Goal: Task Accomplishment & Management: Use online tool/utility

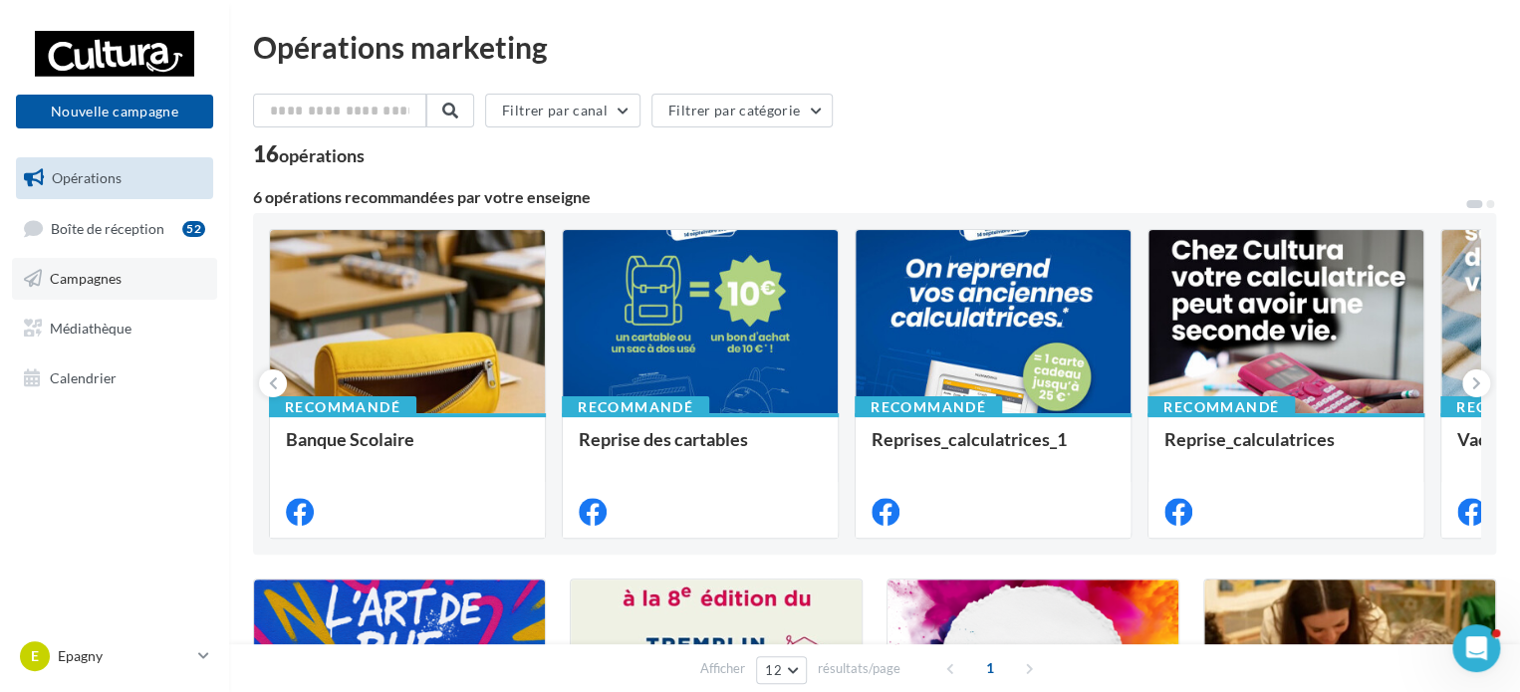
click at [158, 261] on link "Campagnes" at bounding box center [114, 279] width 205 height 42
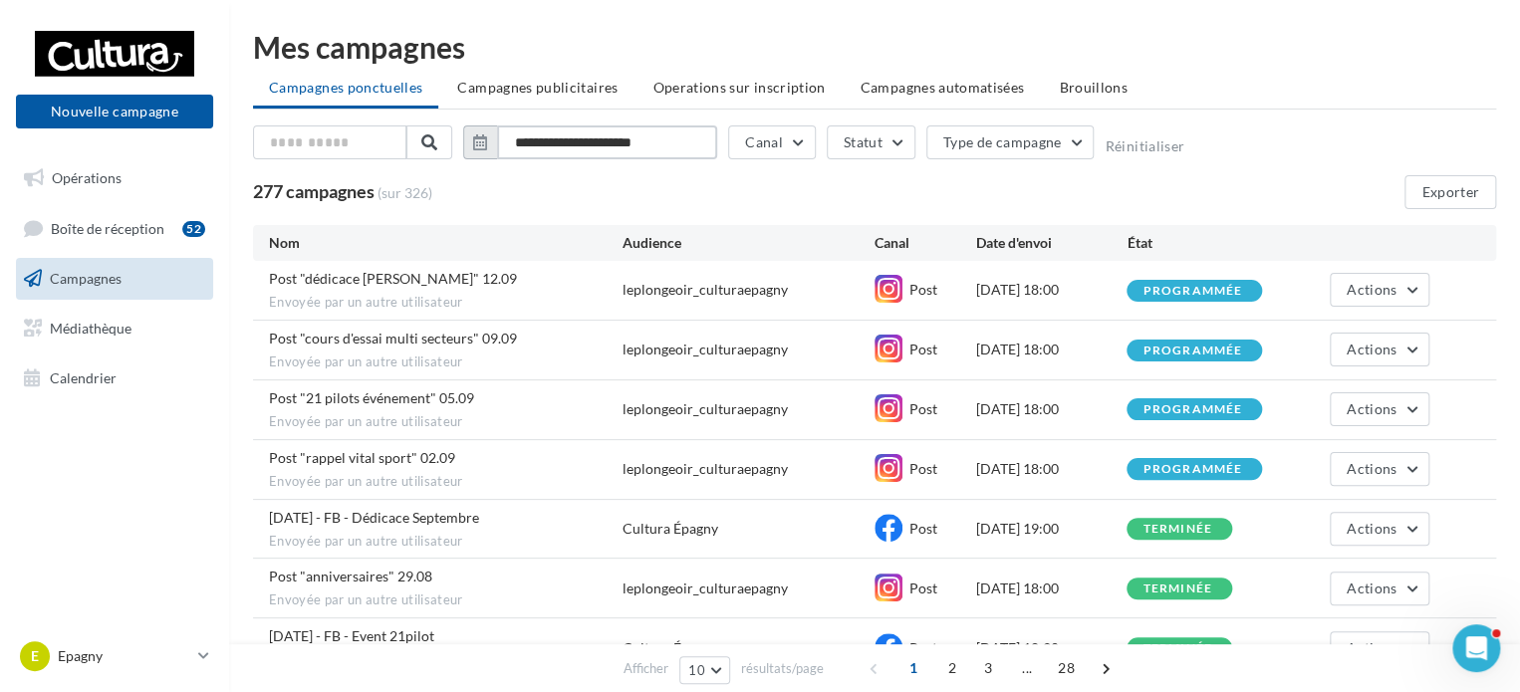
click at [598, 141] on input "**********" at bounding box center [607, 143] width 220 height 34
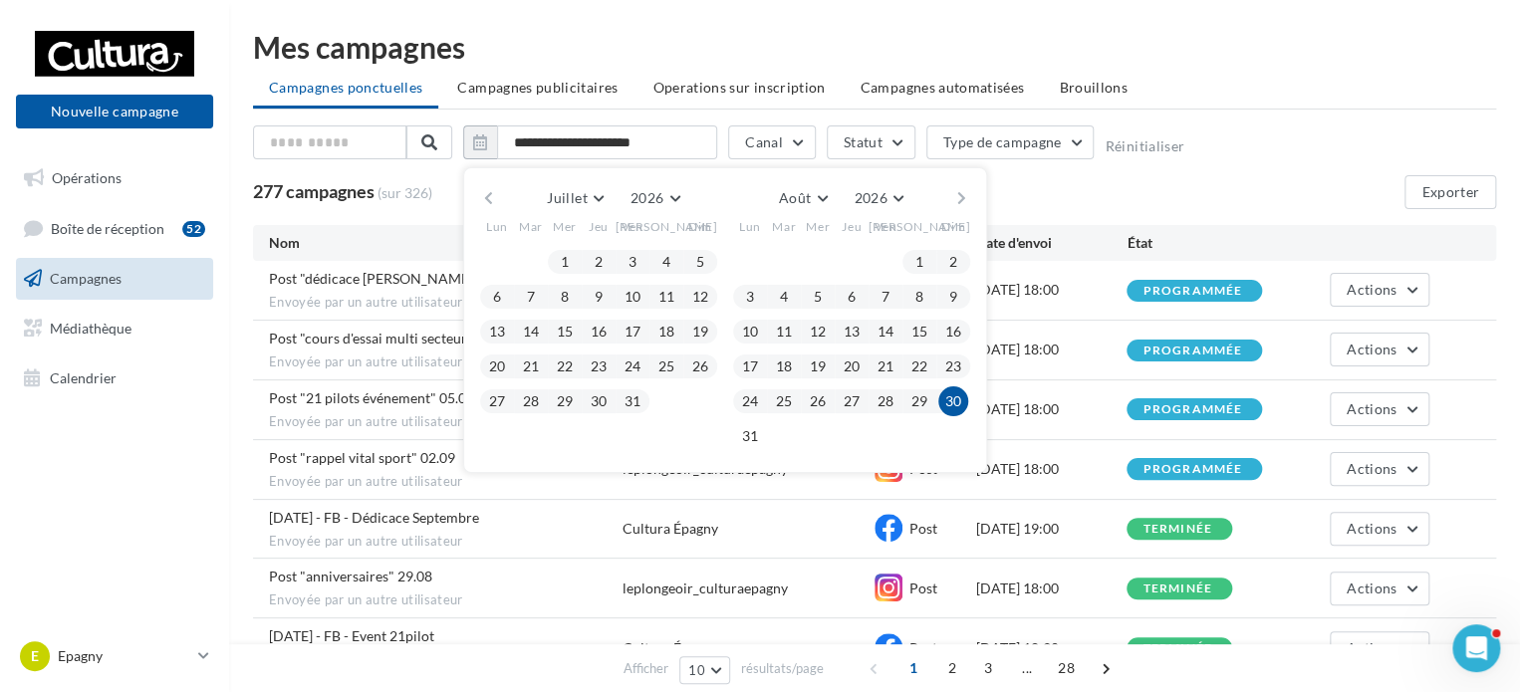
click at [488, 191] on button "button" at bounding box center [488, 198] width 17 height 28
click at [495, 252] on button "1" at bounding box center [497, 262] width 30 height 30
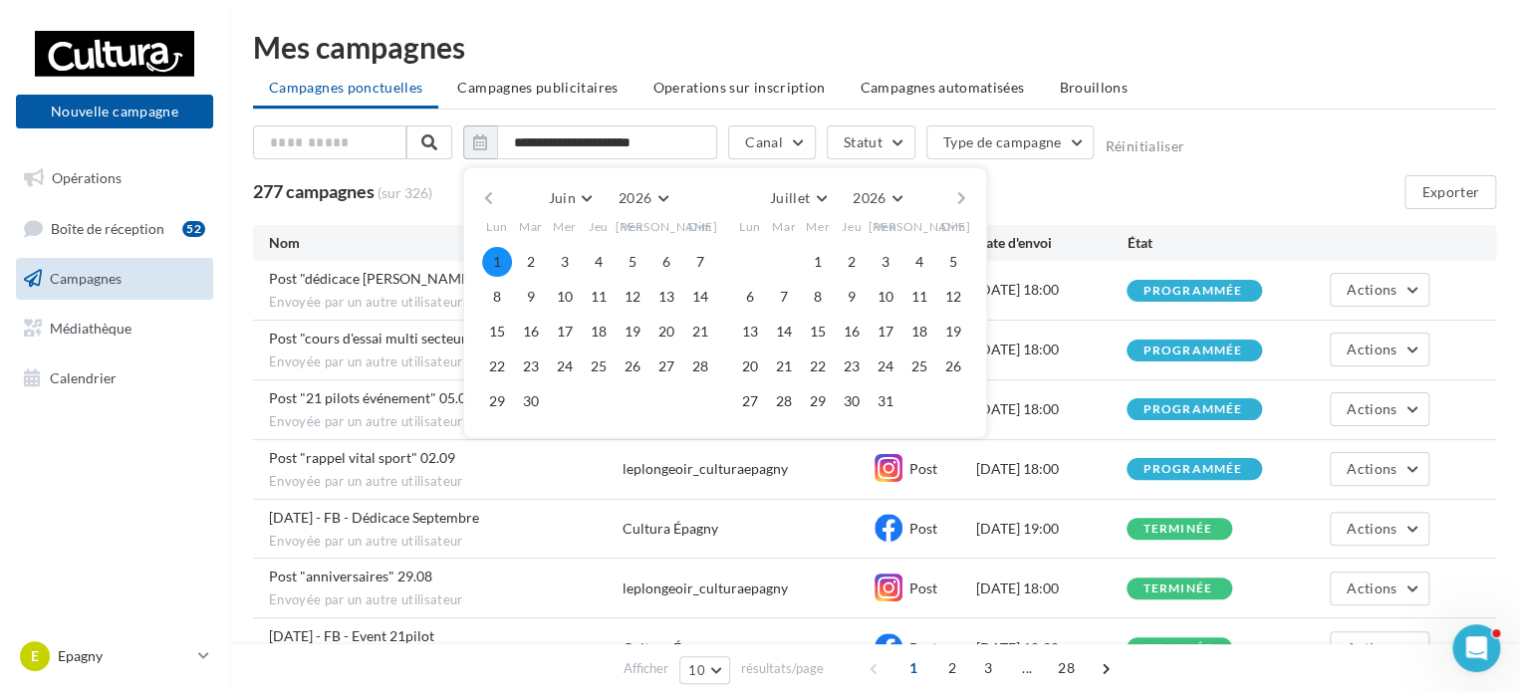
click at [486, 196] on button "button" at bounding box center [488, 198] width 17 height 28
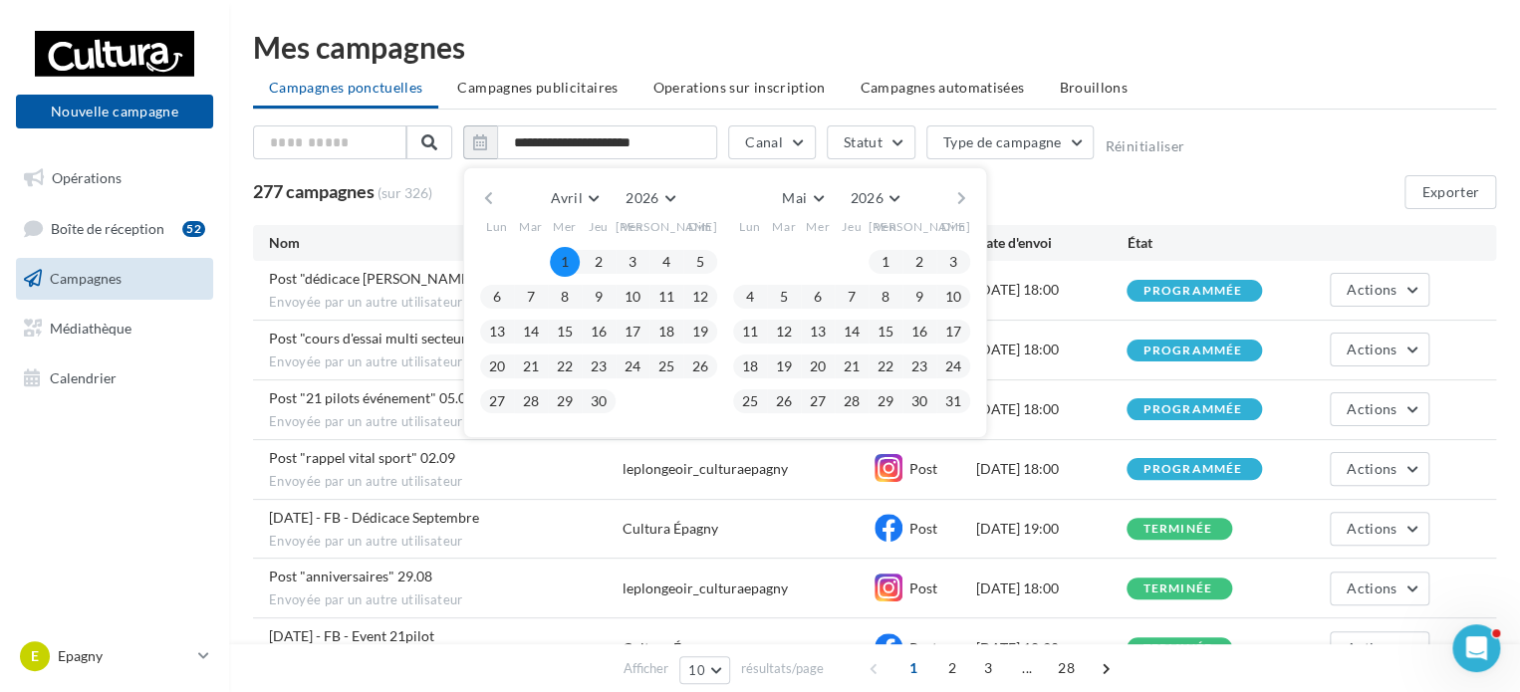
click at [560, 252] on button "1" at bounding box center [565, 262] width 30 height 30
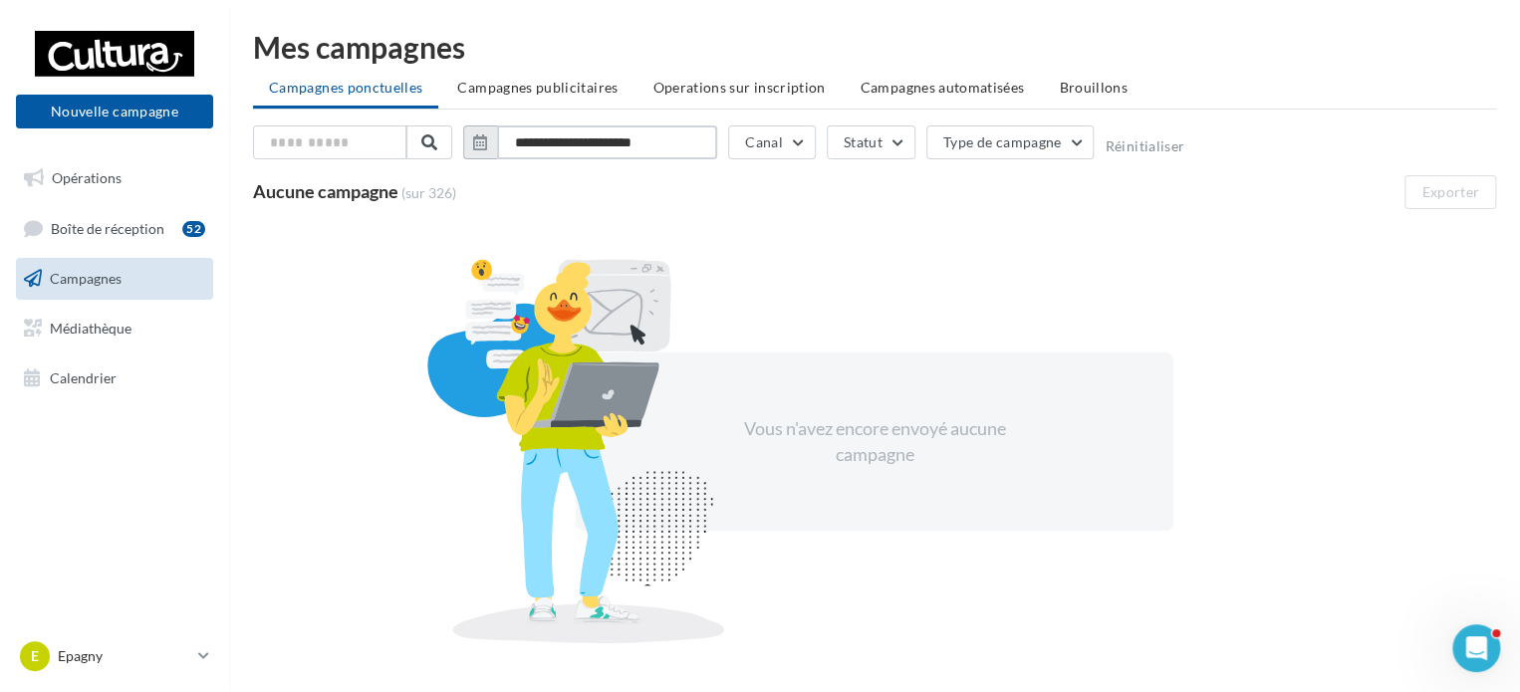
click at [555, 138] on input "**********" at bounding box center [607, 143] width 220 height 34
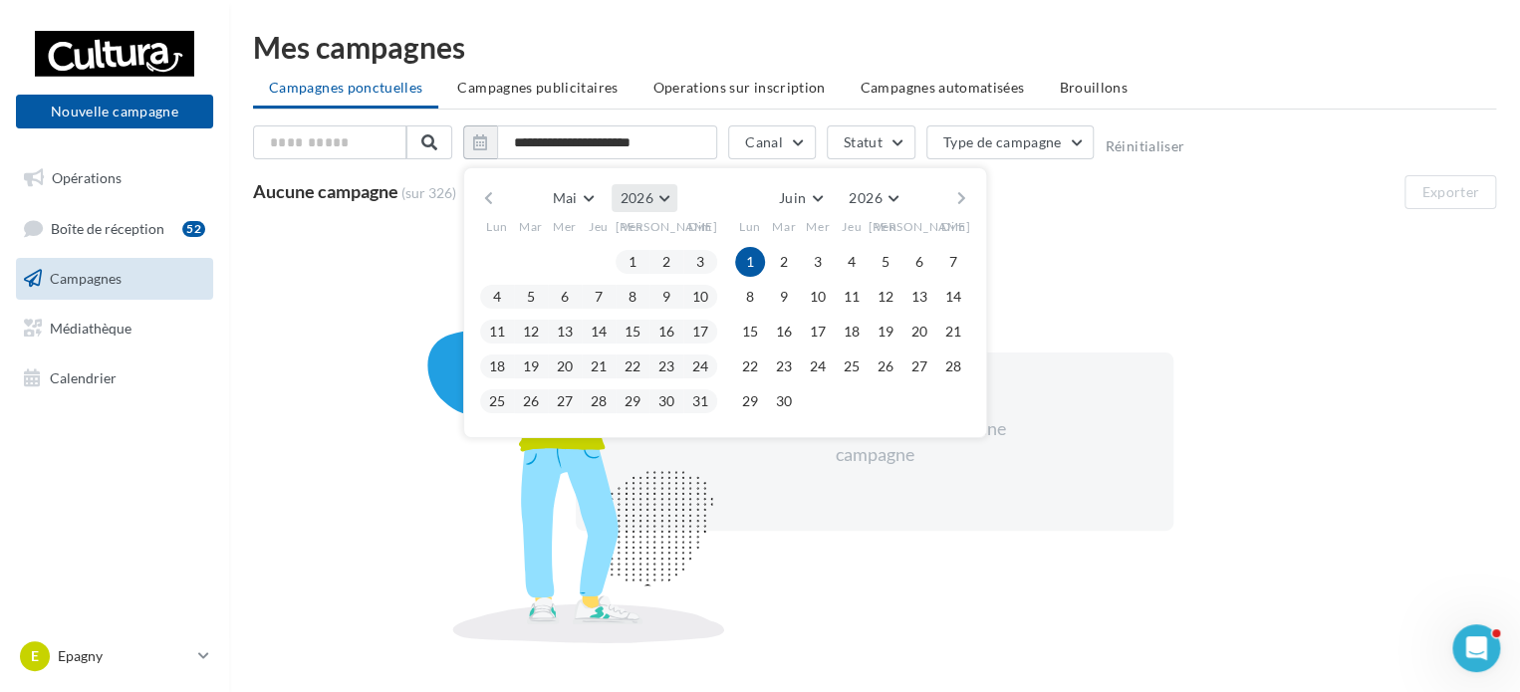
click at [639, 192] on span "2026" at bounding box center [636, 197] width 33 height 17
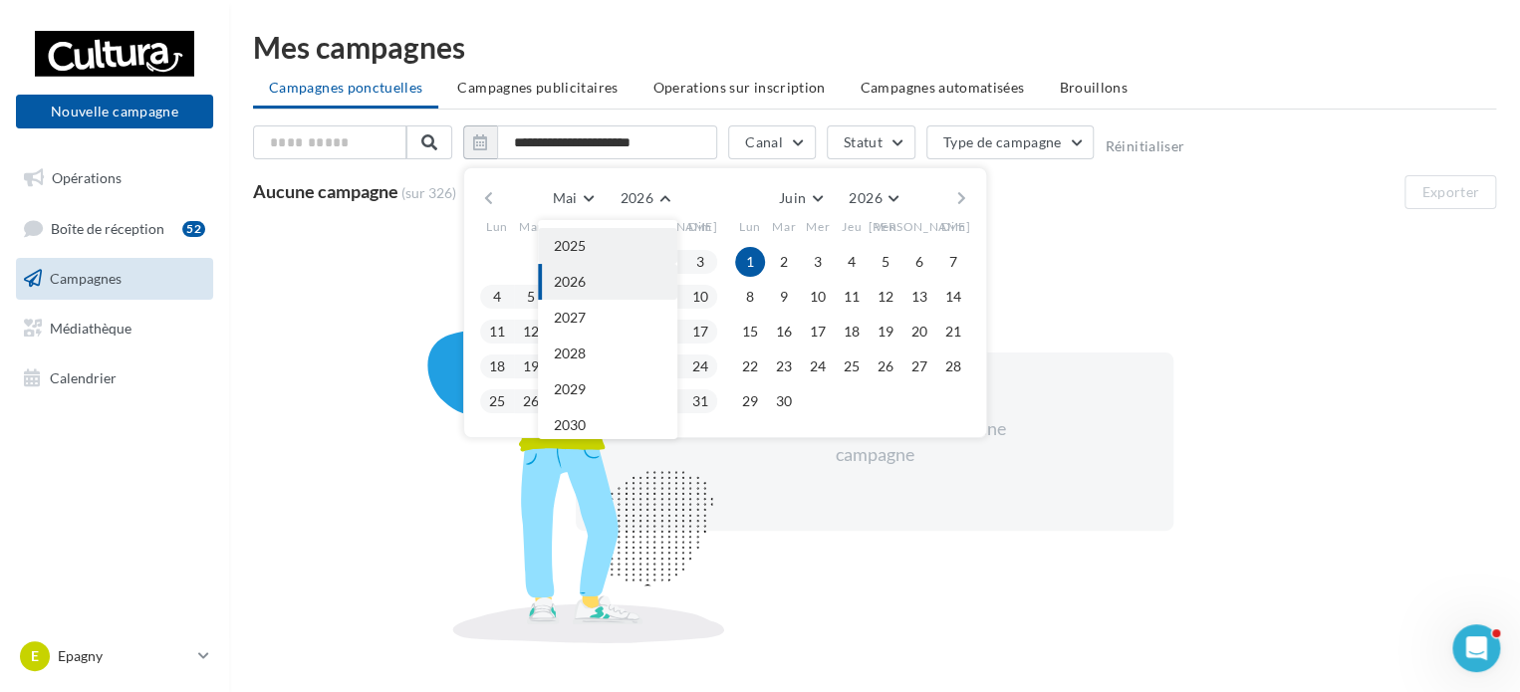
click at [612, 235] on button "2025" at bounding box center [607, 246] width 139 height 36
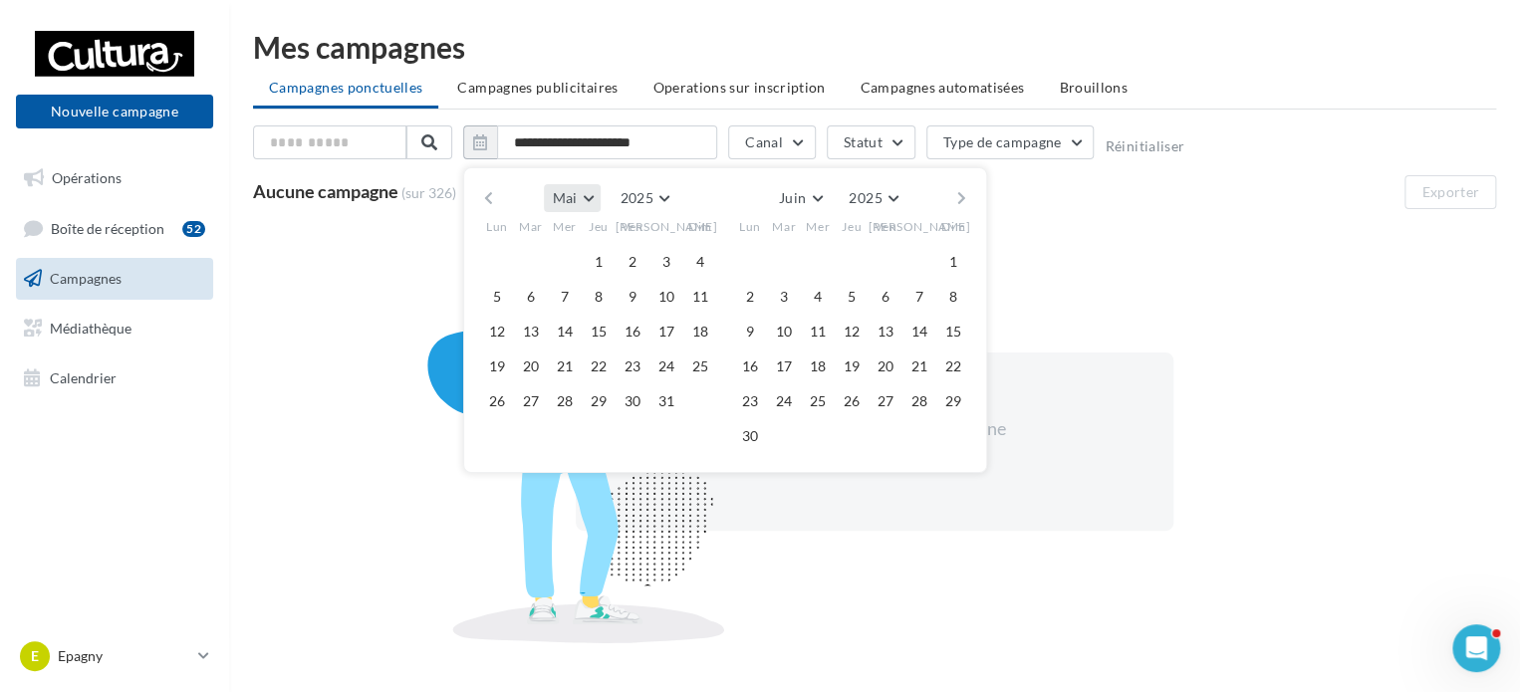
click at [578, 189] on button "Mai" at bounding box center [572, 198] width 57 height 28
click at [578, 230] on span "Avril" at bounding box center [575, 237] width 30 height 17
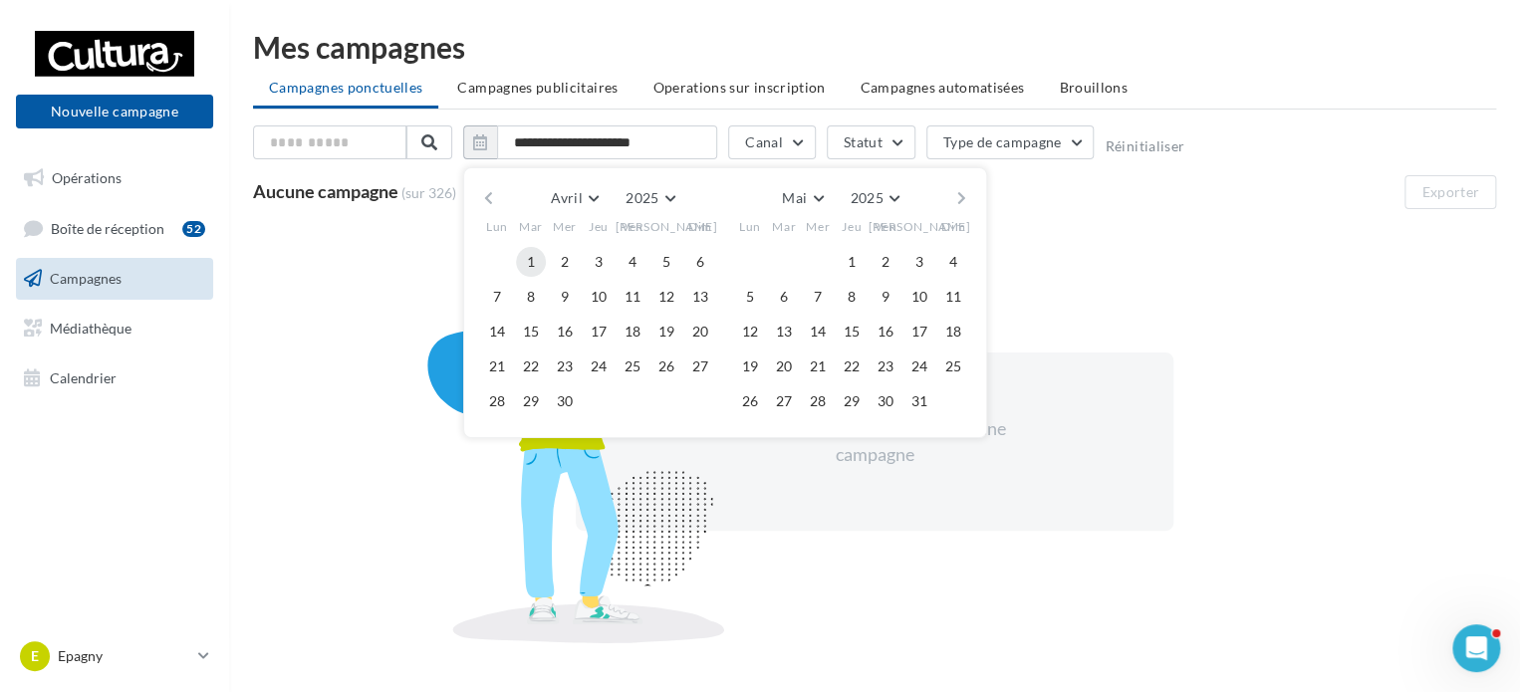
click at [540, 250] on button "1" at bounding box center [531, 262] width 30 height 30
click at [558, 394] on button "30" at bounding box center [565, 402] width 30 height 30
type input "**********"
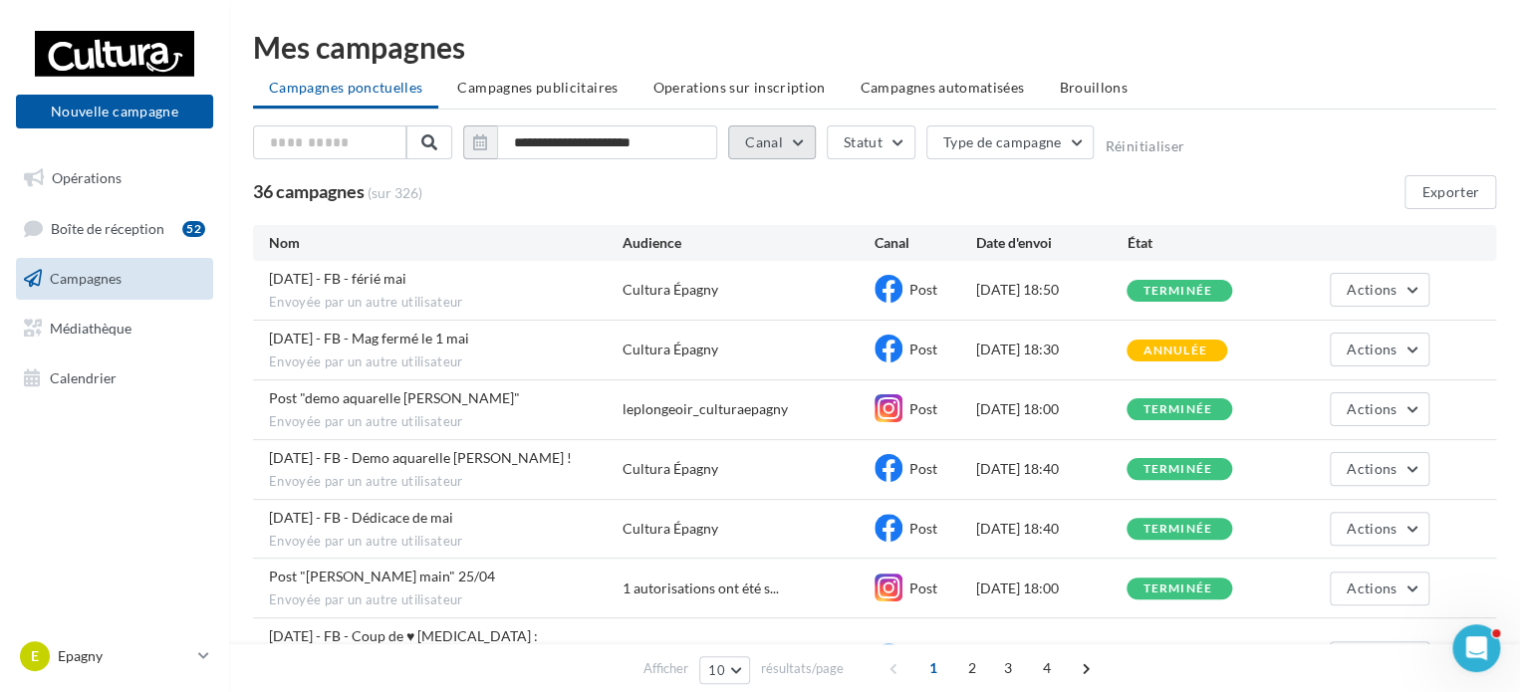
click at [792, 146] on button "Canal" at bounding box center [772, 143] width 88 height 34
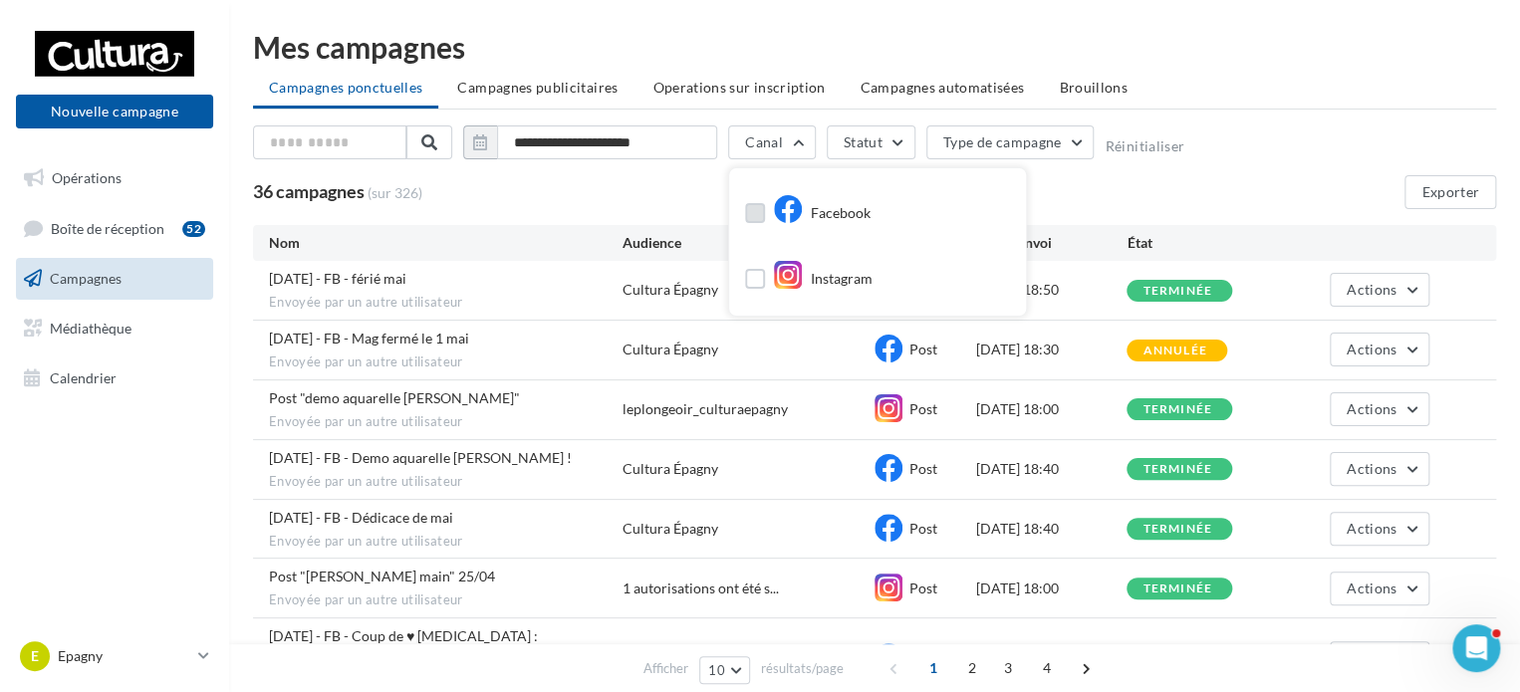
click at [791, 197] on icon at bounding box center [788, 209] width 30 height 30
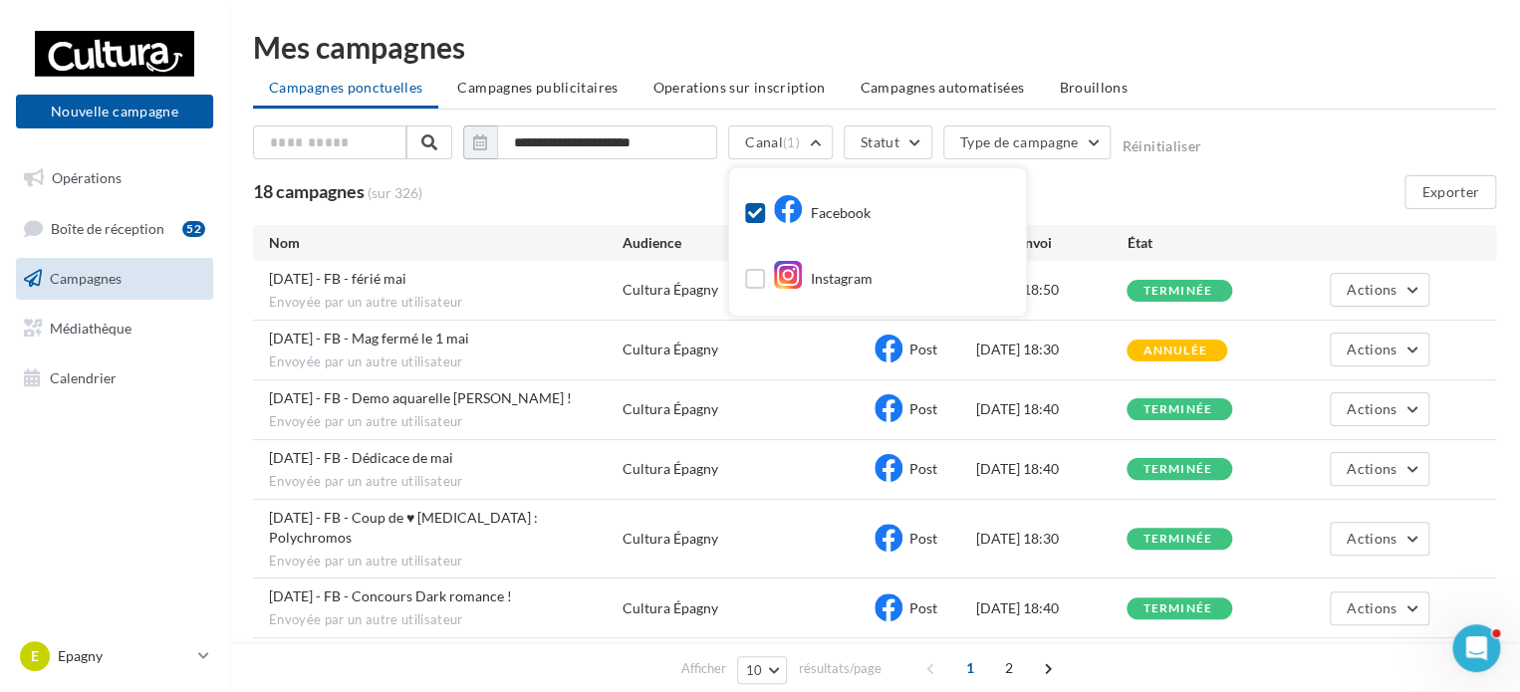
click at [1267, 160] on div "**********" at bounding box center [874, 147] width 1243 height 42
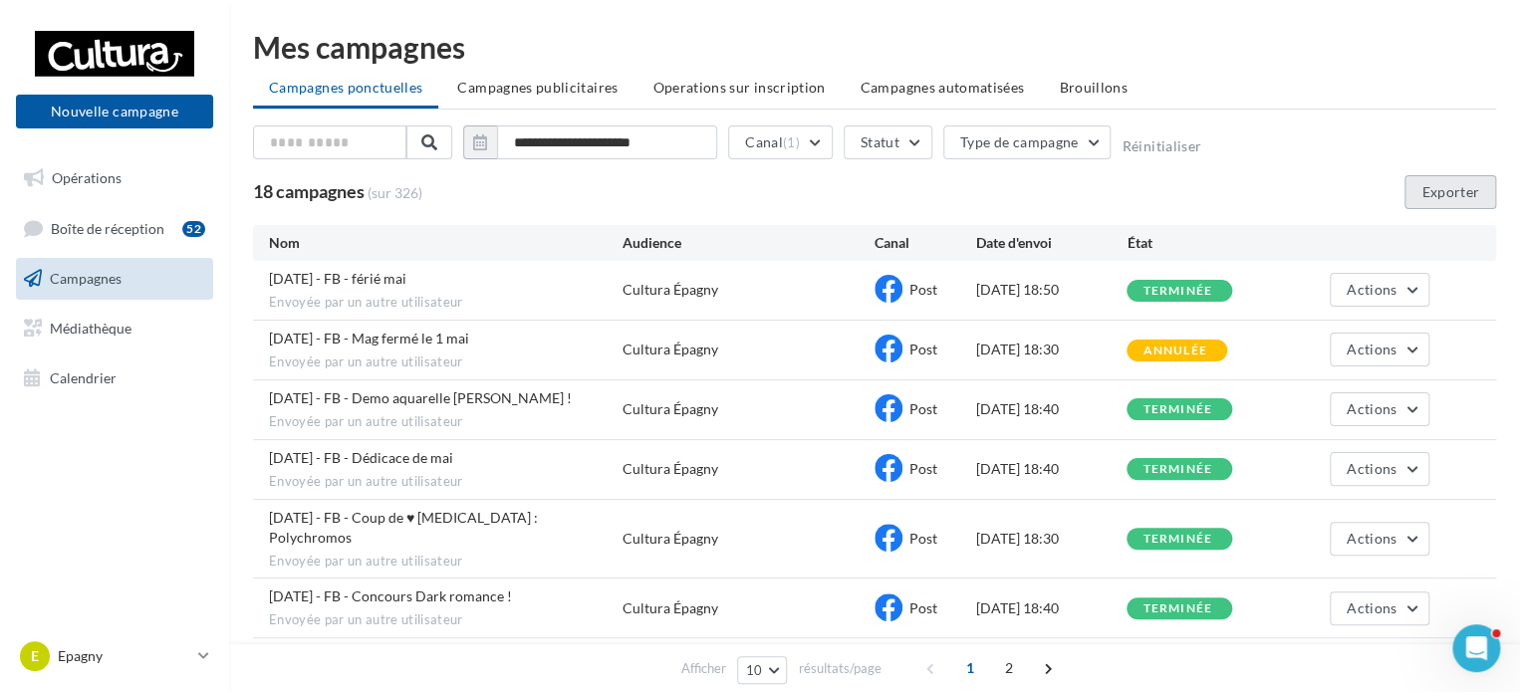
click at [1435, 188] on button "Exporter" at bounding box center [1451, 192] width 92 height 34
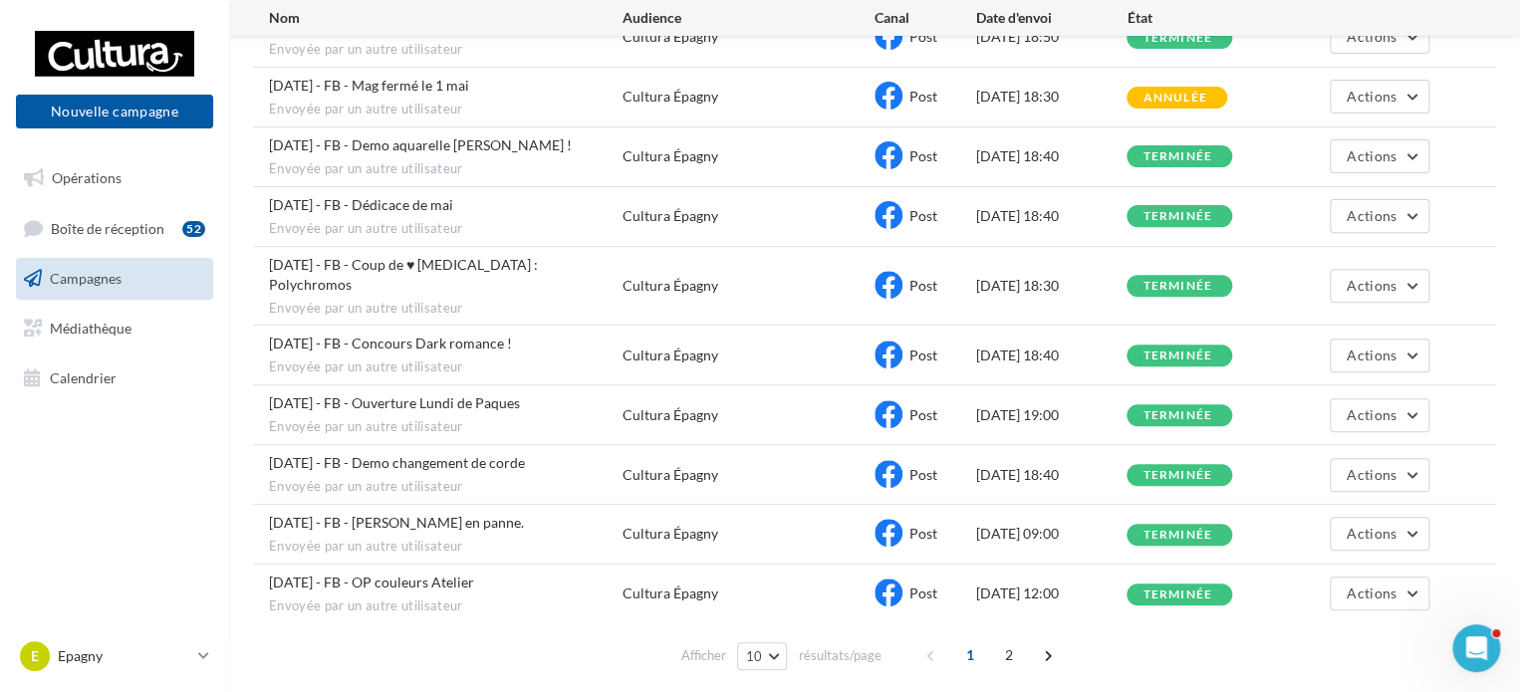
scroll to position [299, 0]
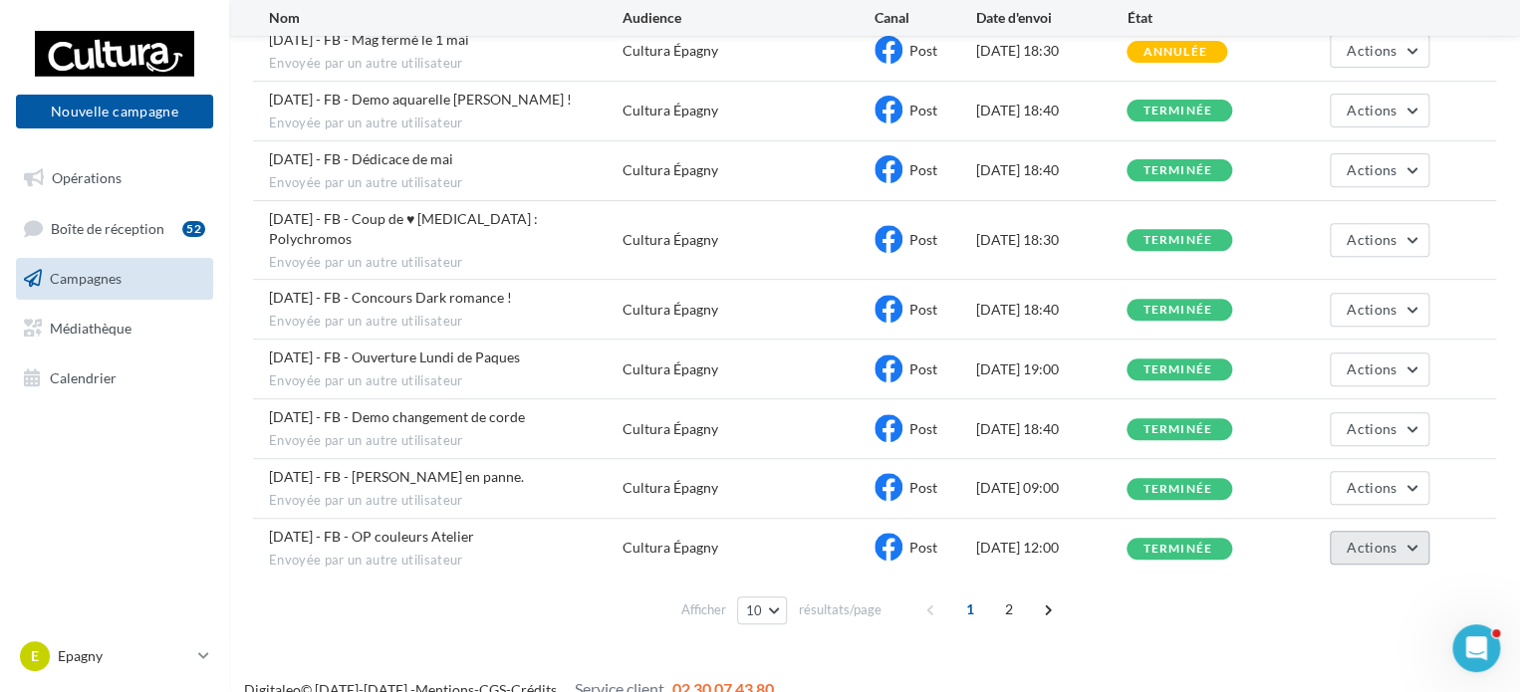
click at [1400, 531] on button "Actions" at bounding box center [1380, 548] width 100 height 34
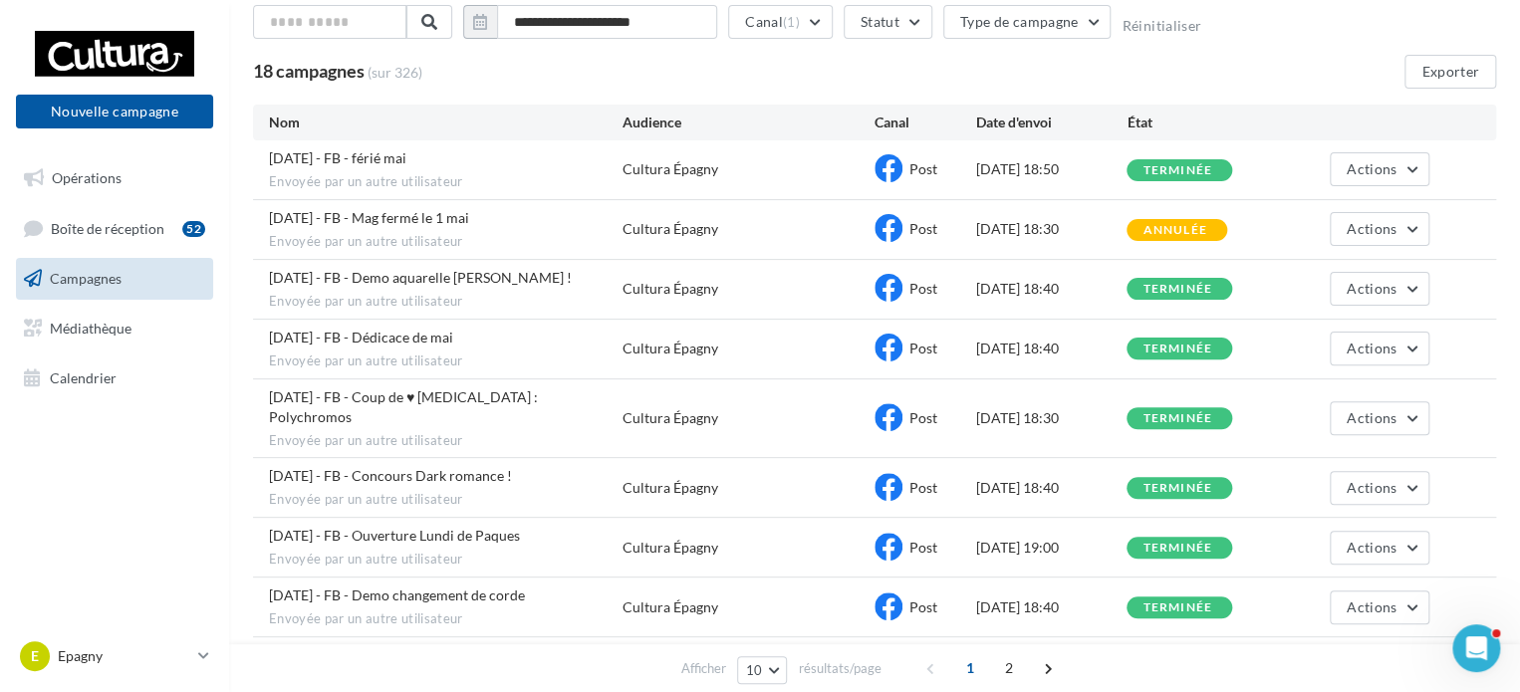
scroll to position [0, 0]
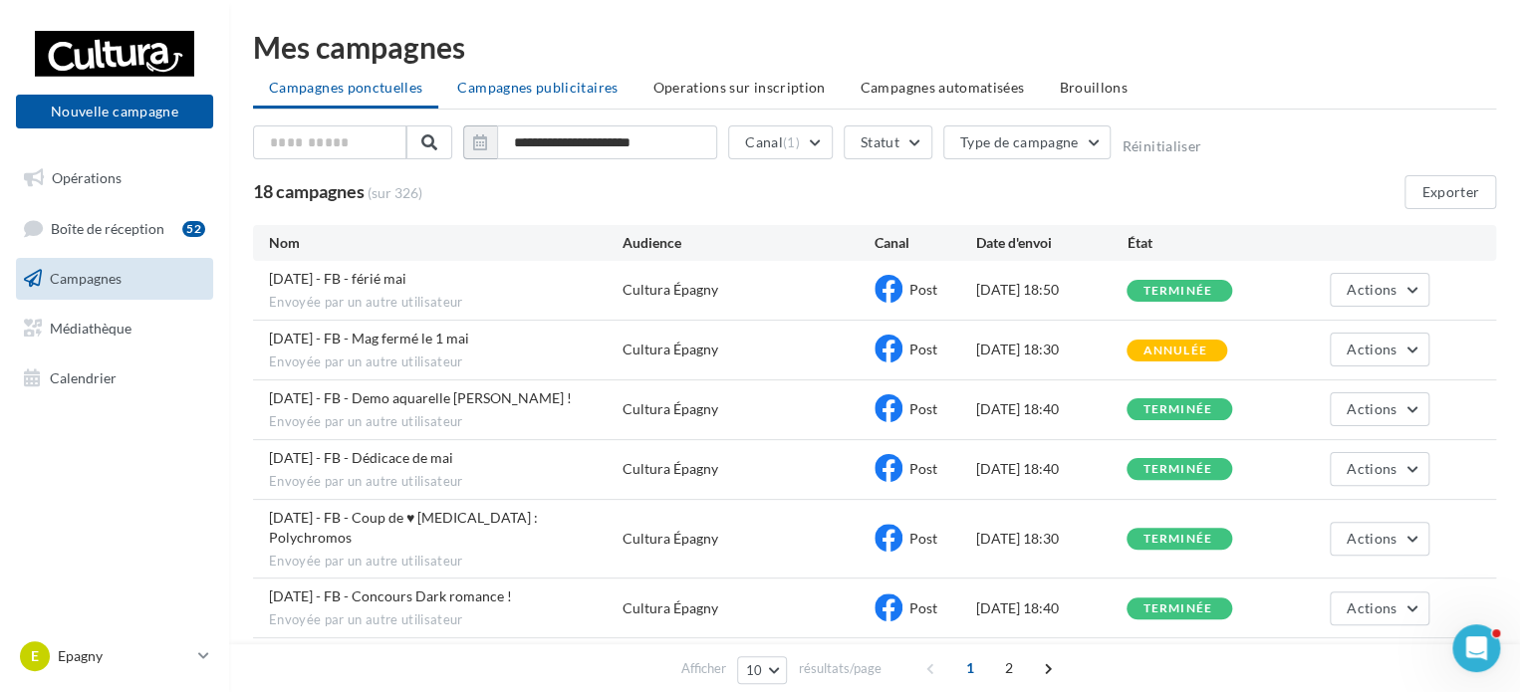
click at [519, 78] on li "Campagnes publicitaires" at bounding box center [537, 88] width 192 height 36
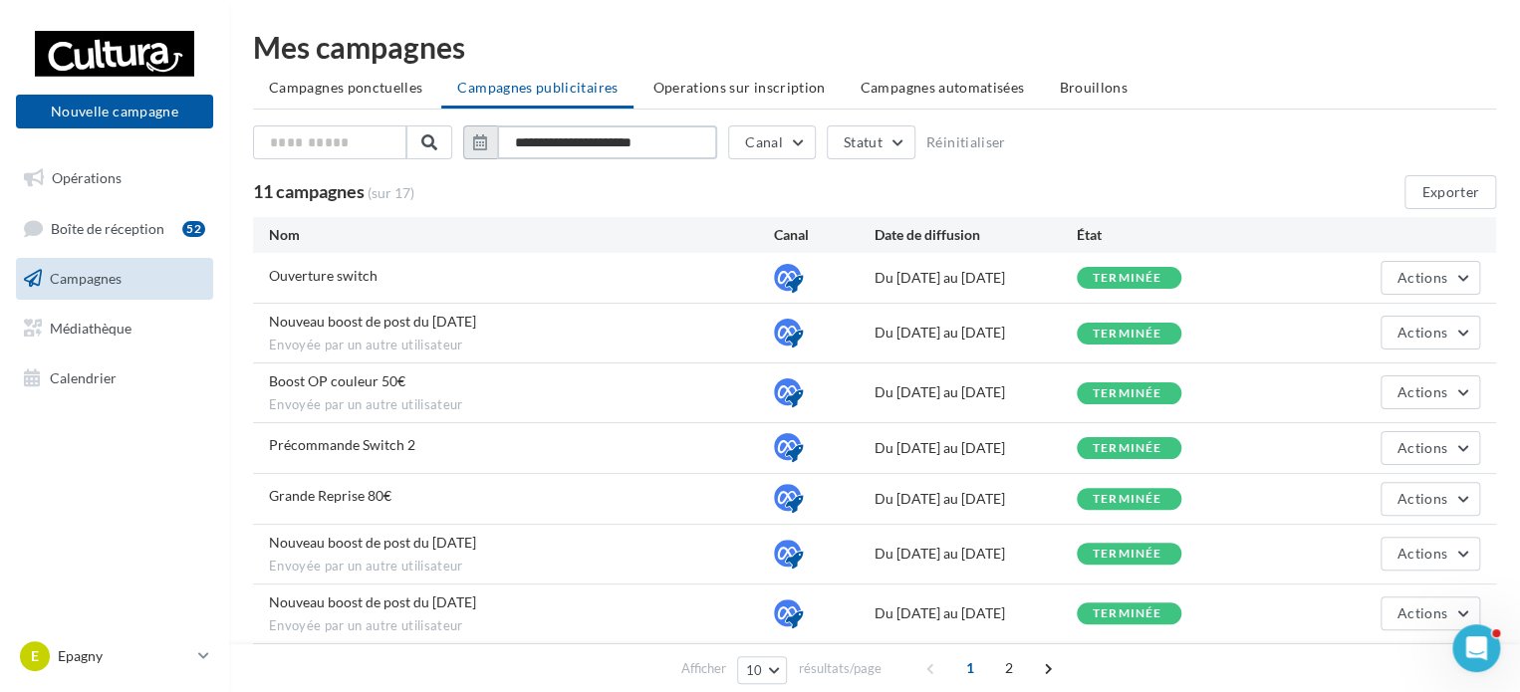
click at [629, 133] on input "**********" at bounding box center [607, 143] width 220 height 34
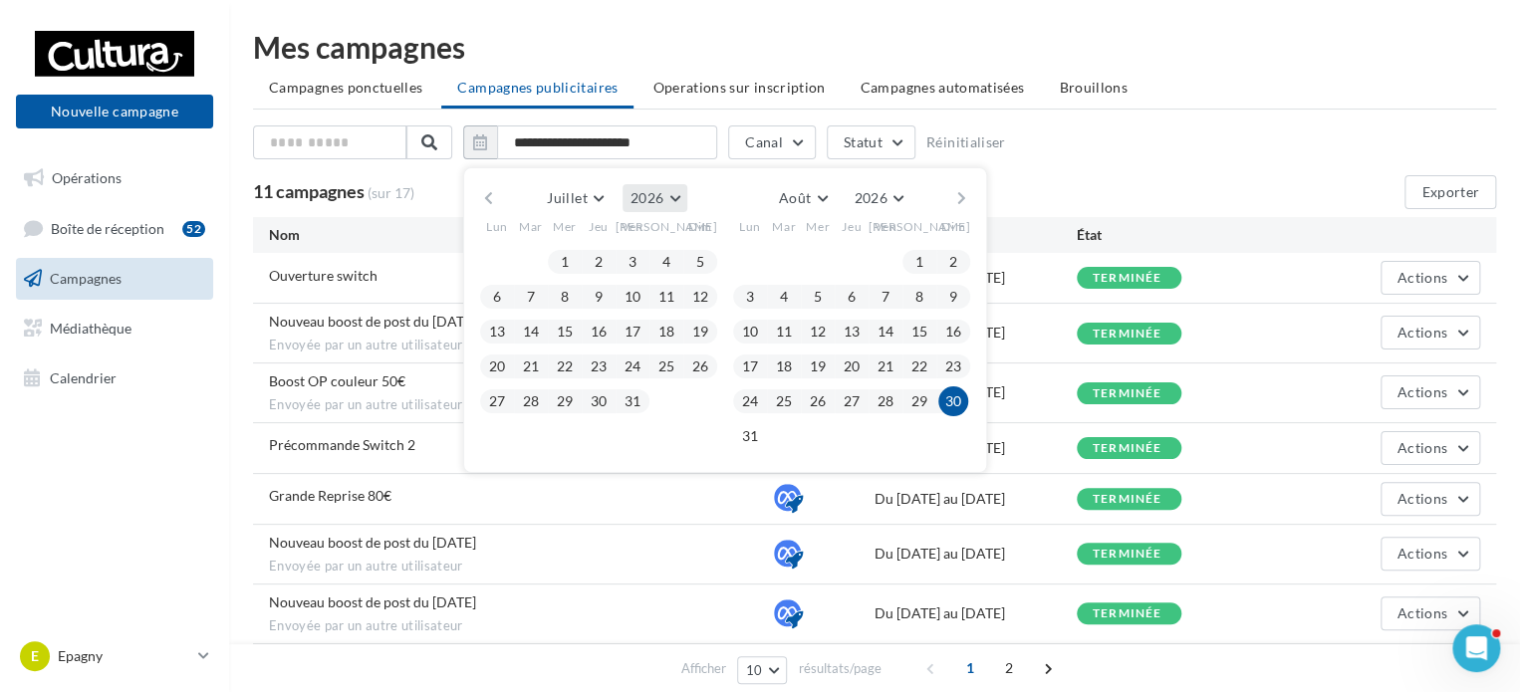
click at [678, 192] on button "2026" at bounding box center [655, 198] width 65 height 28
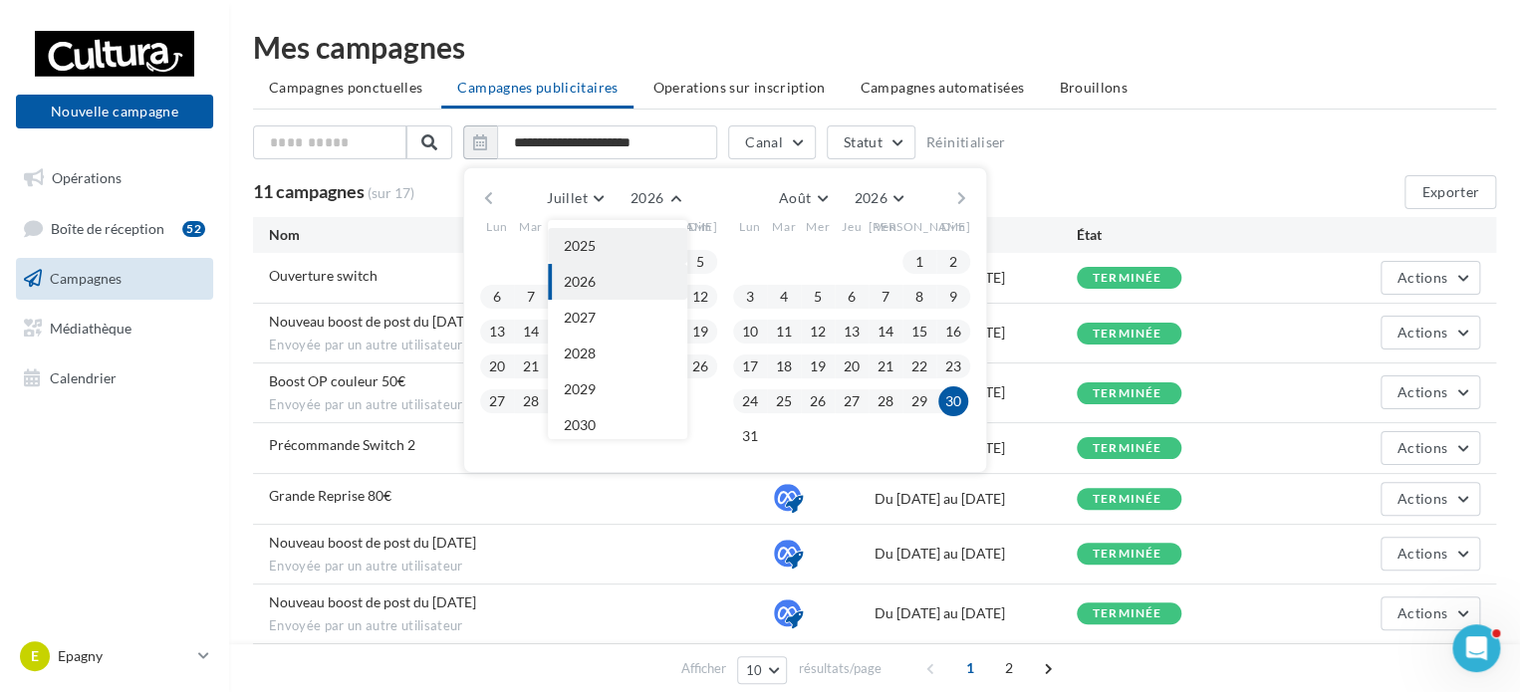
click at [616, 251] on button "2025" at bounding box center [617, 246] width 139 height 36
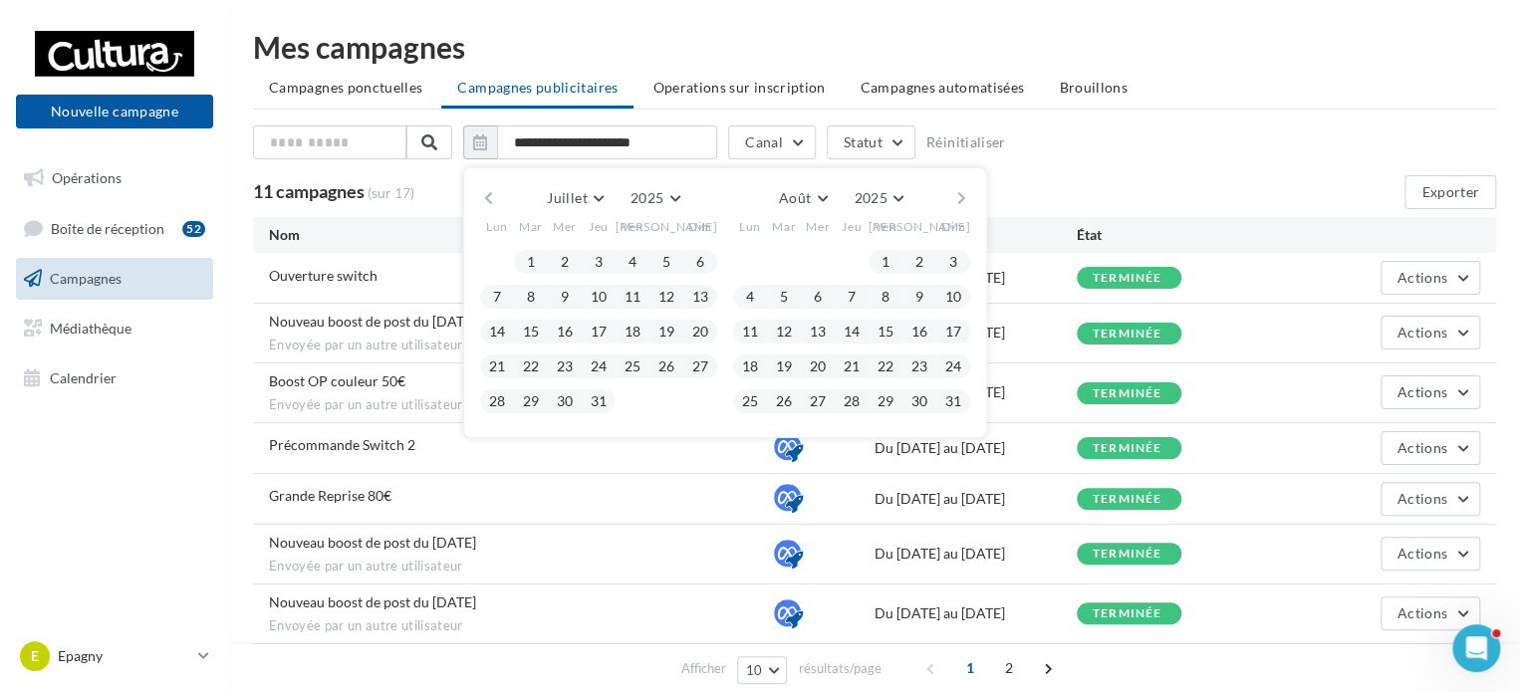
click at [485, 192] on button "button" at bounding box center [488, 198] width 17 height 28
click at [492, 189] on button "button" at bounding box center [488, 198] width 17 height 28
click at [532, 256] on button "1" at bounding box center [531, 262] width 30 height 30
click at [548, 413] on div "30" at bounding box center [565, 402] width 34 height 30
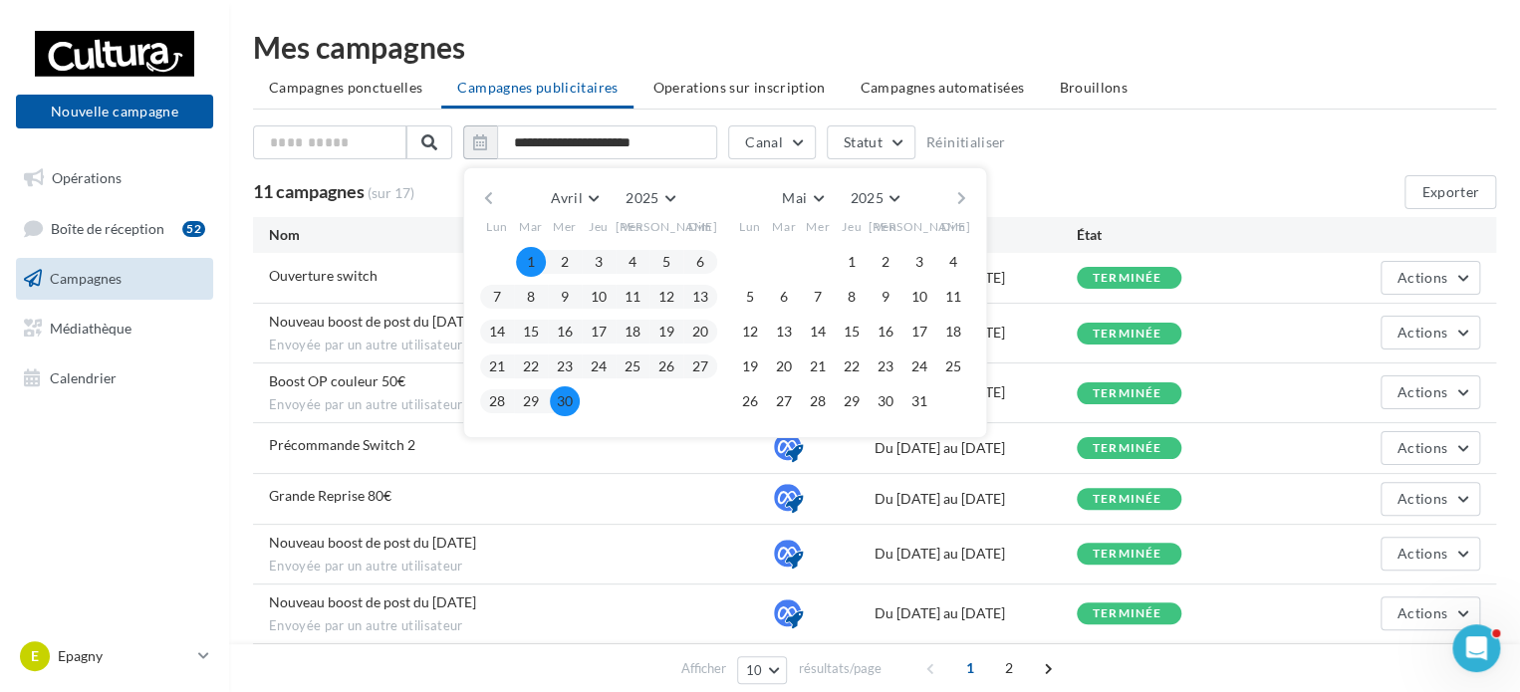
click at [569, 394] on button "30" at bounding box center [565, 402] width 30 height 30
type input "**********"
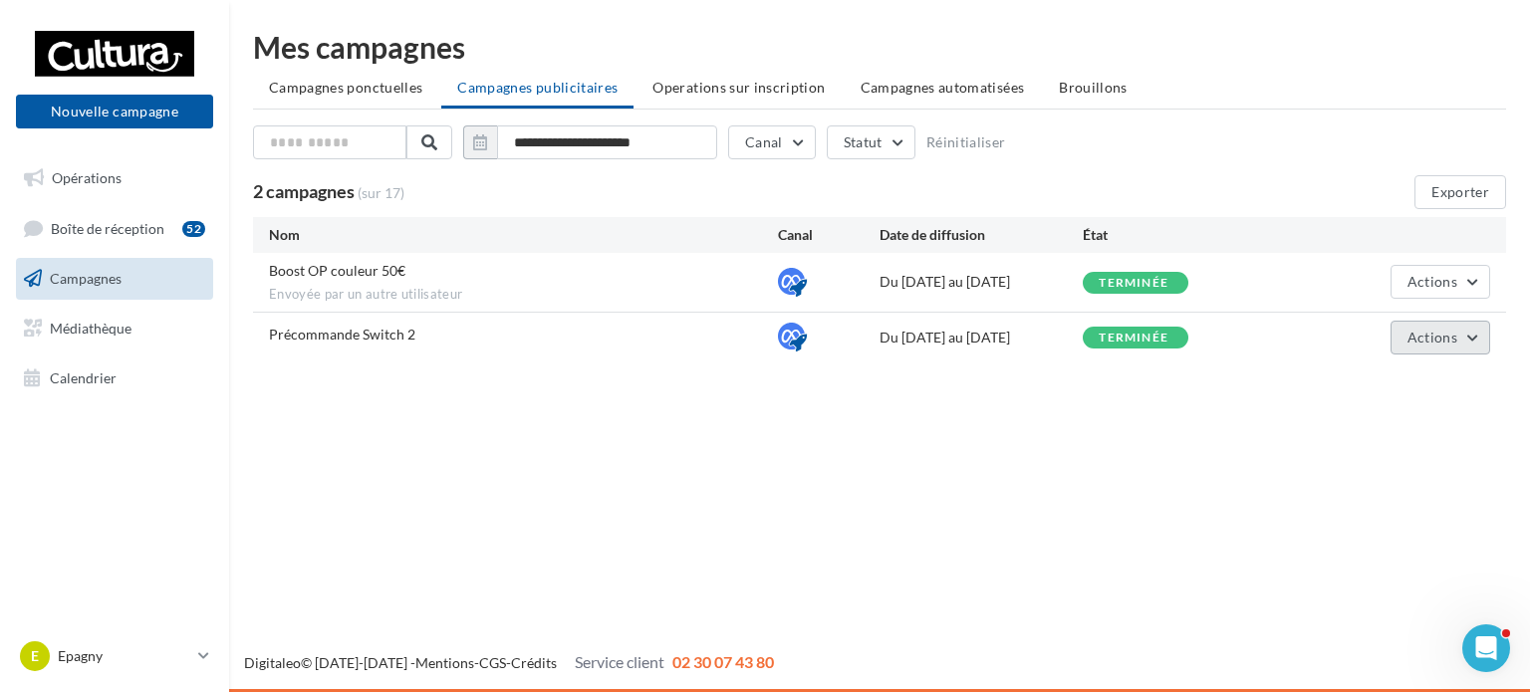
click at [1455, 332] on span "Actions" at bounding box center [1433, 337] width 50 height 17
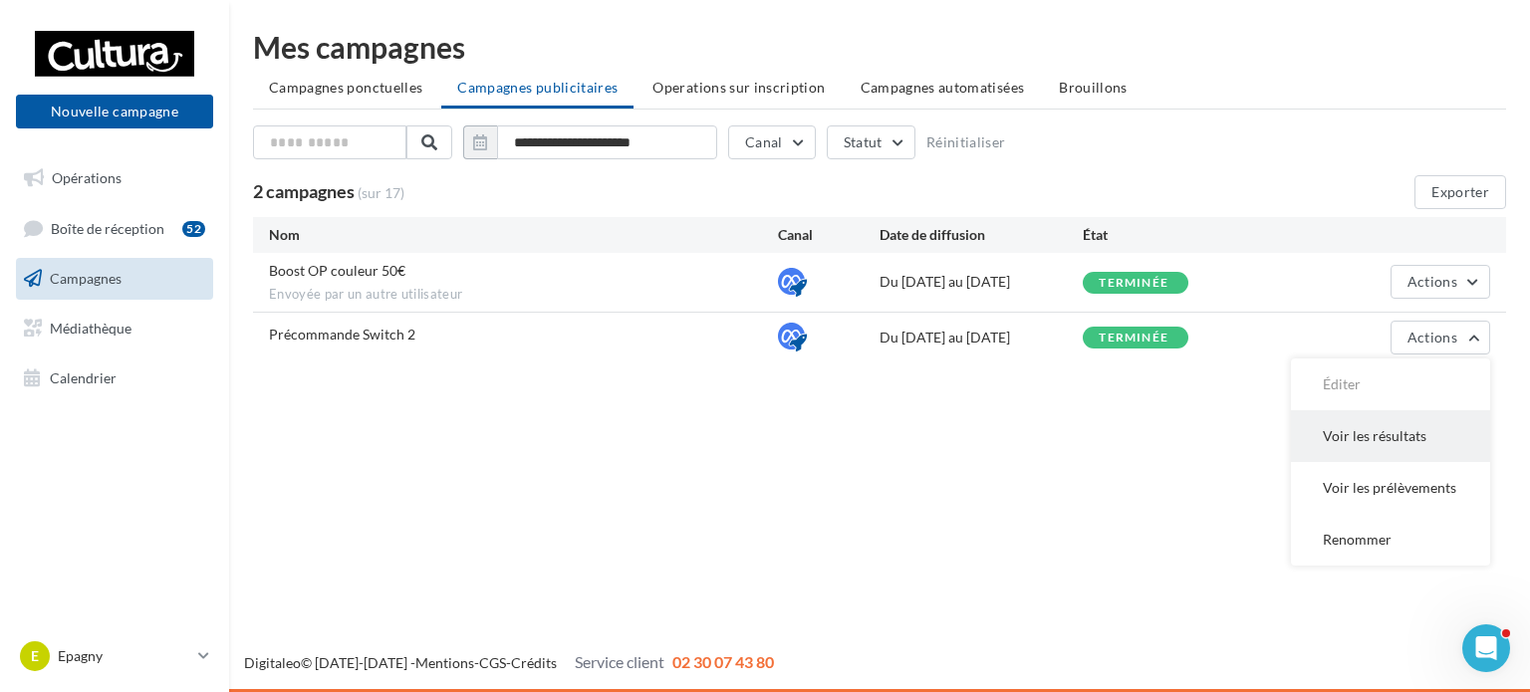
click at [1373, 425] on button "Voir les résultats" at bounding box center [1390, 437] width 199 height 52
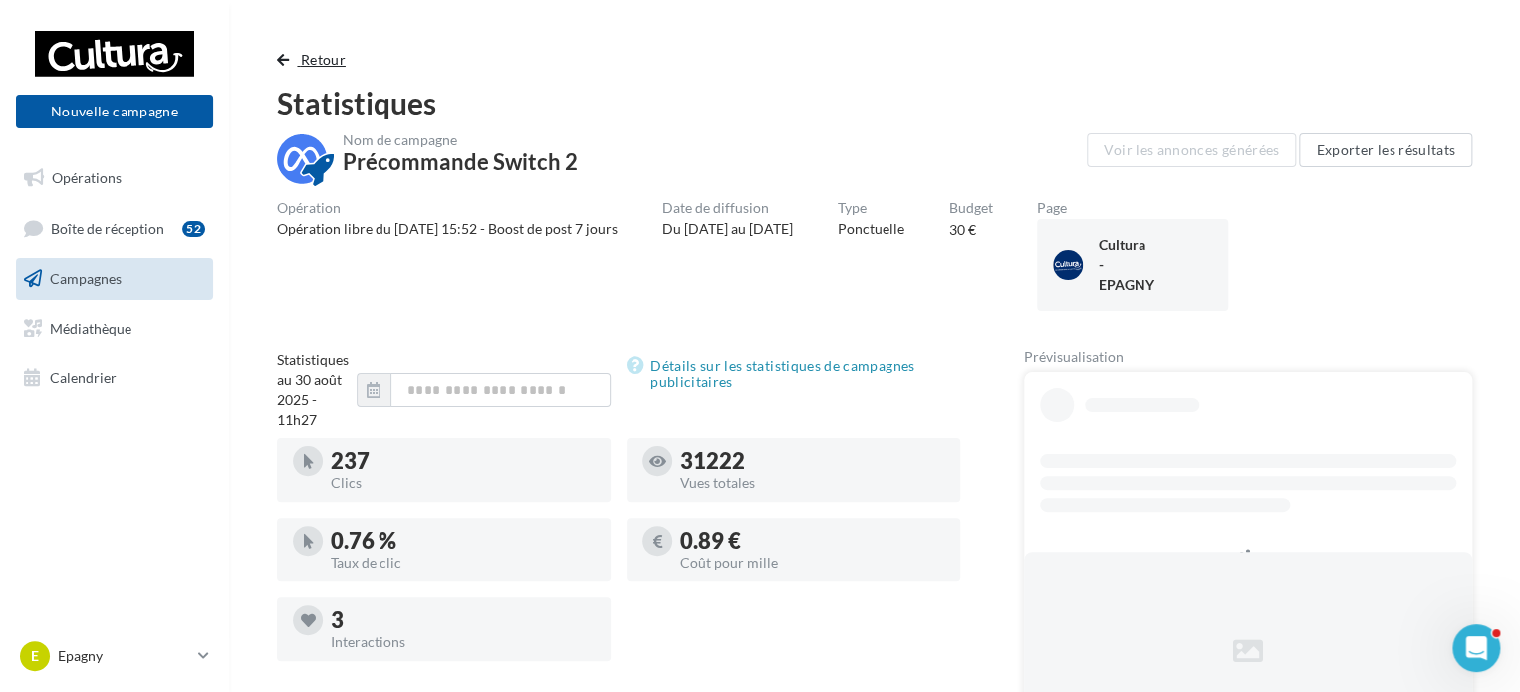
click at [305, 57] on span "Retour" at bounding box center [323, 59] width 45 height 17
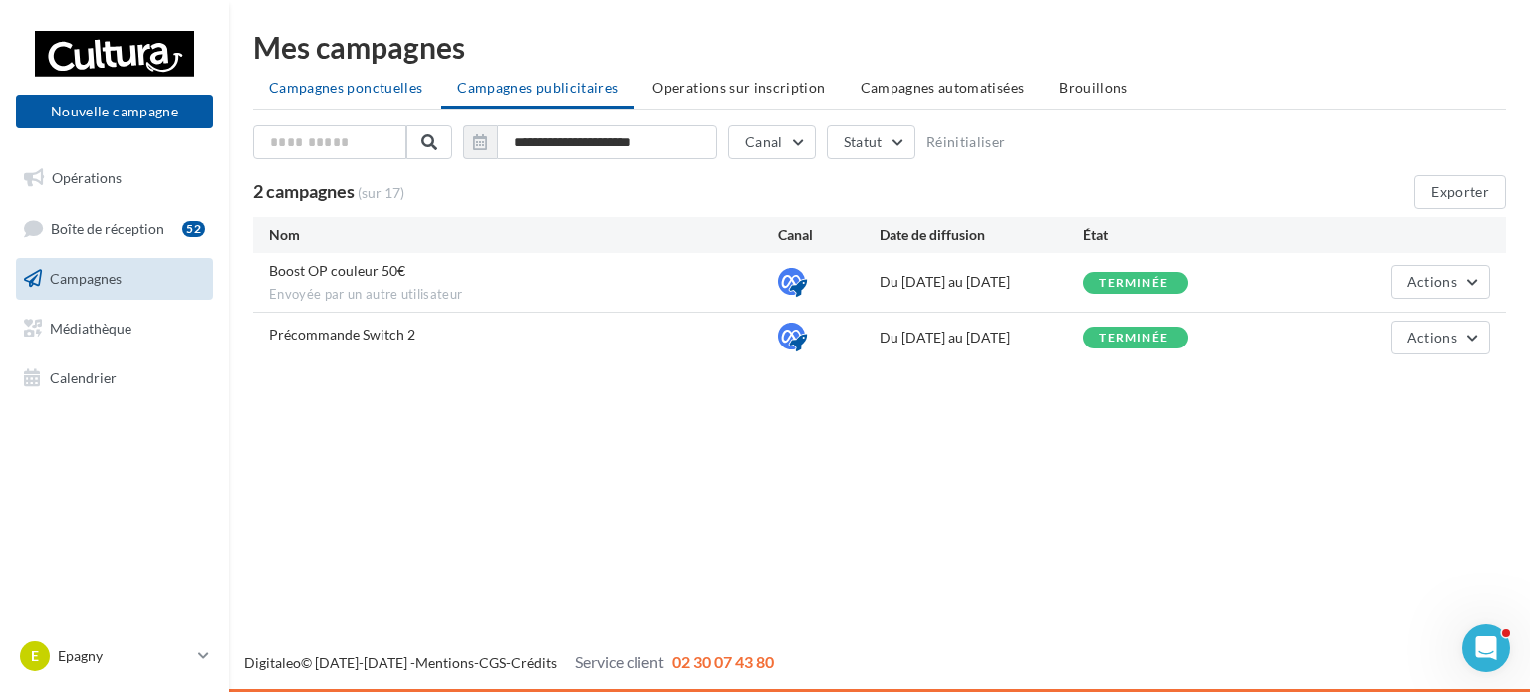
click at [366, 86] on span "Campagnes ponctuelles" at bounding box center [345, 87] width 153 height 17
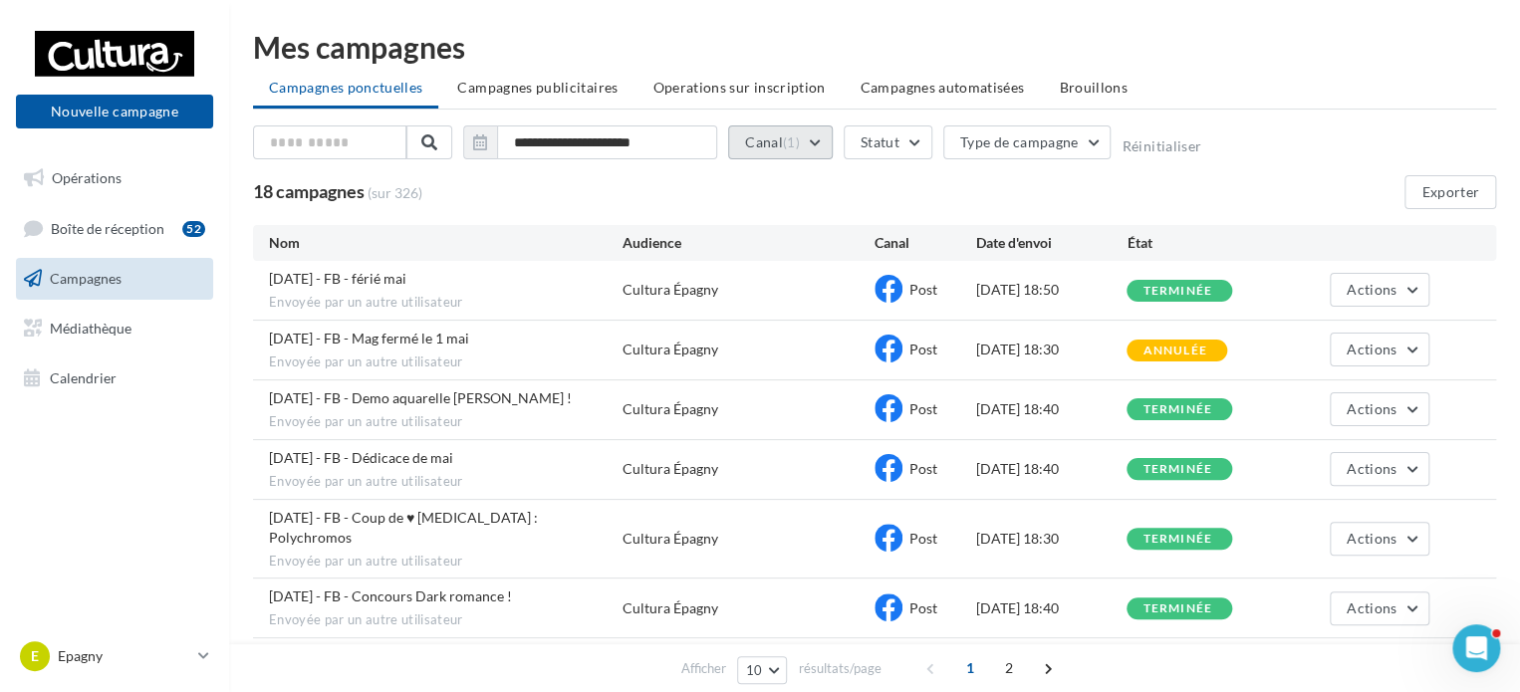
click at [767, 147] on button "Canal (1)" at bounding box center [780, 143] width 105 height 34
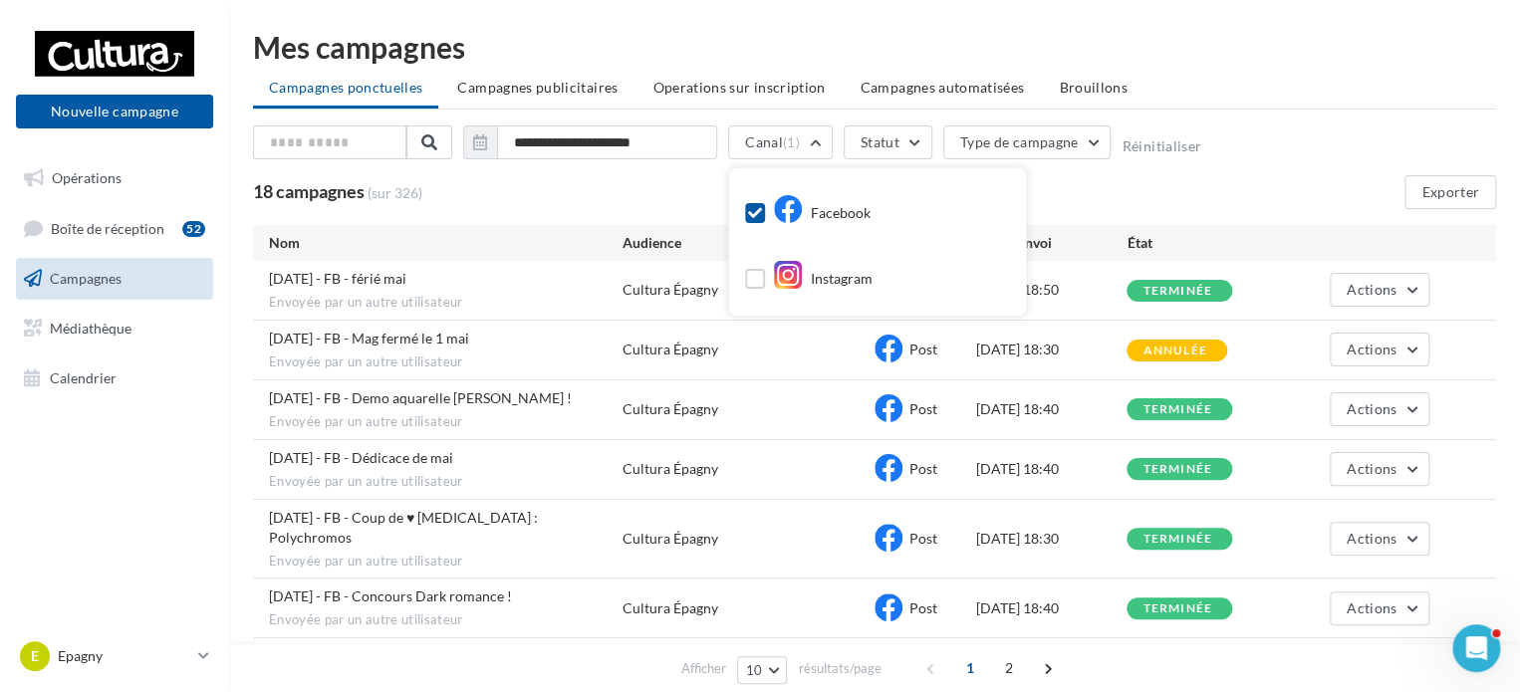
click at [788, 281] on icon at bounding box center [788, 275] width 30 height 30
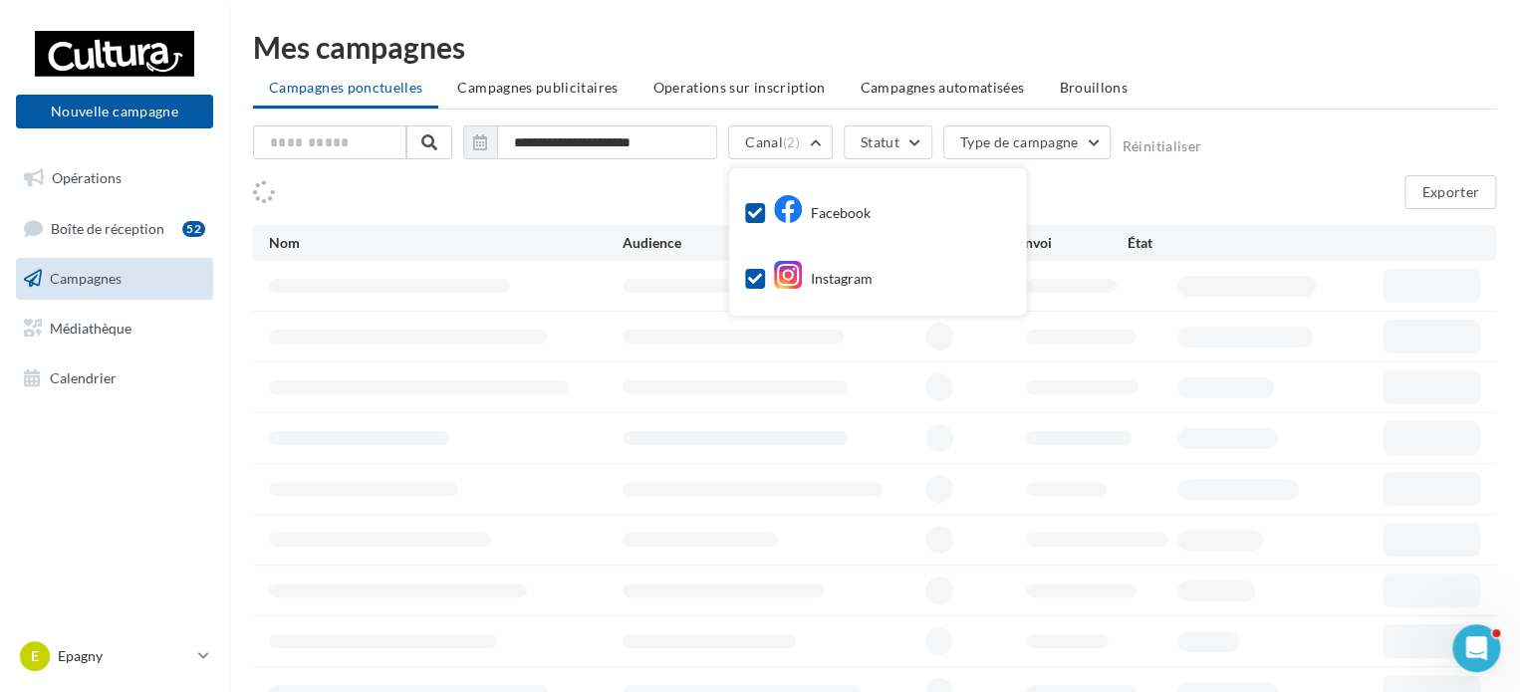
click at [748, 208] on icon at bounding box center [755, 213] width 14 height 14
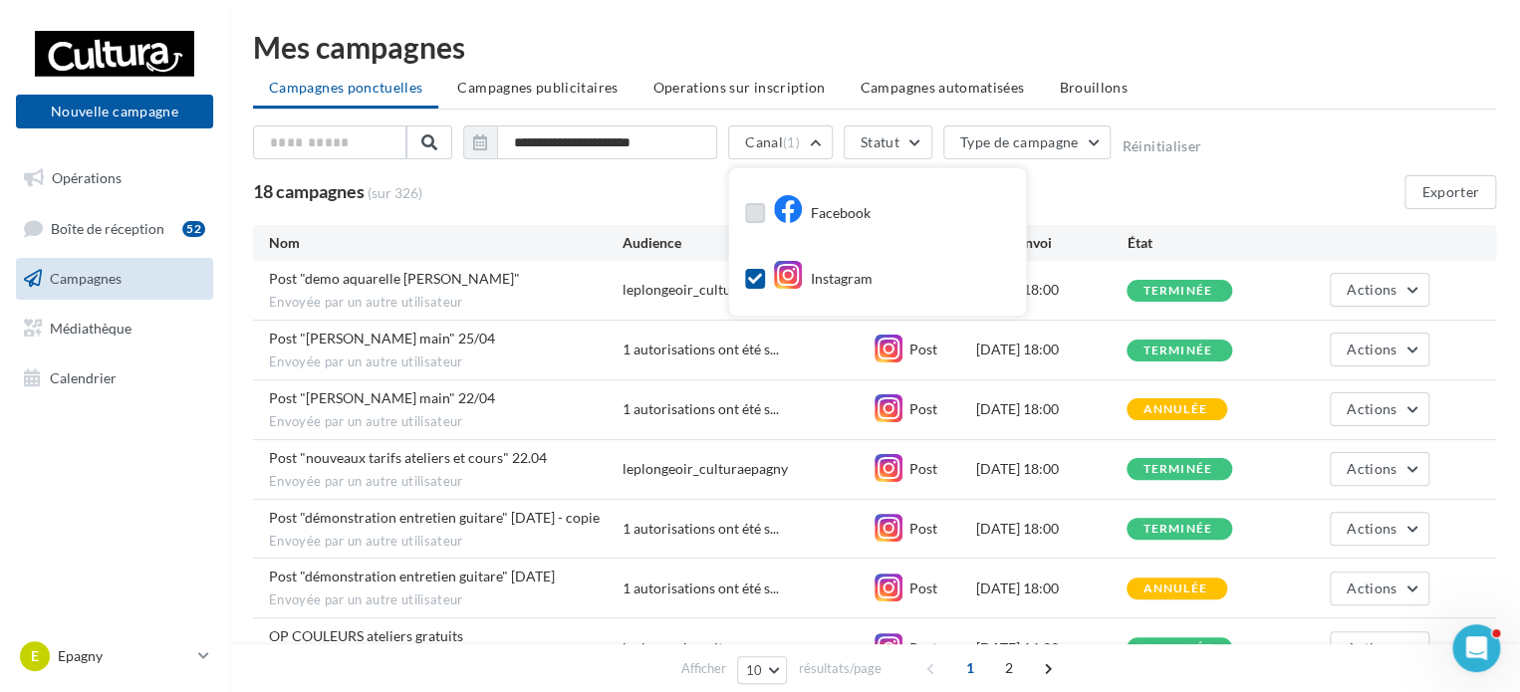
click at [1247, 142] on div "**********" at bounding box center [874, 147] width 1243 height 42
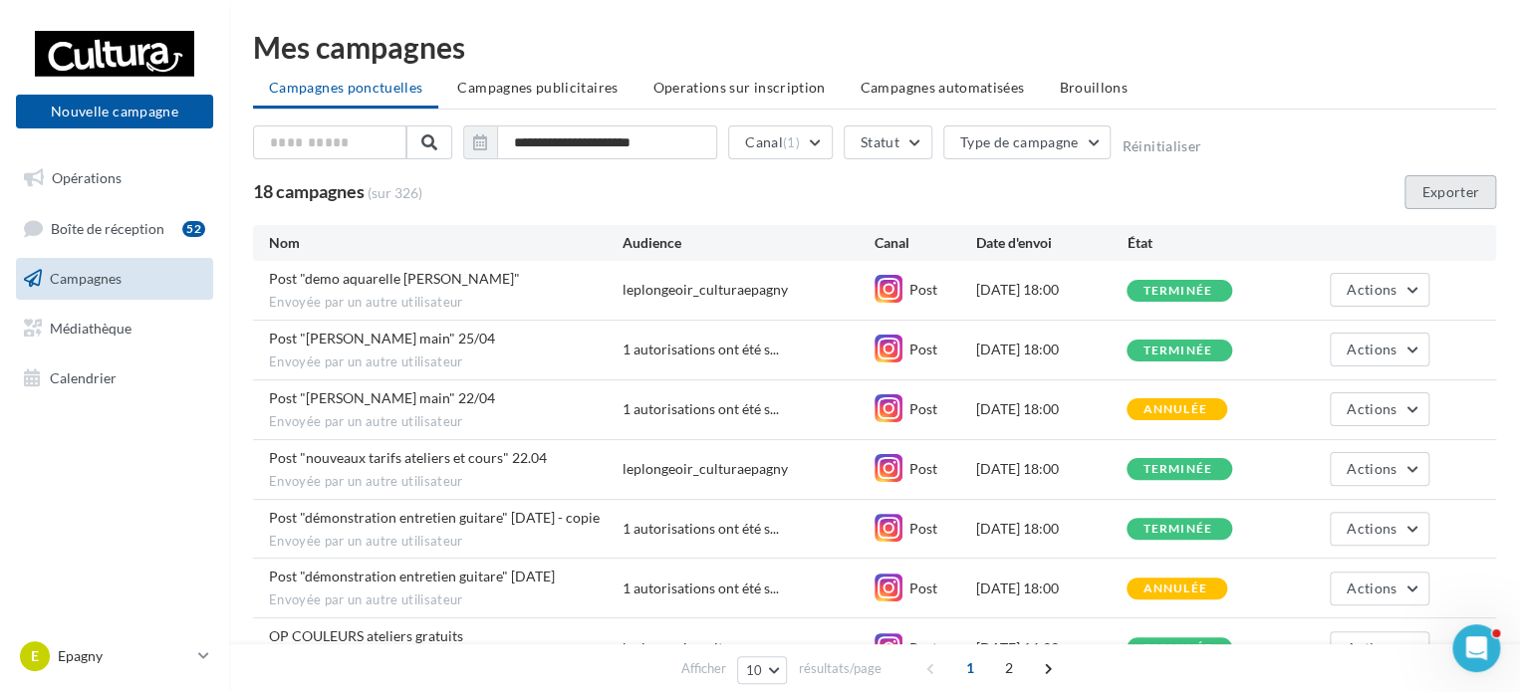
click at [1431, 184] on button "Exporter" at bounding box center [1451, 192] width 92 height 34
click at [809, 137] on button "Canal (1)" at bounding box center [780, 143] width 105 height 34
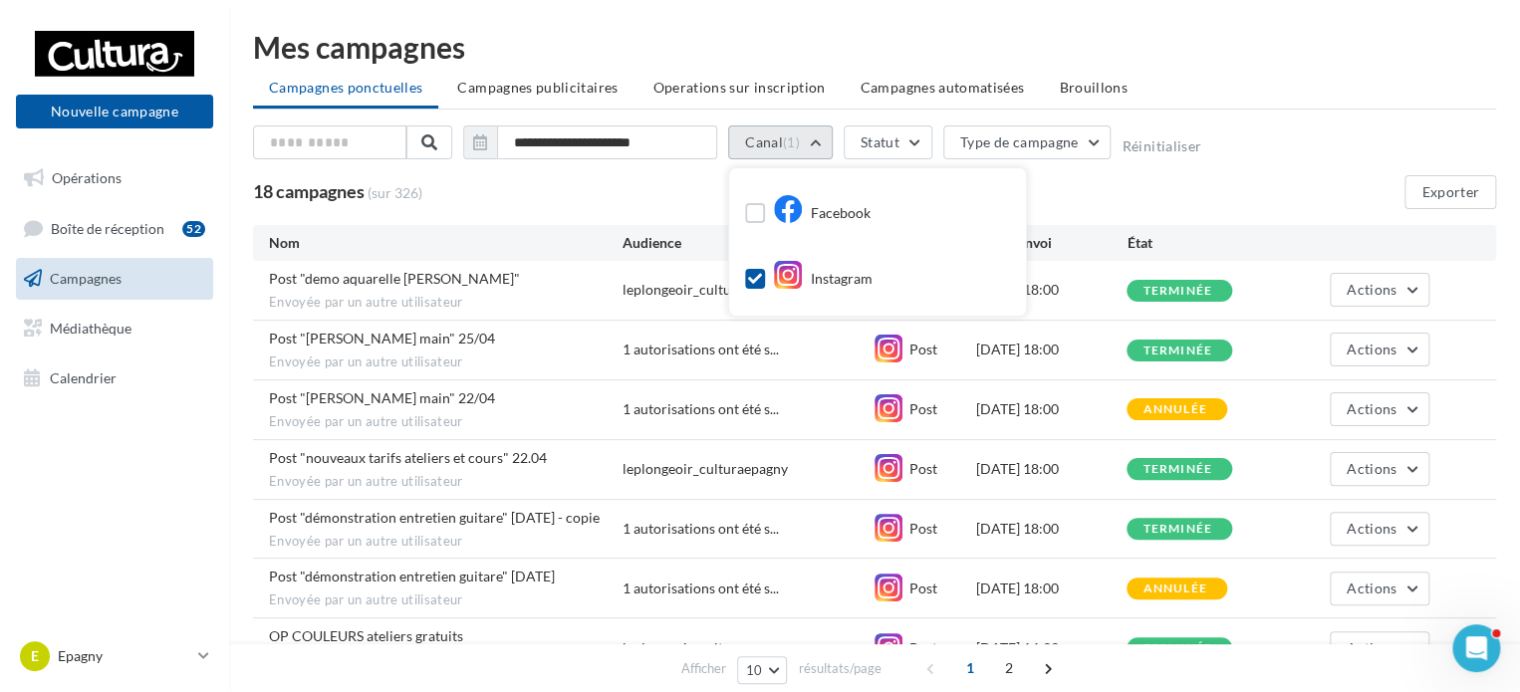
click at [809, 137] on button "Canal (1)" at bounding box center [780, 143] width 105 height 34
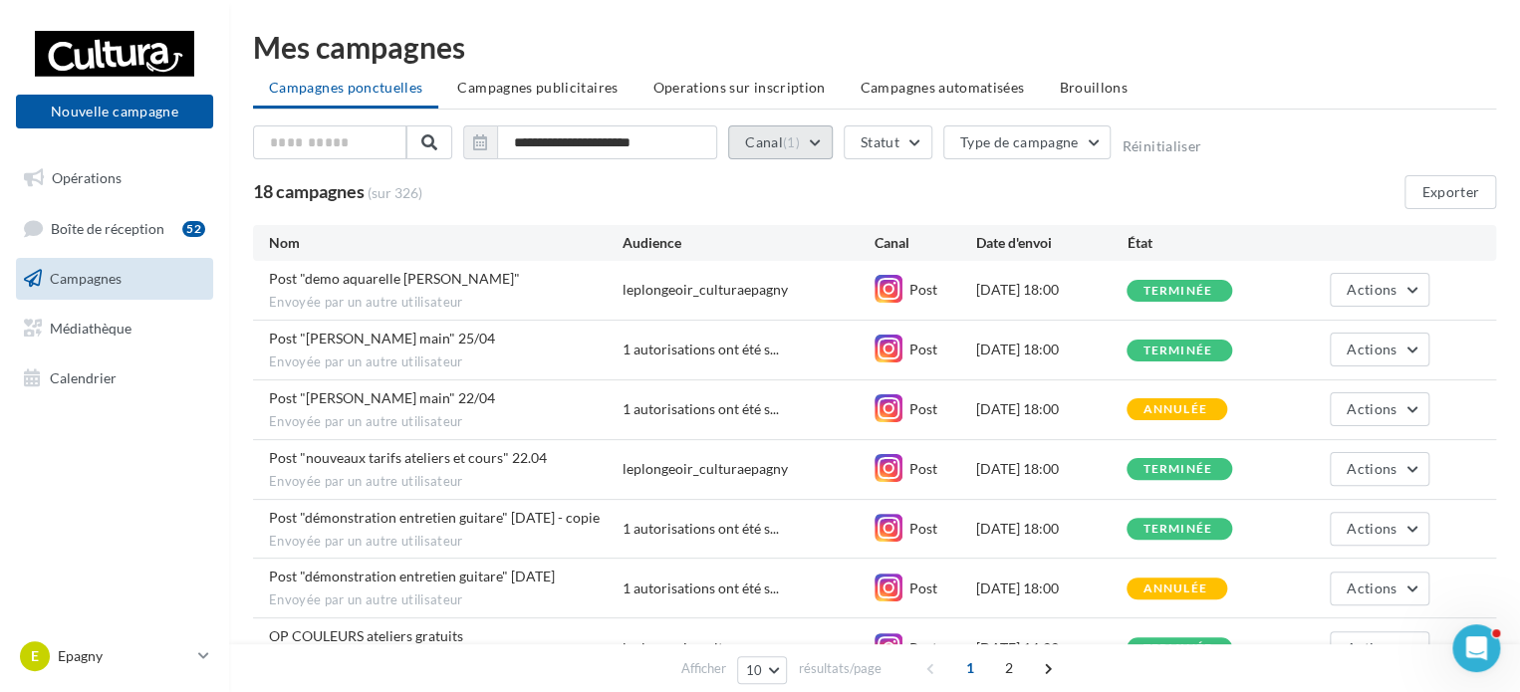
click at [755, 138] on button "Canal (1)" at bounding box center [780, 143] width 105 height 34
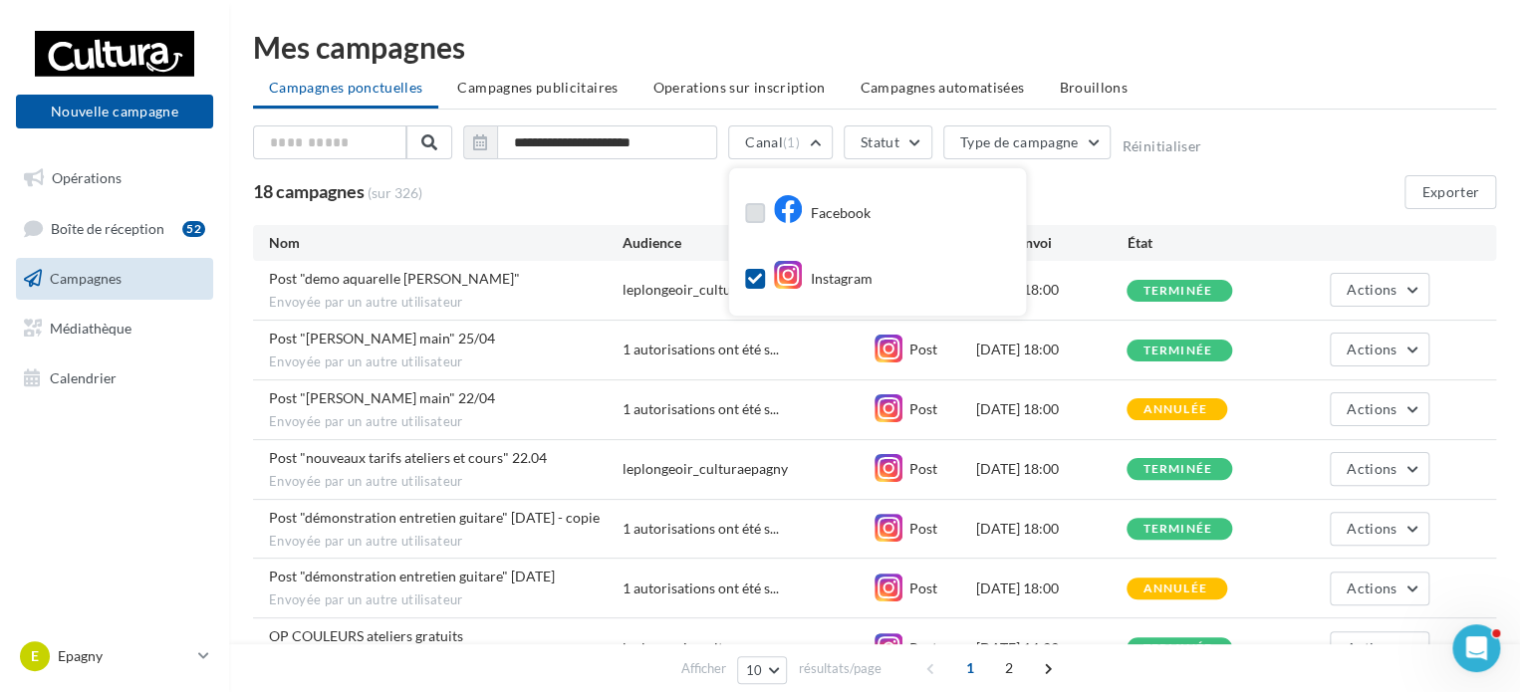
click at [762, 206] on label at bounding box center [755, 213] width 20 height 20
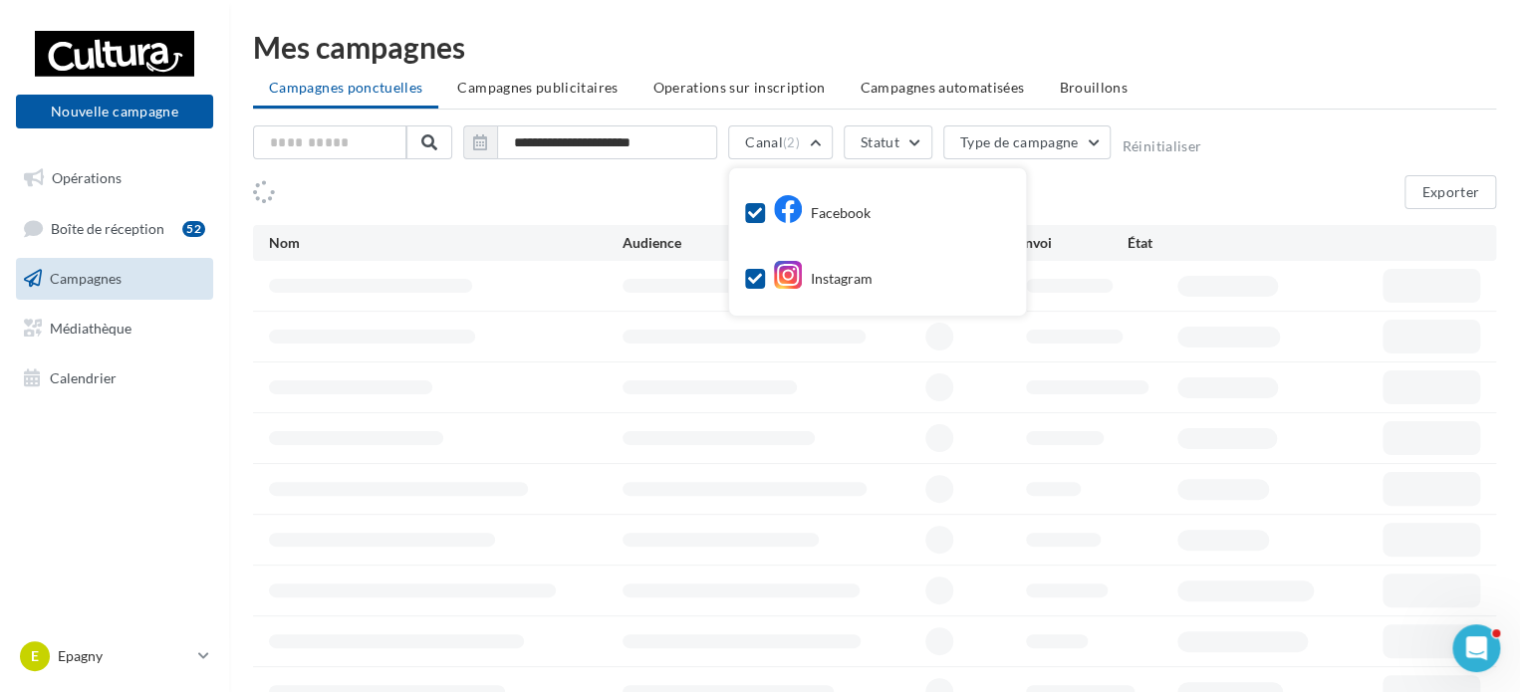
click at [759, 286] on label at bounding box center [755, 279] width 20 height 20
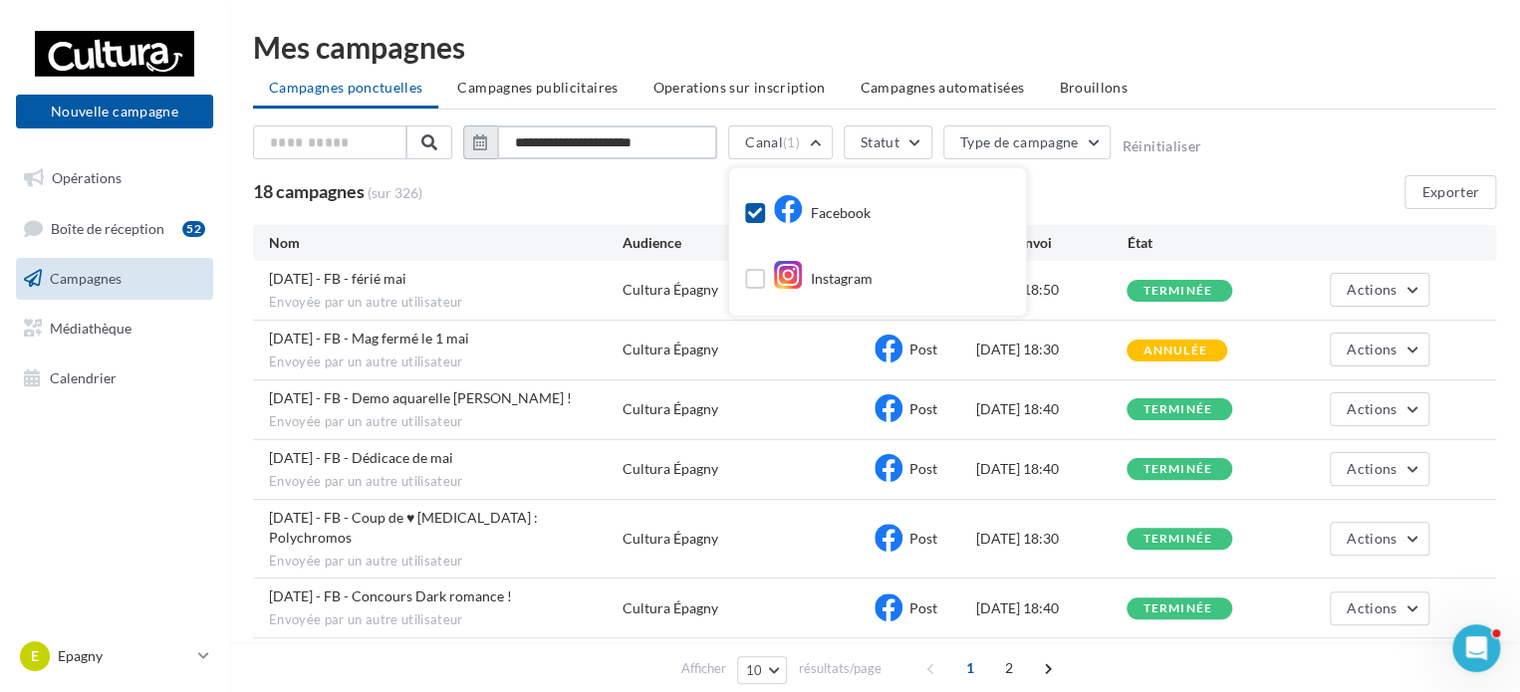
click at [681, 146] on input "**********" at bounding box center [607, 143] width 220 height 34
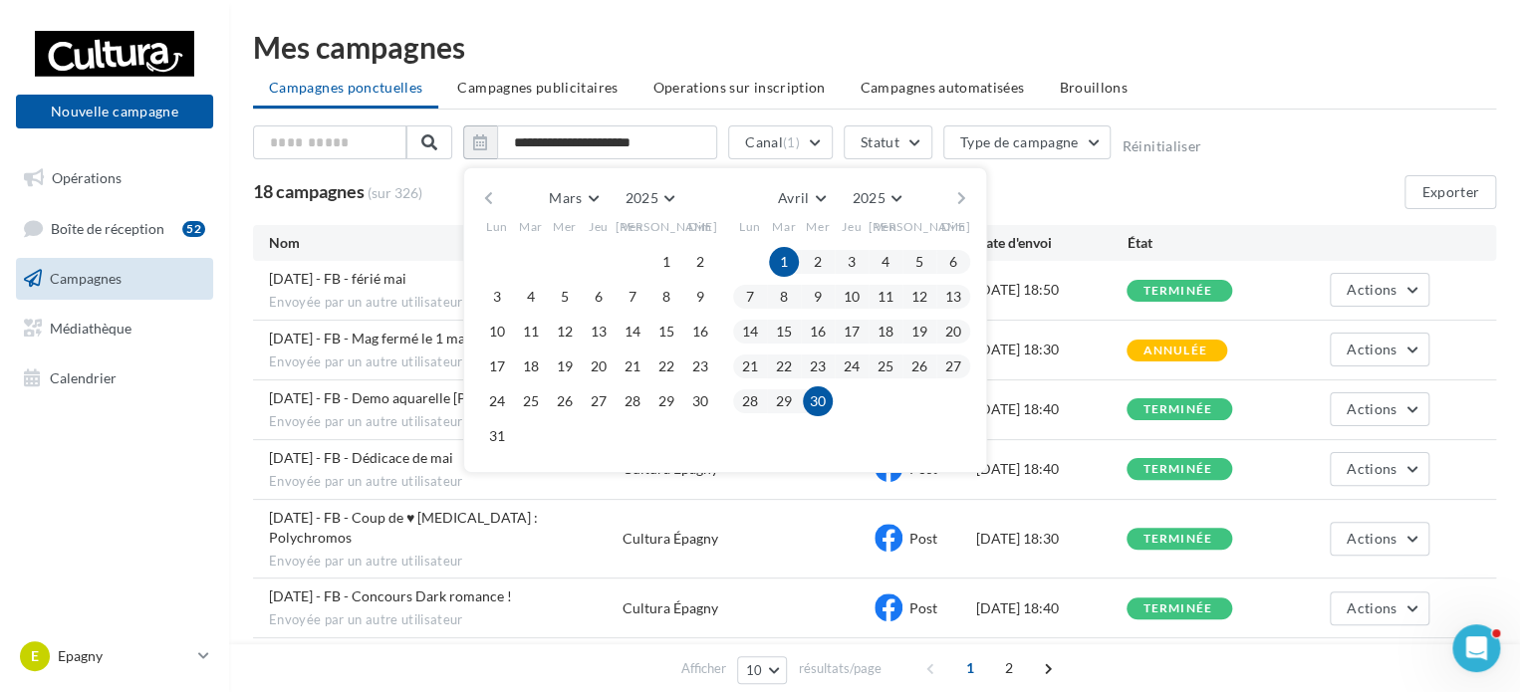
click at [962, 198] on button "button" at bounding box center [962, 198] width 17 height 28
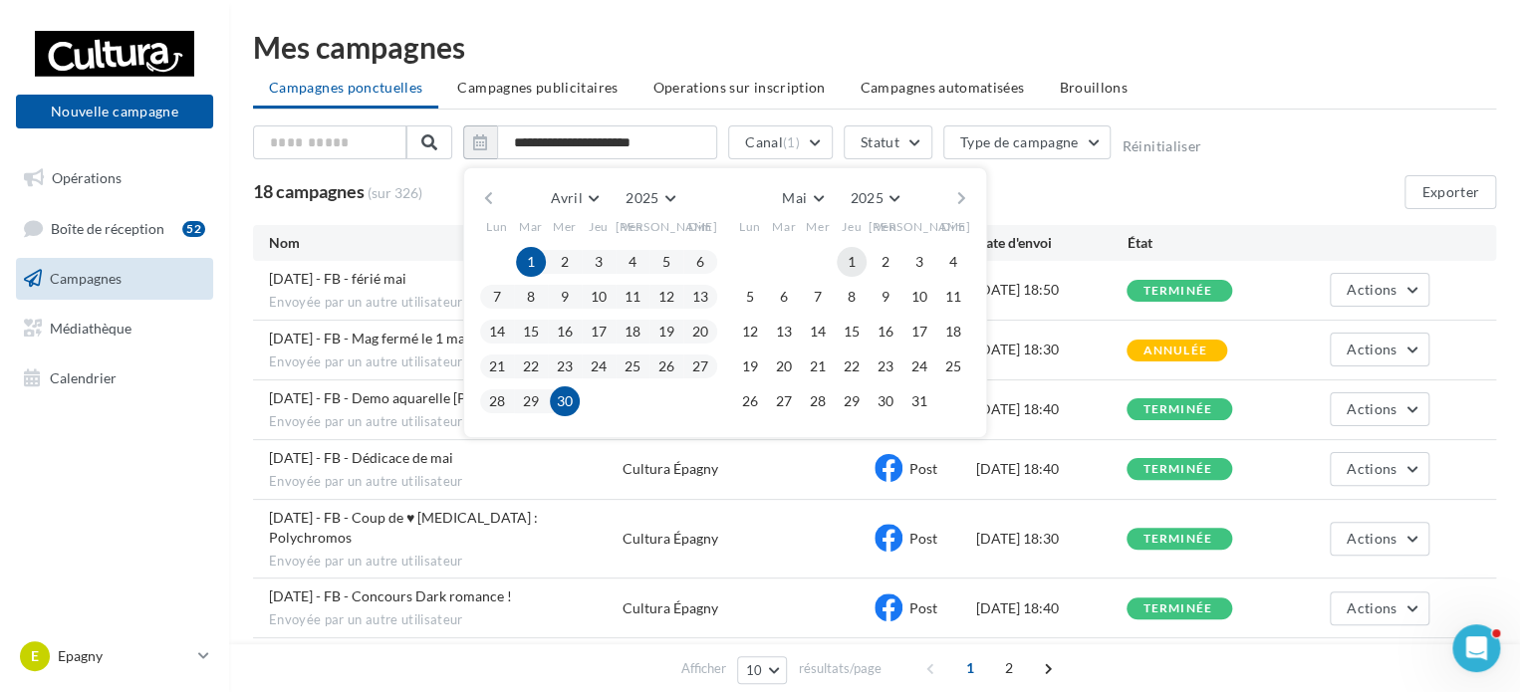
click at [851, 257] on button "1" at bounding box center [852, 262] width 30 height 30
click at [928, 401] on button "31" at bounding box center [920, 402] width 30 height 30
type input "**********"
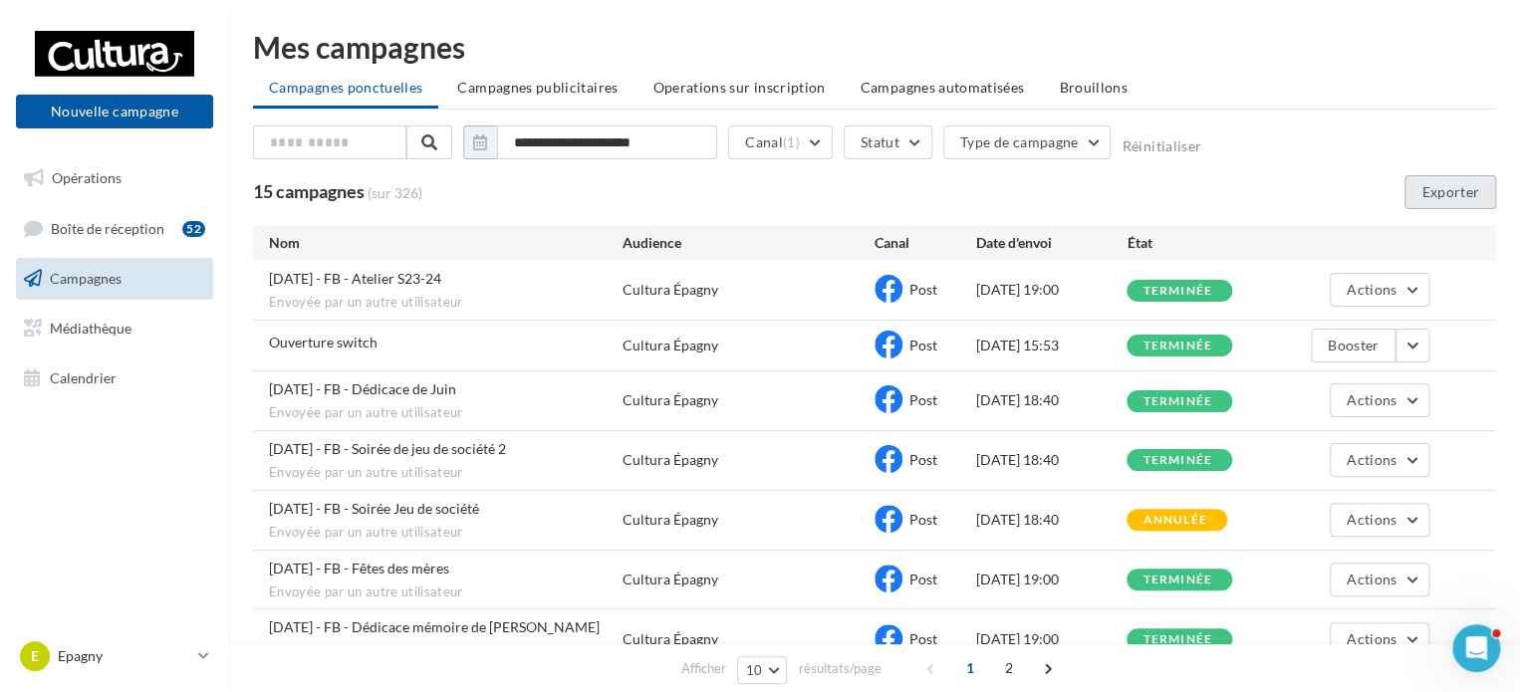
click at [1482, 193] on button "Exporter" at bounding box center [1451, 192] width 92 height 34
click at [922, 137] on button "Statut" at bounding box center [888, 143] width 89 height 34
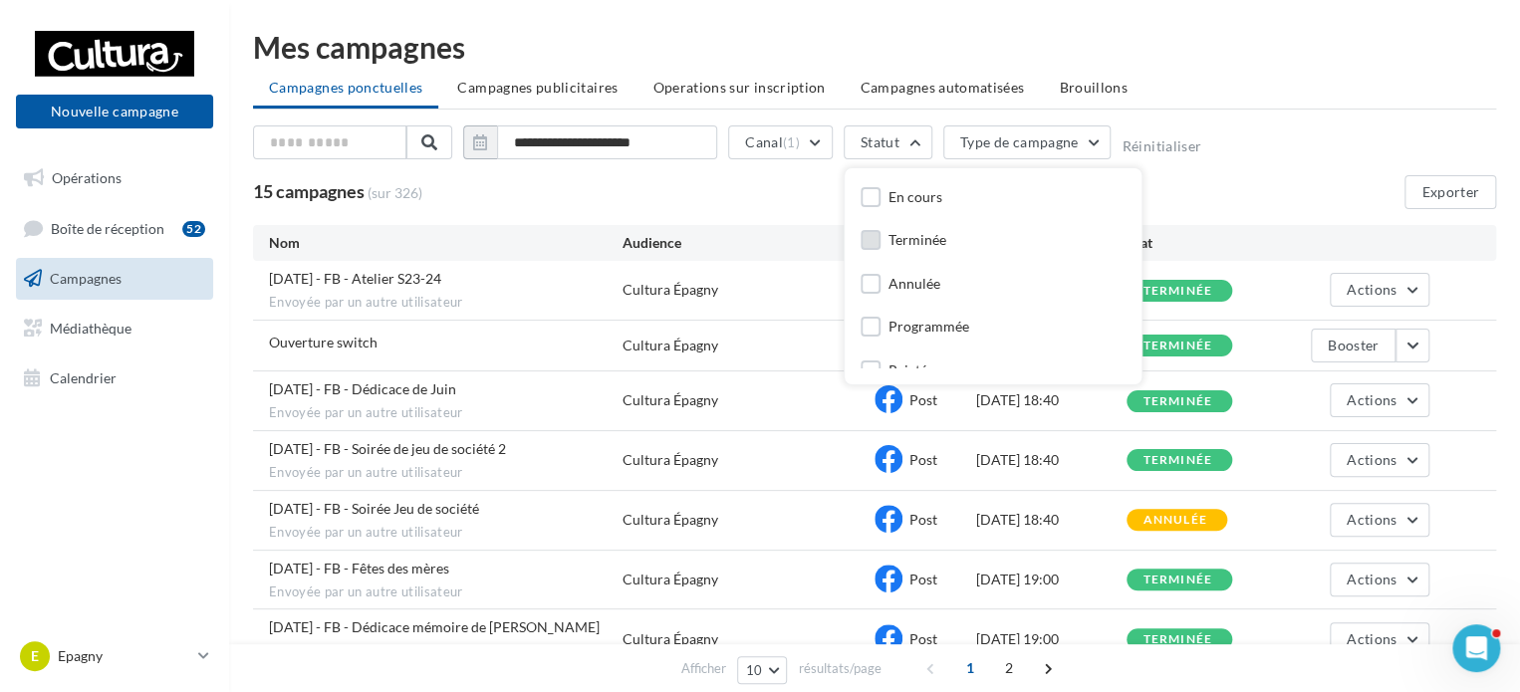
click at [913, 242] on div "Terminée" at bounding box center [918, 240] width 58 height 20
click at [1247, 162] on div "**********" at bounding box center [874, 147] width 1243 height 42
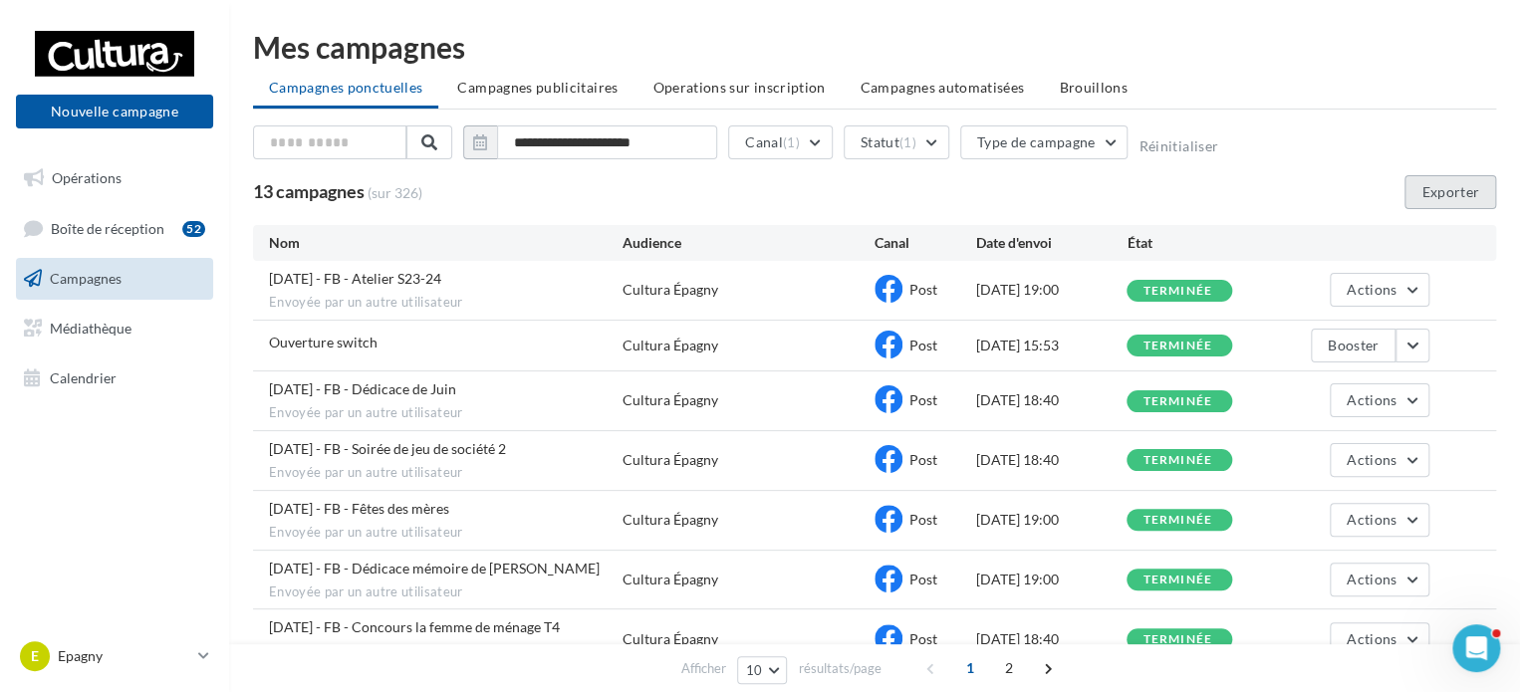
click at [1425, 195] on button "Exporter" at bounding box center [1451, 192] width 92 height 34
click at [528, 95] on span "Campagnes publicitaires" at bounding box center [537, 87] width 160 height 17
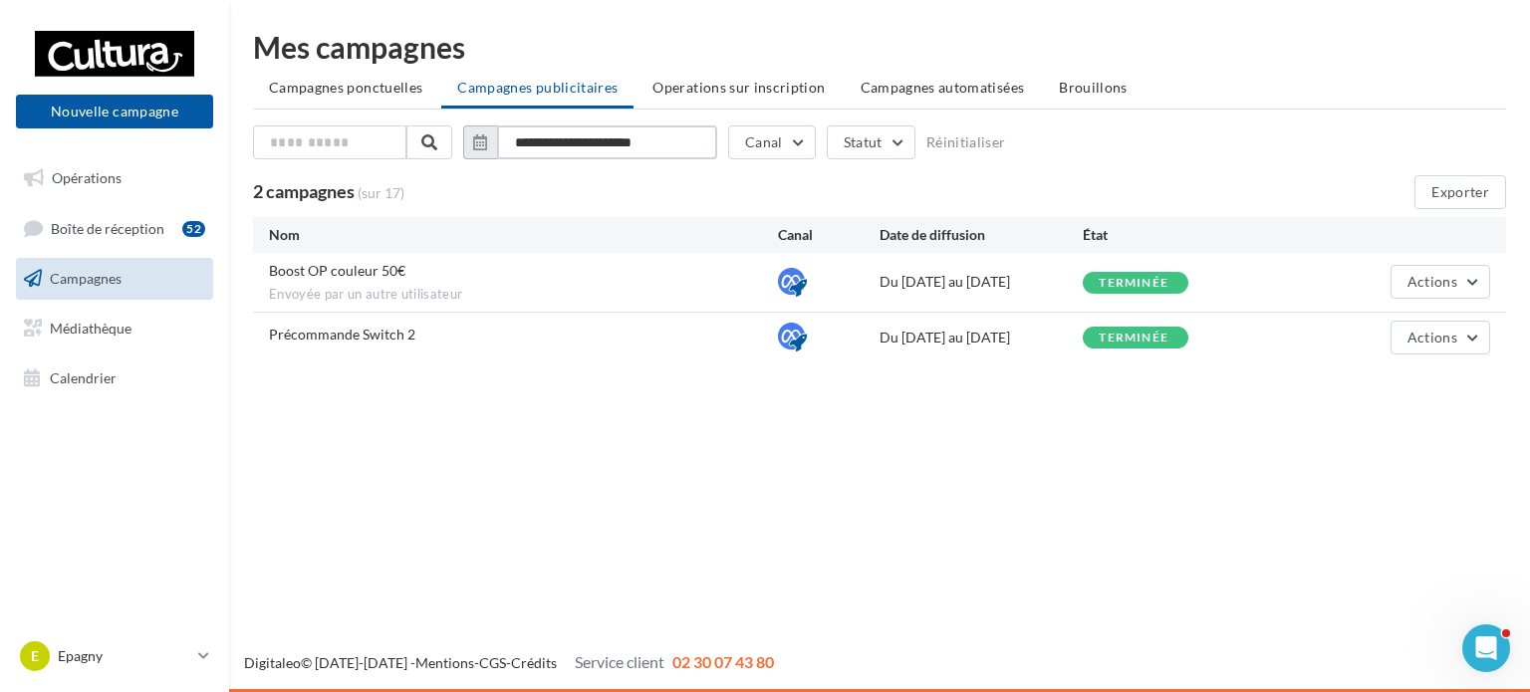
click at [682, 148] on input "**********" at bounding box center [607, 143] width 220 height 34
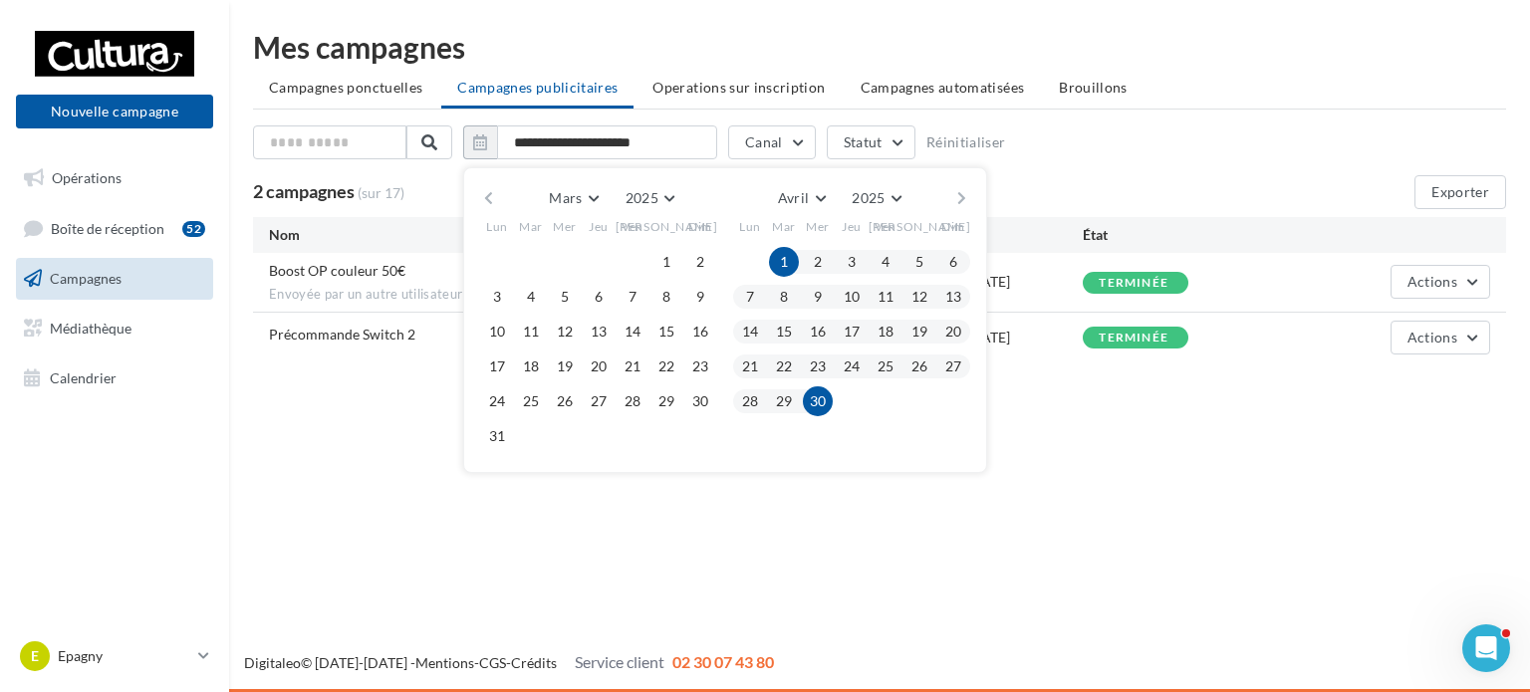
click at [945, 193] on div "Mars [PERSON_NAME] Mars [PERSON_NAME] Juin Juillet Août Septembre Octobre Novem…" at bounding box center [724, 198] width 455 height 28
click at [958, 194] on button "button" at bounding box center [962, 198] width 17 height 28
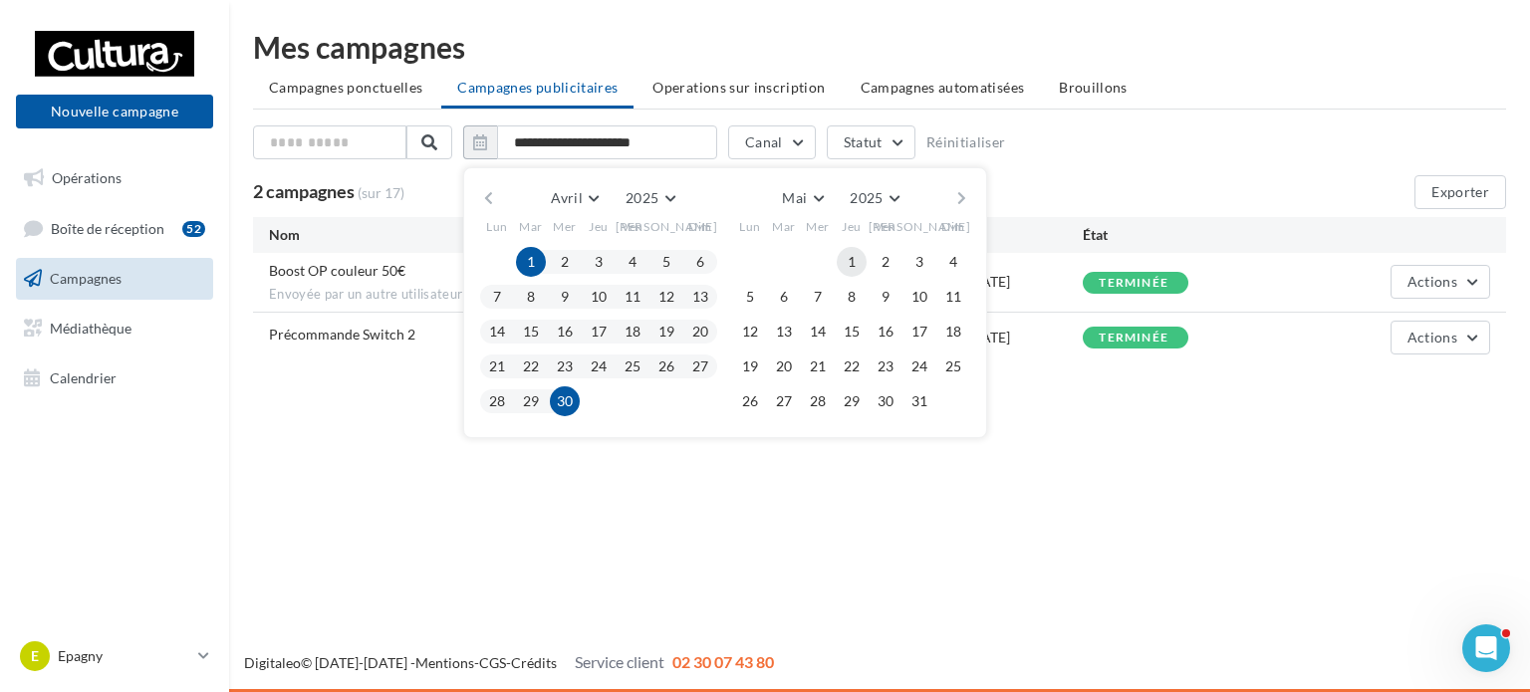
click at [852, 257] on button "1" at bounding box center [852, 262] width 30 height 30
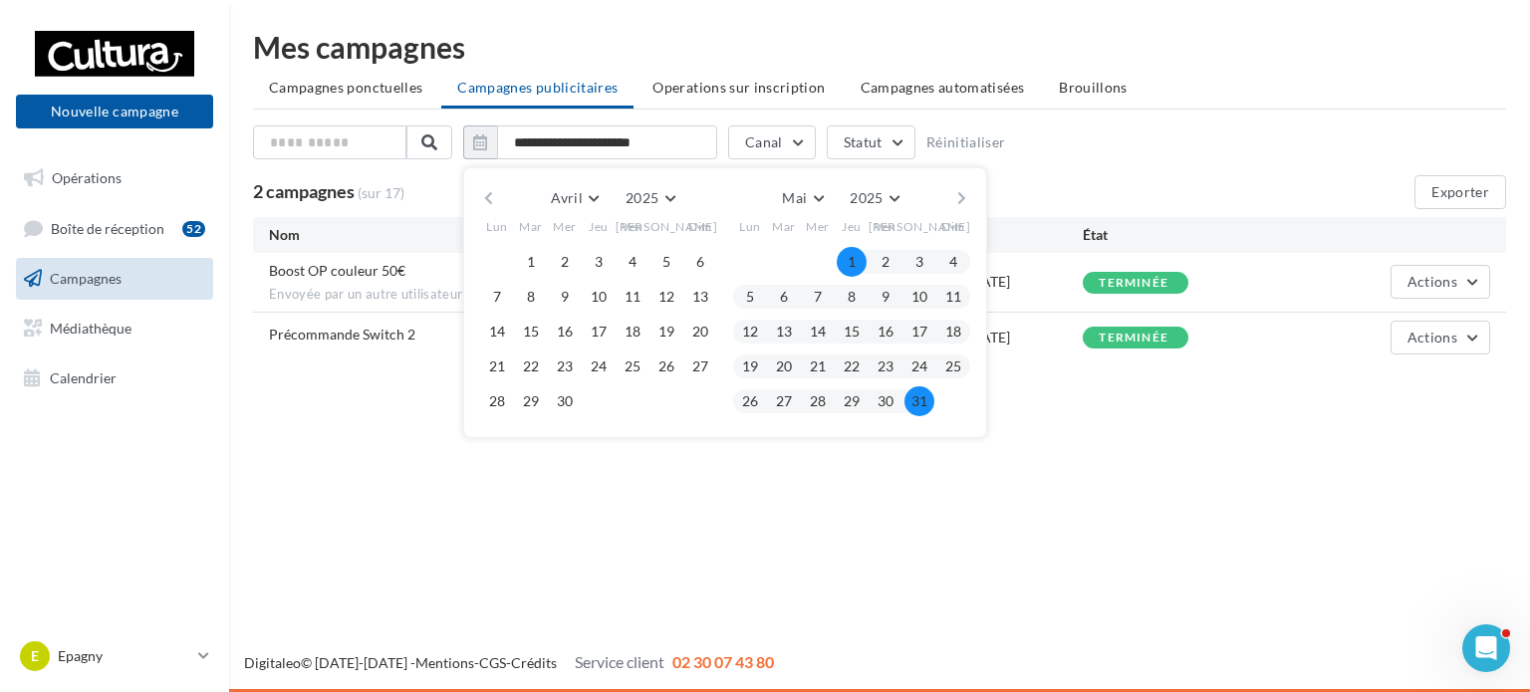
click at [927, 391] on button "31" at bounding box center [920, 402] width 30 height 30
type input "**********"
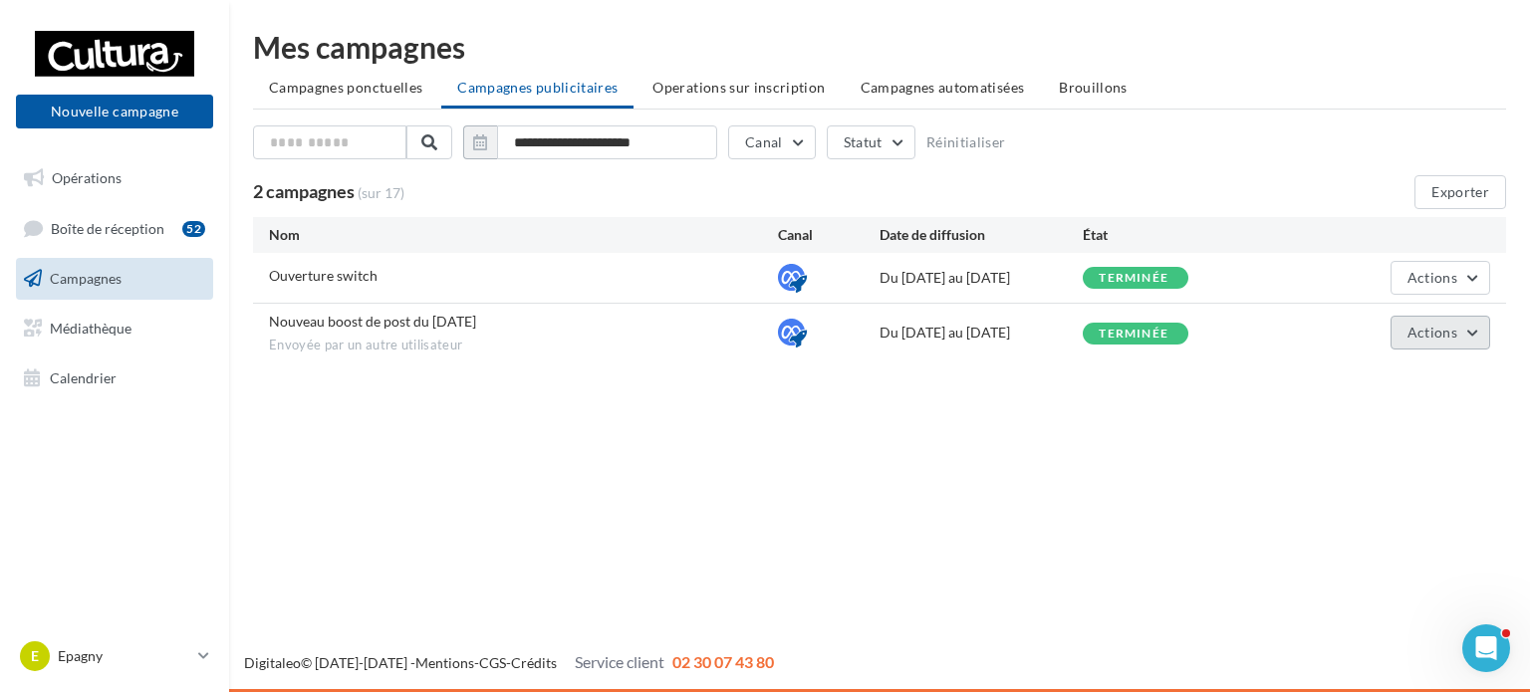
click at [1412, 327] on span "Actions" at bounding box center [1433, 332] width 50 height 17
click at [1410, 368] on button "Voir les résultats" at bounding box center [1390, 380] width 199 height 52
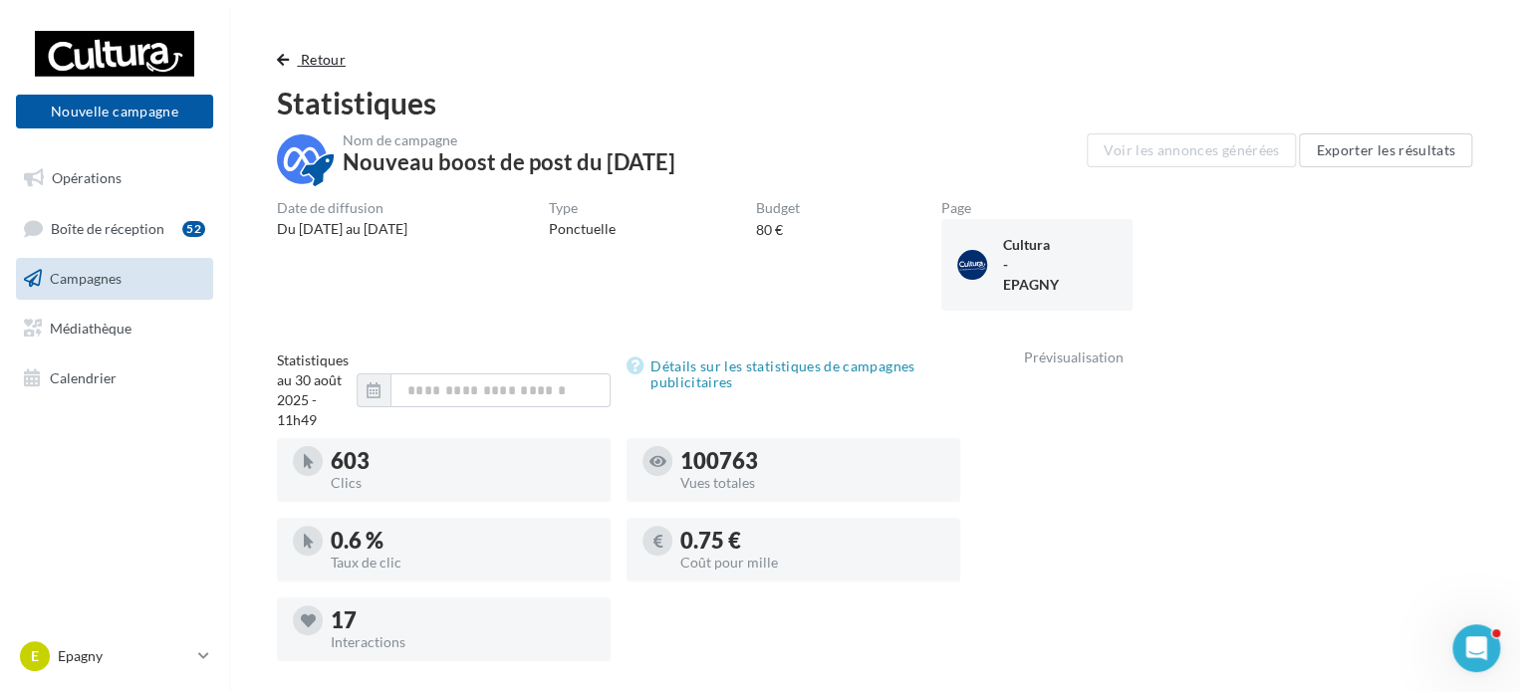
click at [326, 57] on span "Retour" at bounding box center [323, 59] width 45 height 17
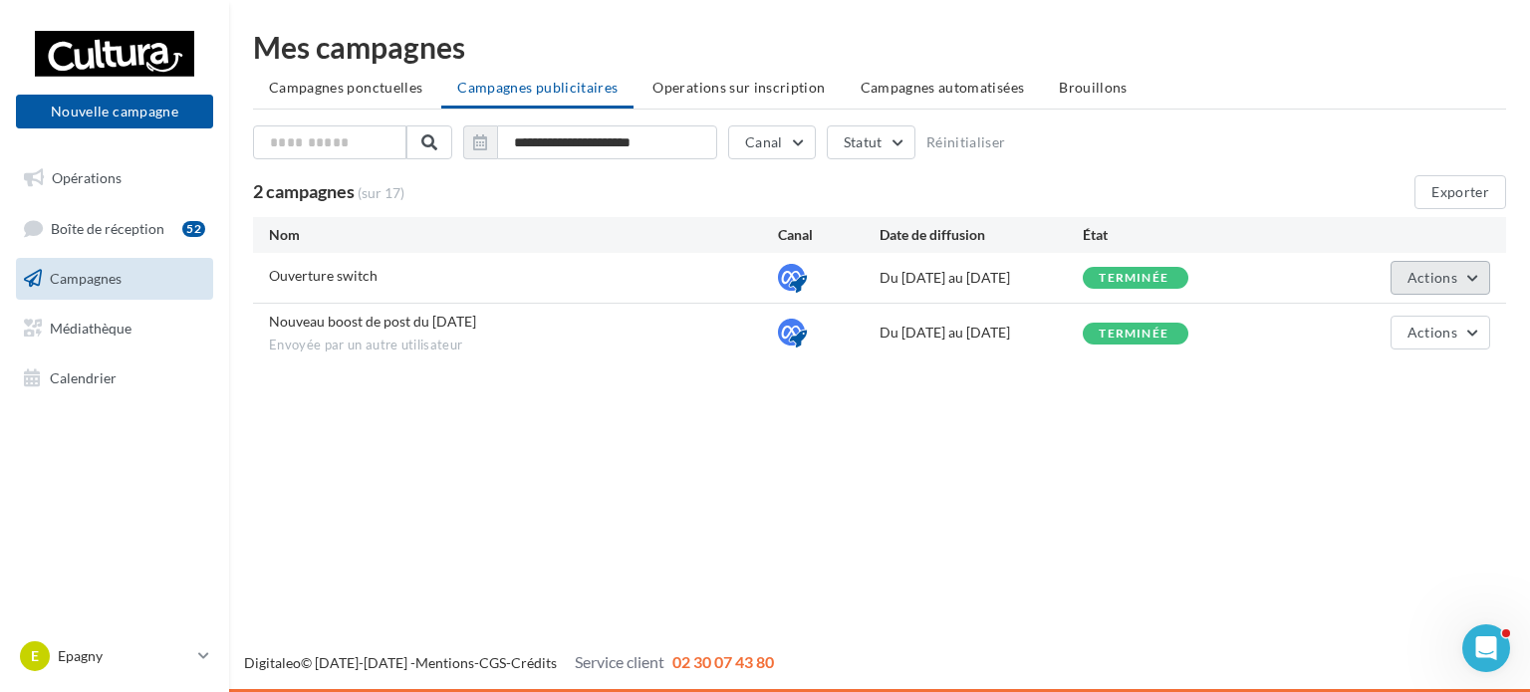
click at [1425, 262] on button "Actions" at bounding box center [1441, 278] width 100 height 34
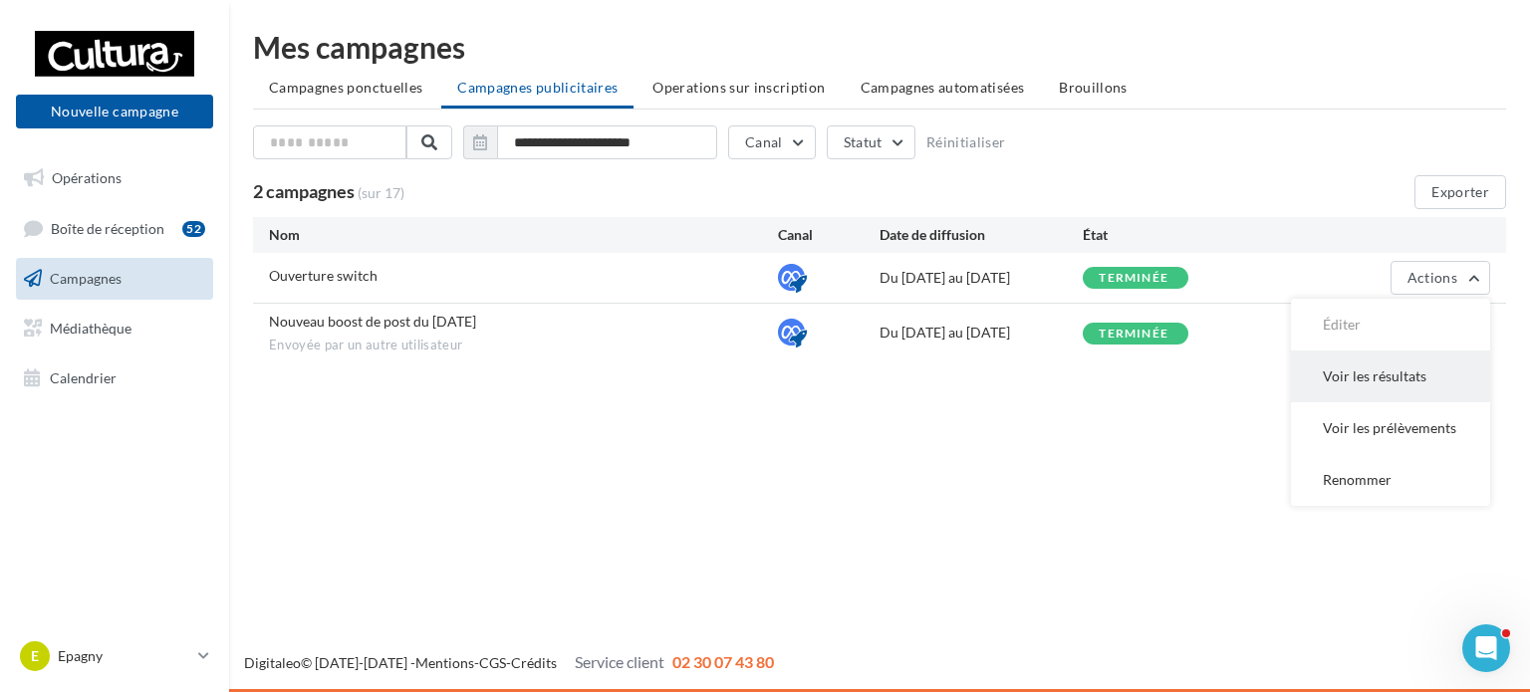
click at [1378, 366] on button "Voir les résultats" at bounding box center [1390, 377] width 199 height 52
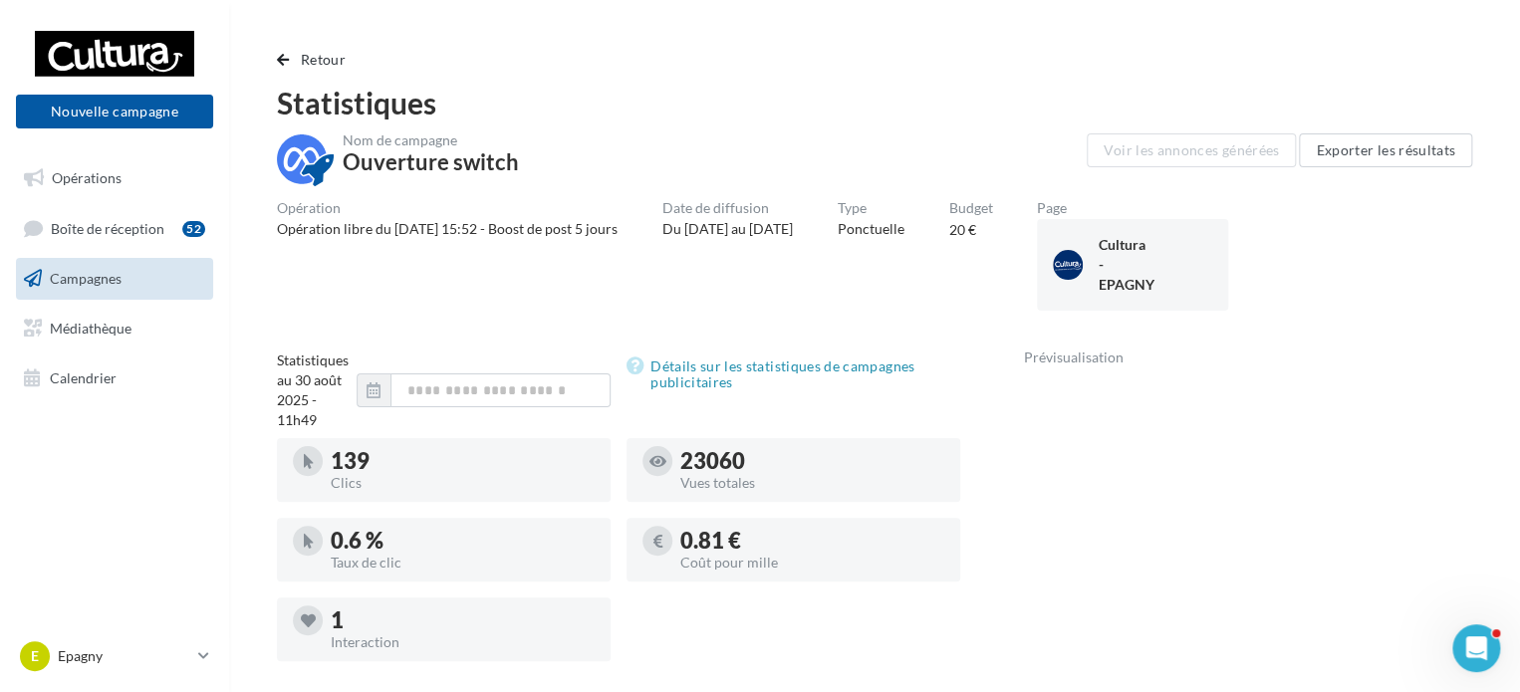
click at [147, 284] on link "Campagnes" at bounding box center [114, 279] width 205 height 42
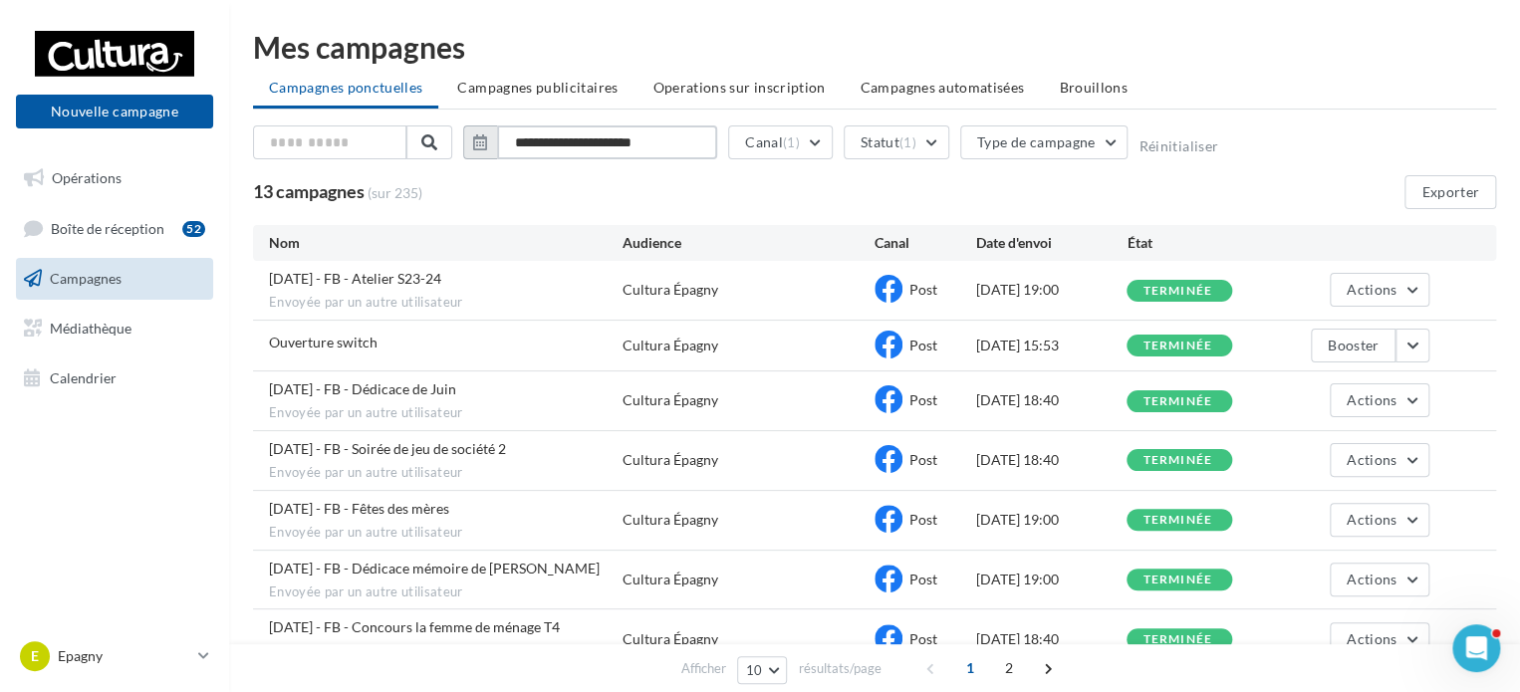
click at [616, 137] on input "**********" at bounding box center [607, 143] width 220 height 34
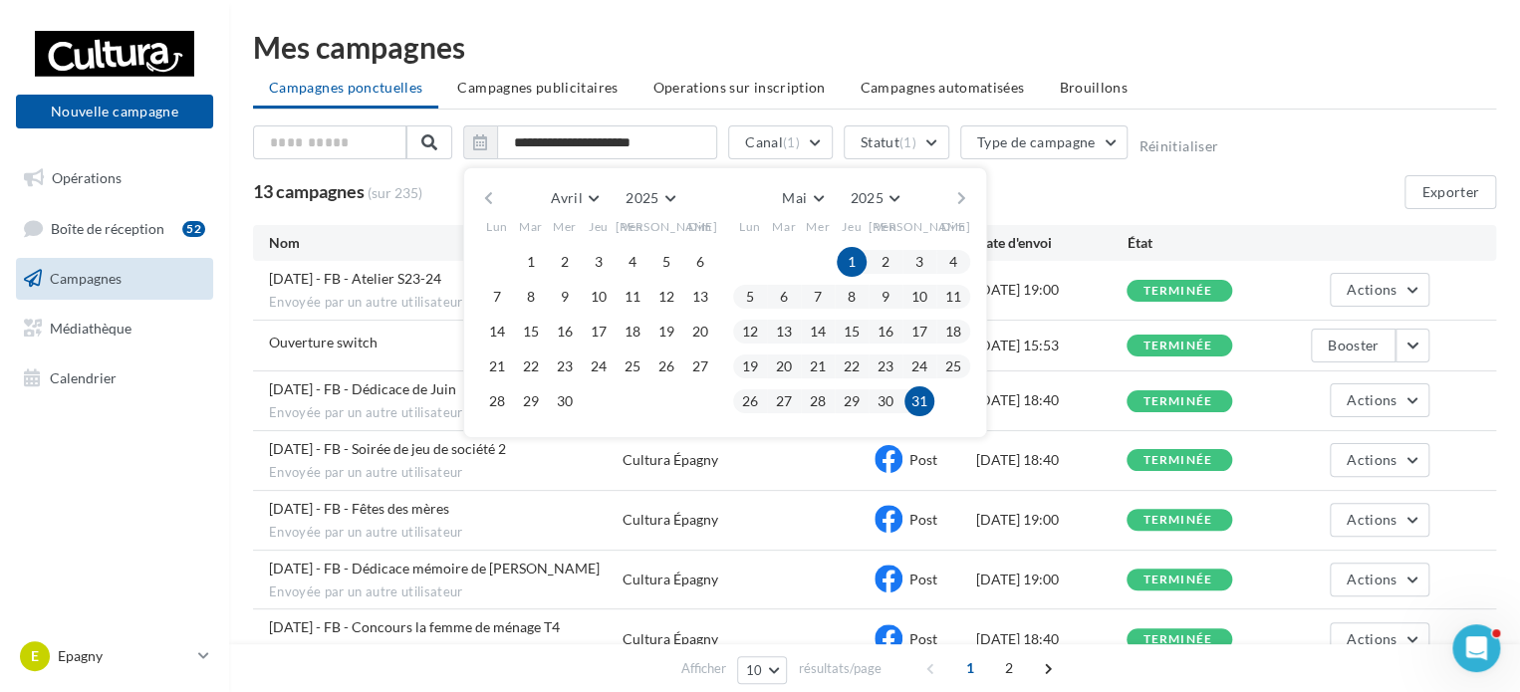
click at [1008, 186] on div "13 campagnes (sur 235) Exporter" at bounding box center [874, 192] width 1243 height 34
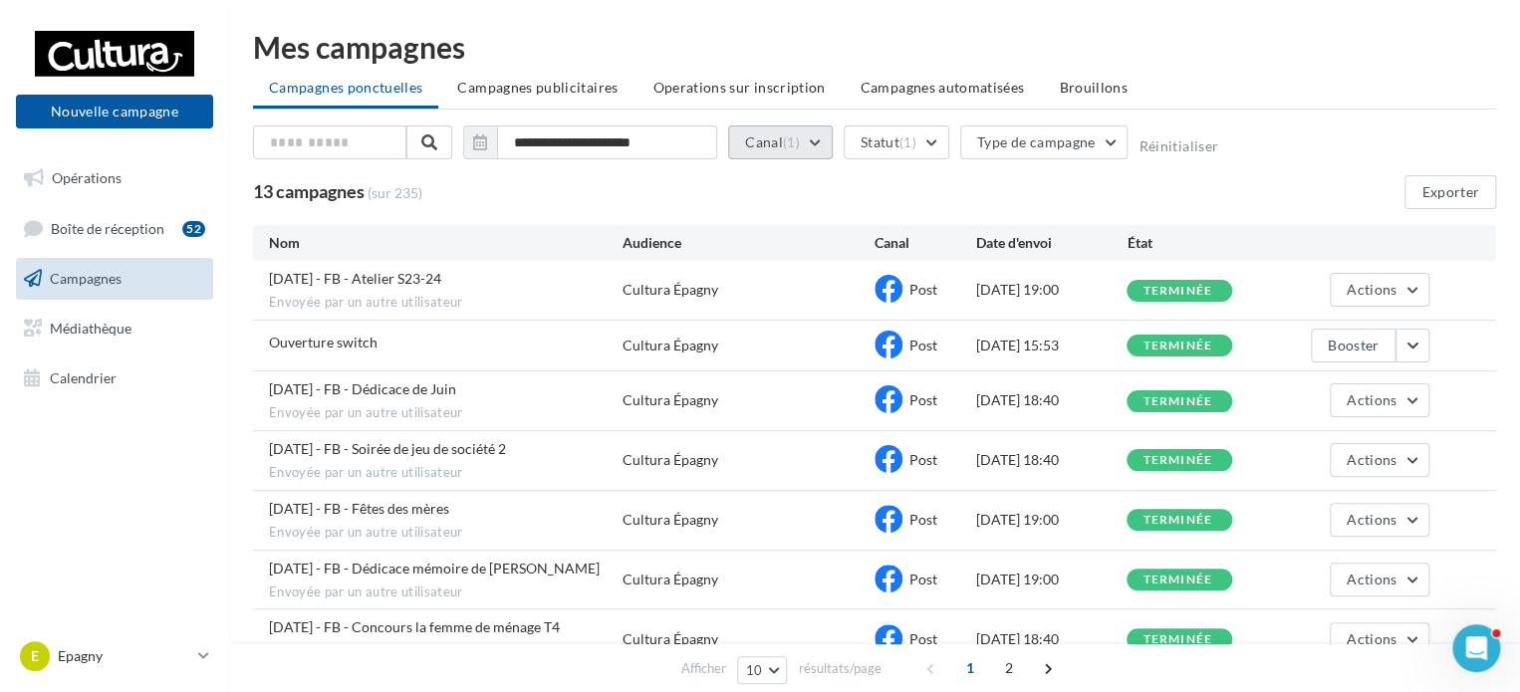
click at [785, 150] on button "Canal (1)" at bounding box center [780, 143] width 105 height 34
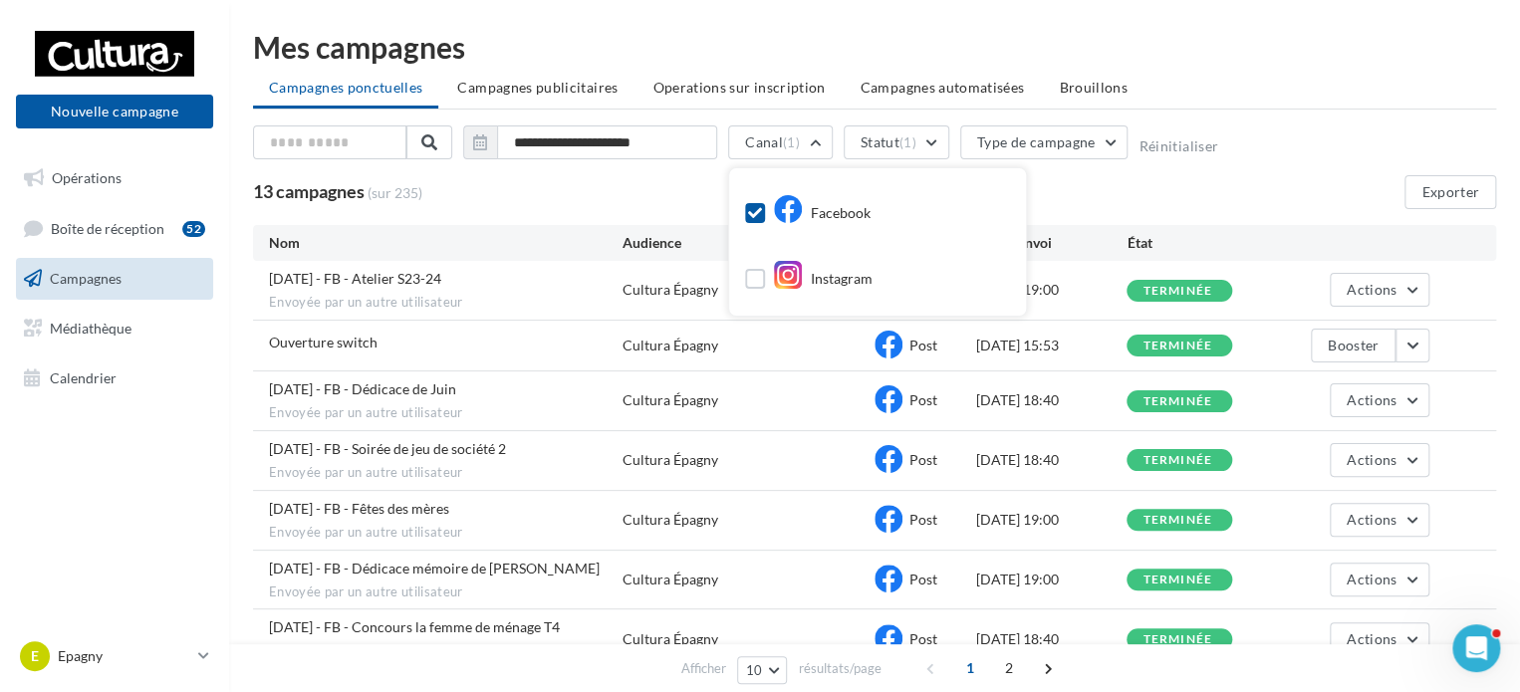
click at [743, 218] on div "Facebook Instagram" at bounding box center [877, 241] width 297 height 147
click at [747, 220] on label at bounding box center [755, 213] width 20 height 20
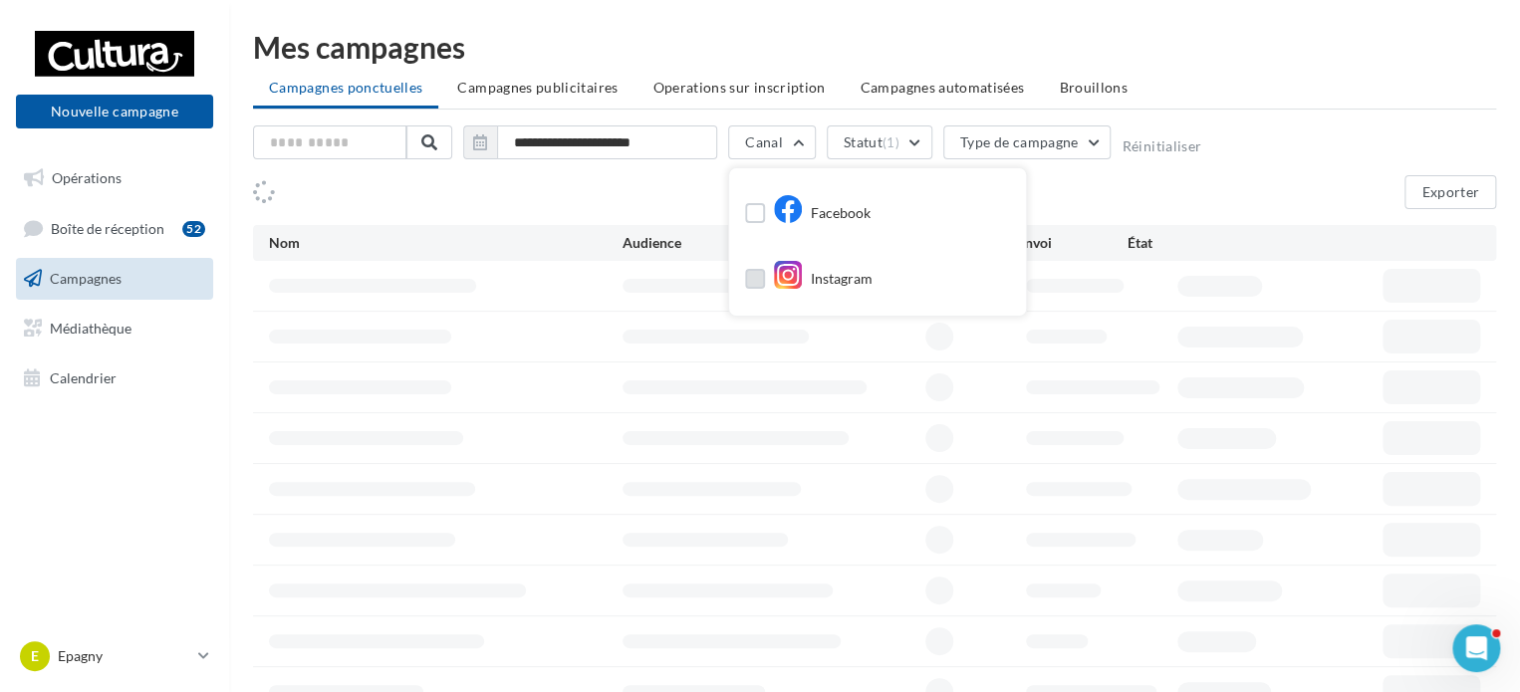
click at [745, 284] on label at bounding box center [755, 279] width 20 height 20
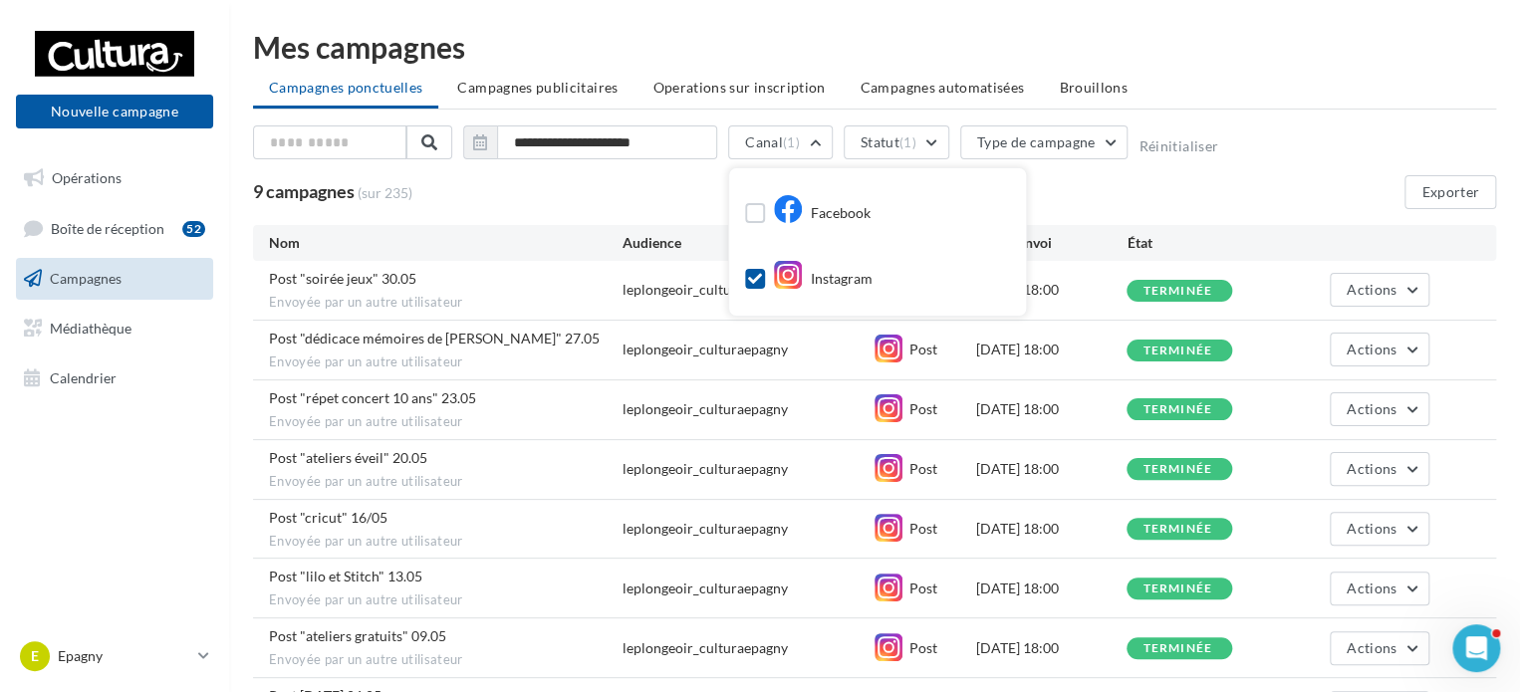
click at [1196, 192] on div "9 campagnes (sur 235) Exporter" at bounding box center [874, 192] width 1243 height 34
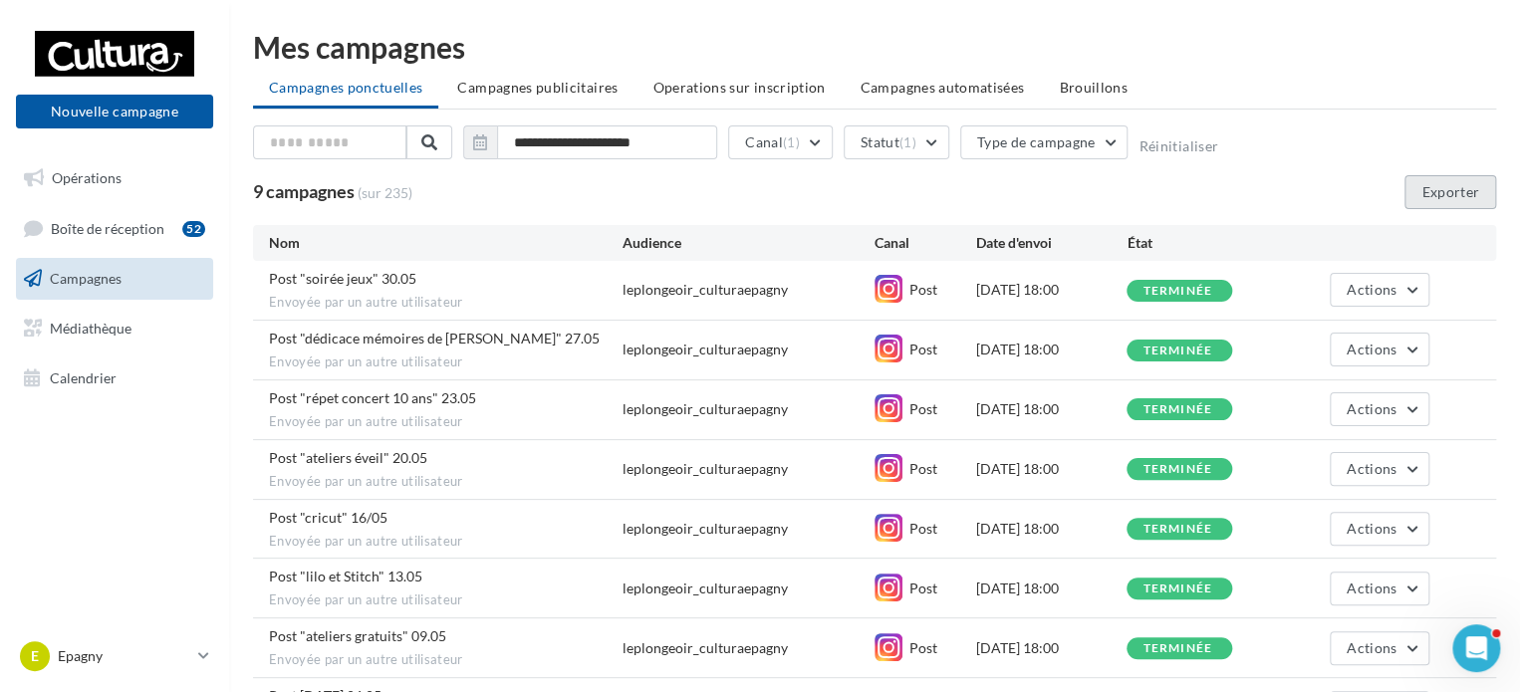
click at [1449, 181] on button "Exporter" at bounding box center [1451, 192] width 92 height 34
click at [817, 143] on button "Canal (1)" at bounding box center [780, 143] width 105 height 34
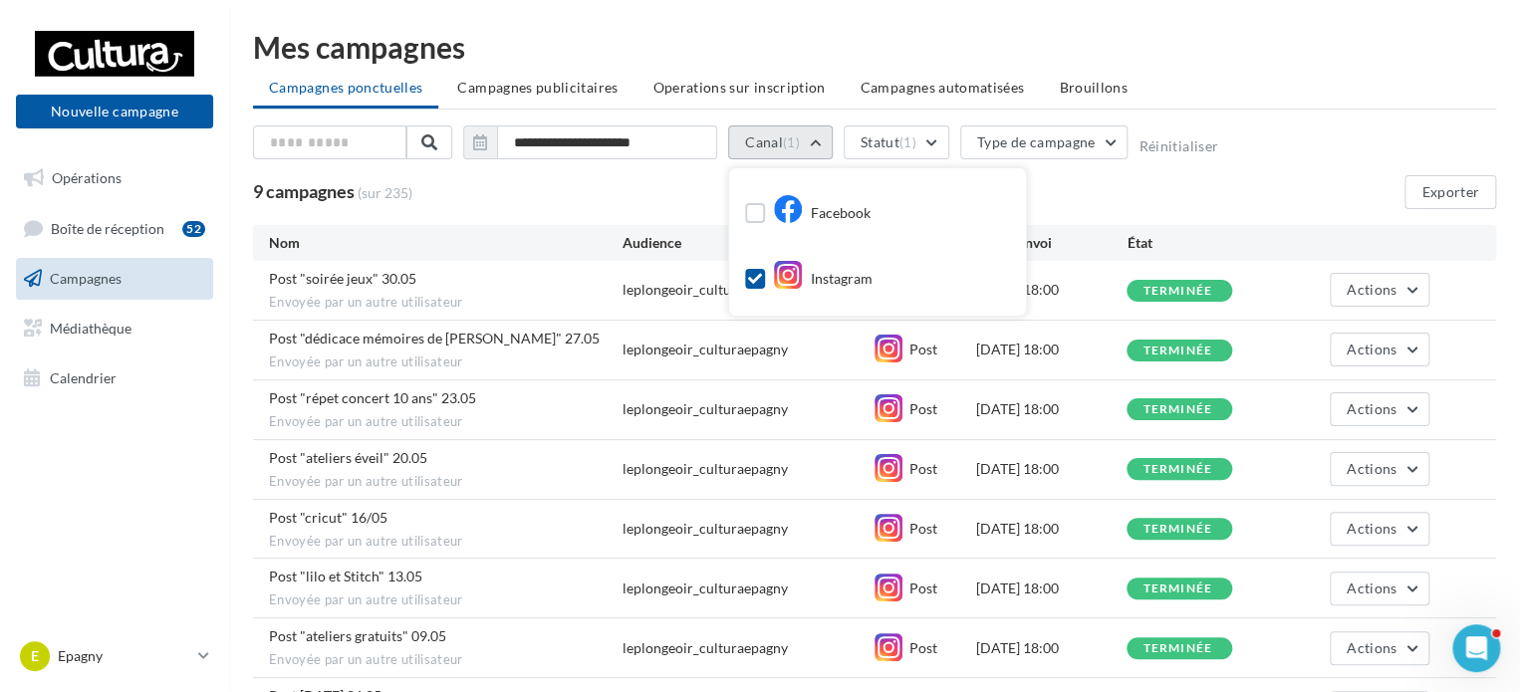
click at [817, 143] on button "Canal (1)" at bounding box center [780, 143] width 105 height 34
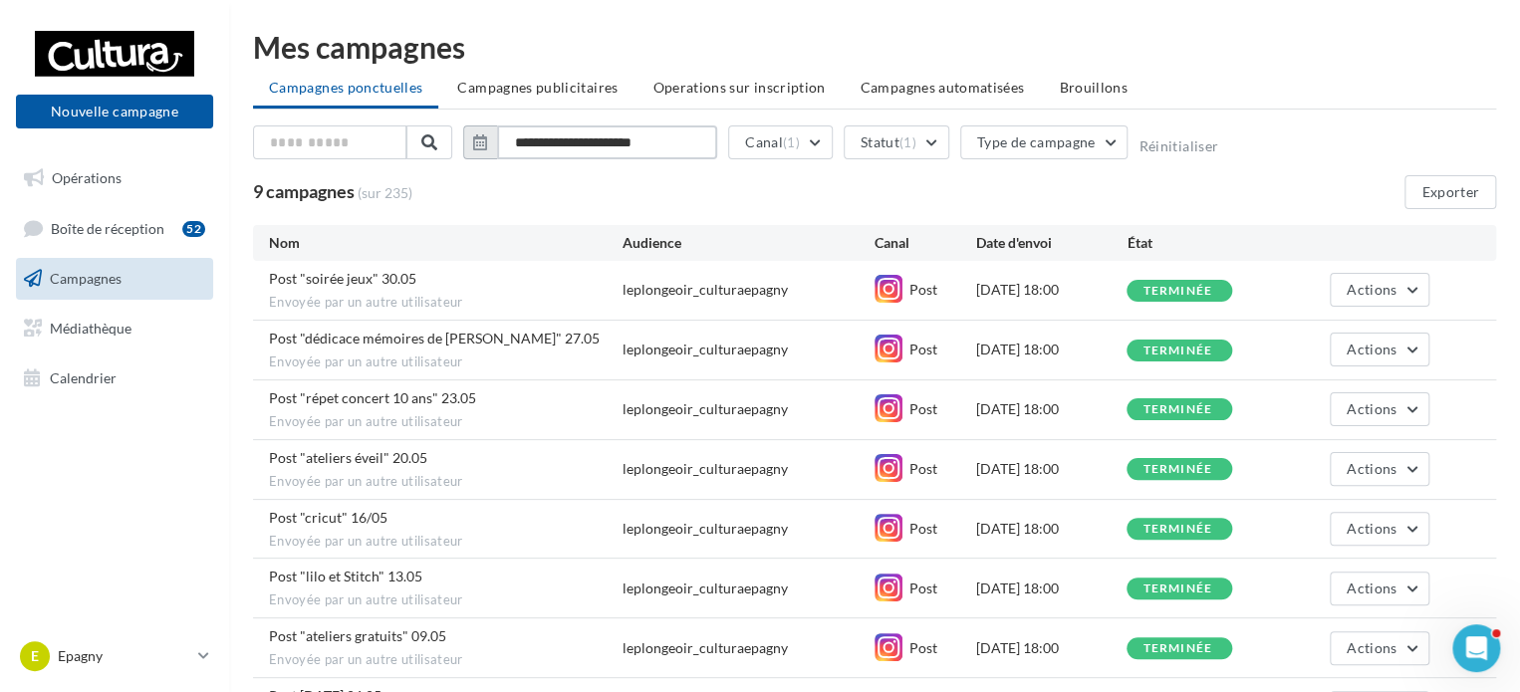
click at [695, 137] on input "**********" at bounding box center [607, 143] width 220 height 34
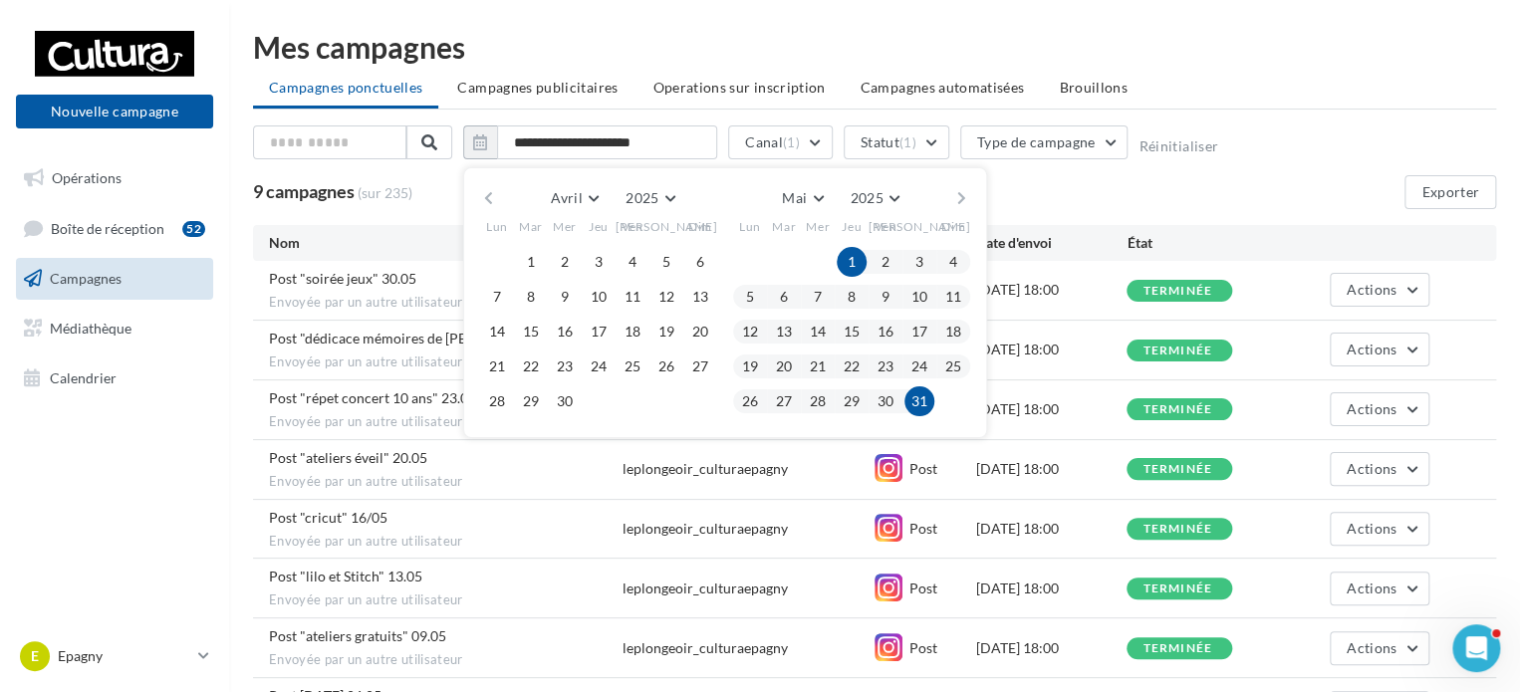
click at [955, 202] on button "button" at bounding box center [962, 198] width 17 height 28
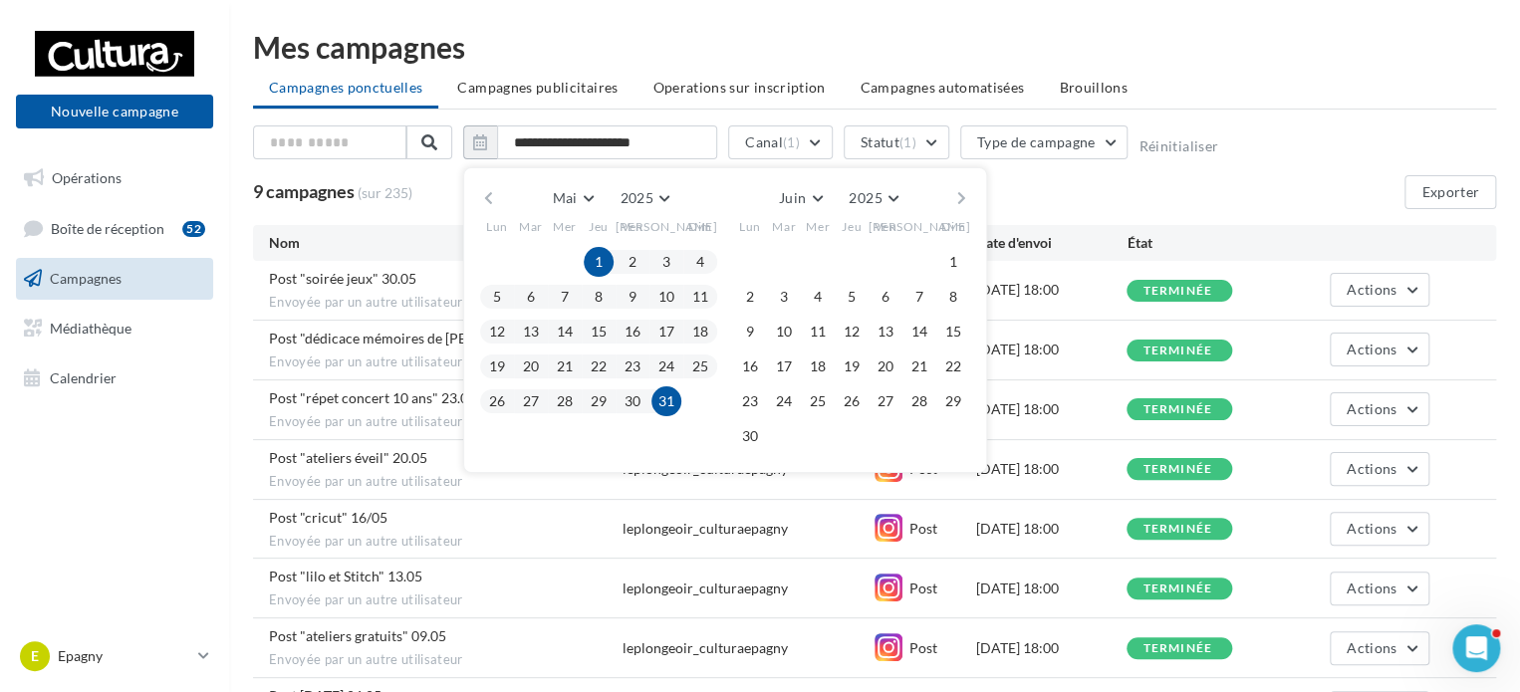
click at [969, 262] on div "Mai Janvier Février Mars Avril Mai Juin Juillet Août Septembre Octobre Novembre…" at bounding box center [725, 320] width 524 height 306
click at [959, 258] on button "1" at bounding box center [954, 262] width 30 height 30
click at [748, 439] on button "30" at bounding box center [750, 436] width 30 height 30
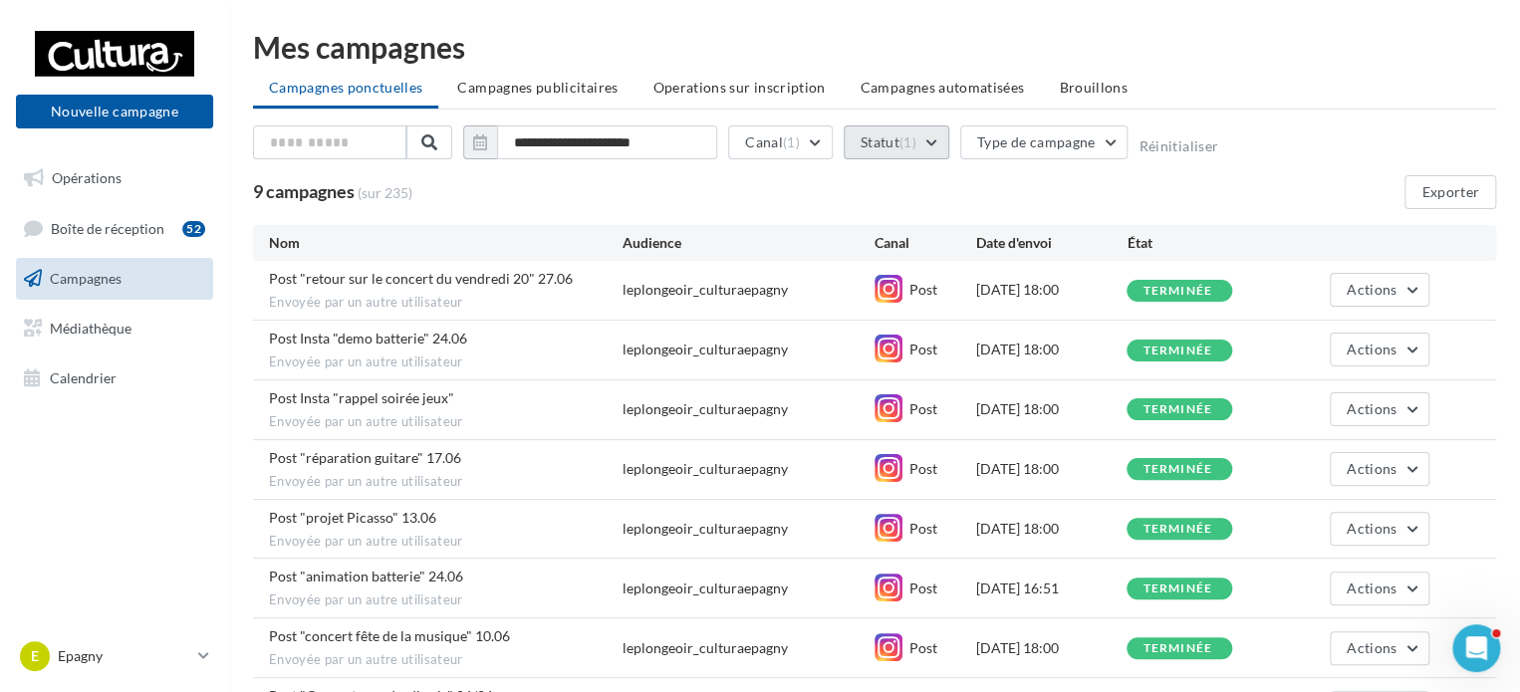
click at [917, 141] on span "(1)" at bounding box center [908, 143] width 17 height 16
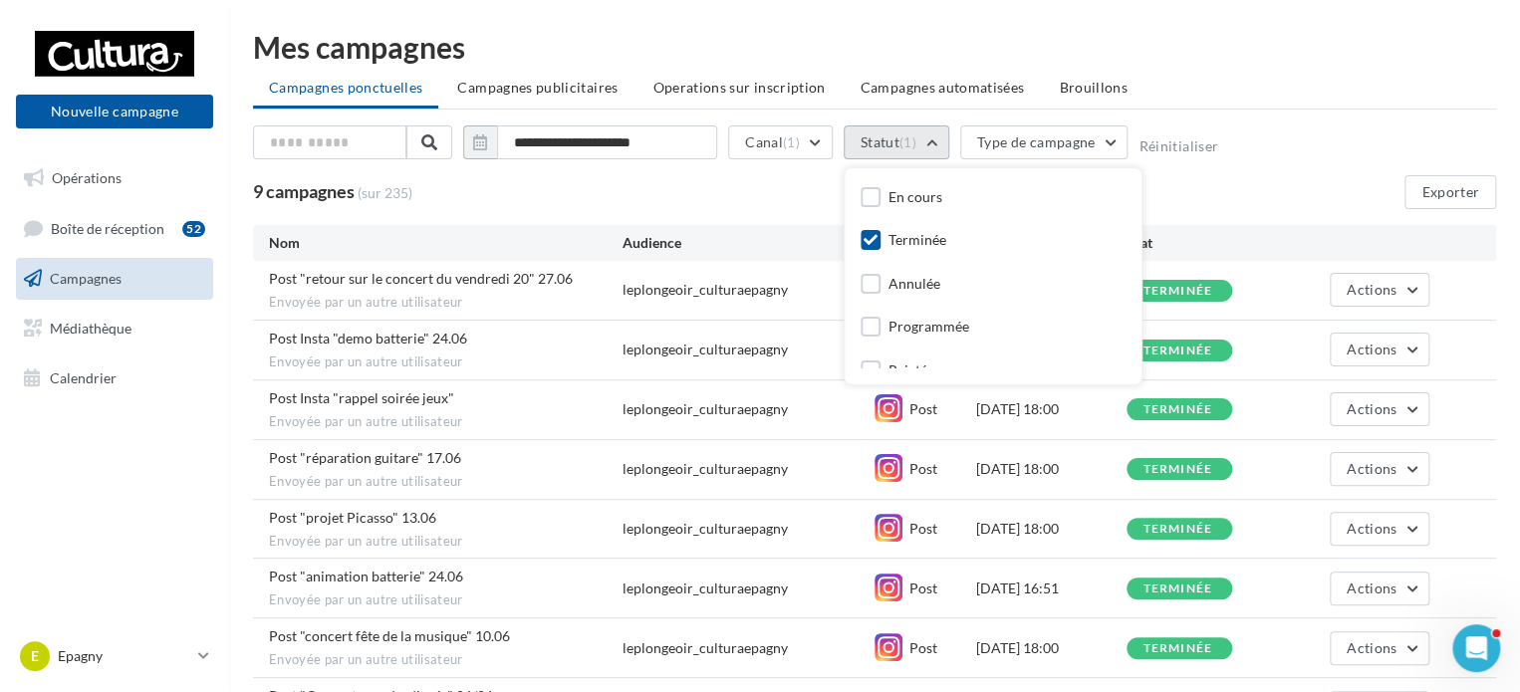
click at [917, 141] on span "(1)" at bounding box center [908, 143] width 17 height 16
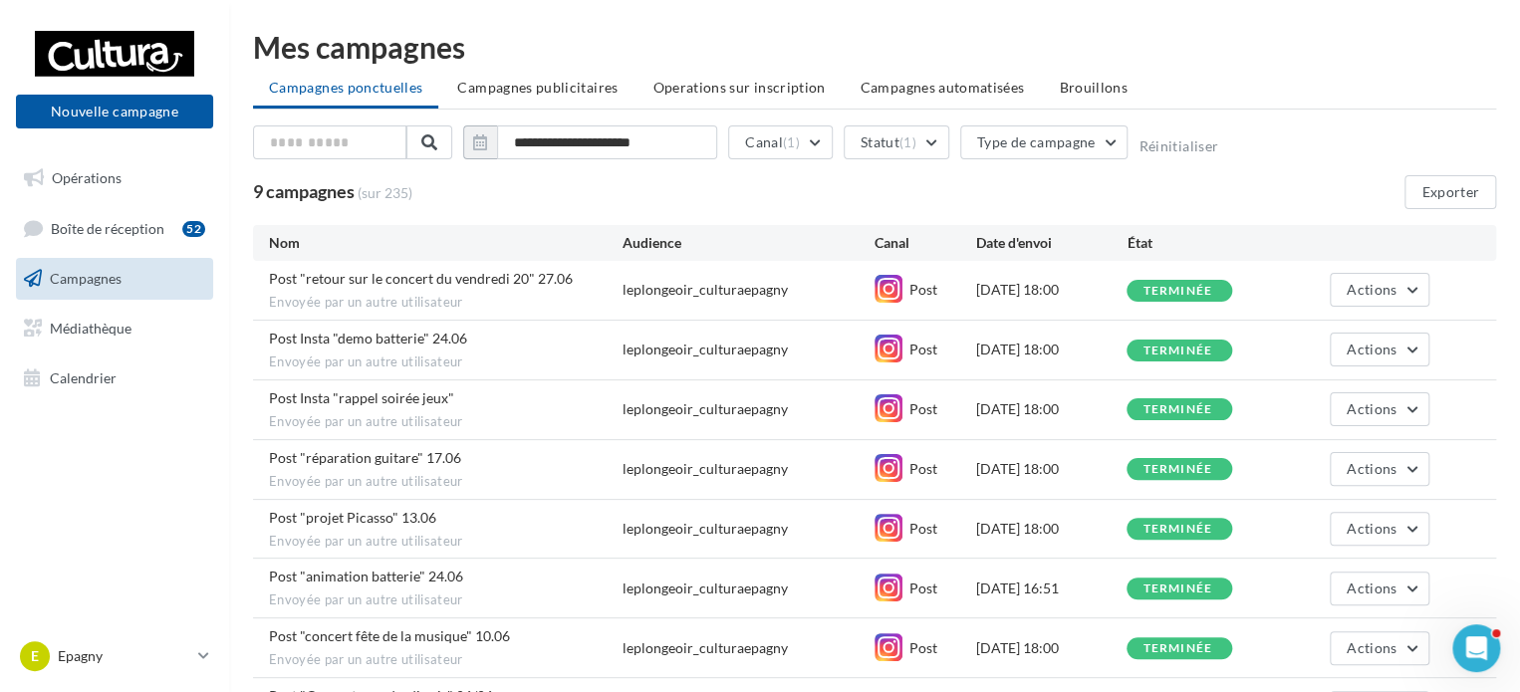
click at [1282, 145] on div "**********" at bounding box center [874, 147] width 1243 height 42
click at [1442, 186] on button "Exporter" at bounding box center [1451, 192] width 92 height 34
click at [808, 138] on button "Canal (1)" at bounding box center [780, 143] width 105 height 34
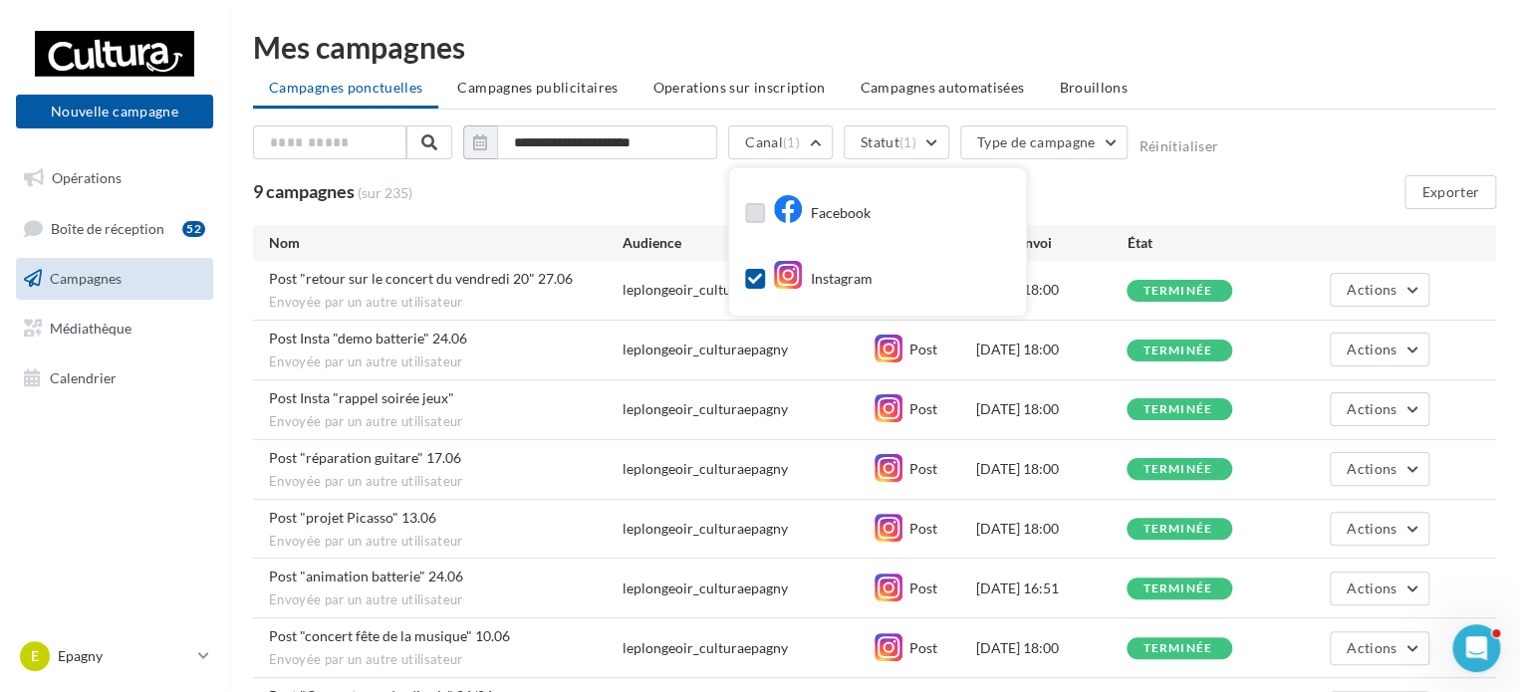
click at [758, 211] on label at bounding box center [755, 213] width 20 height 20
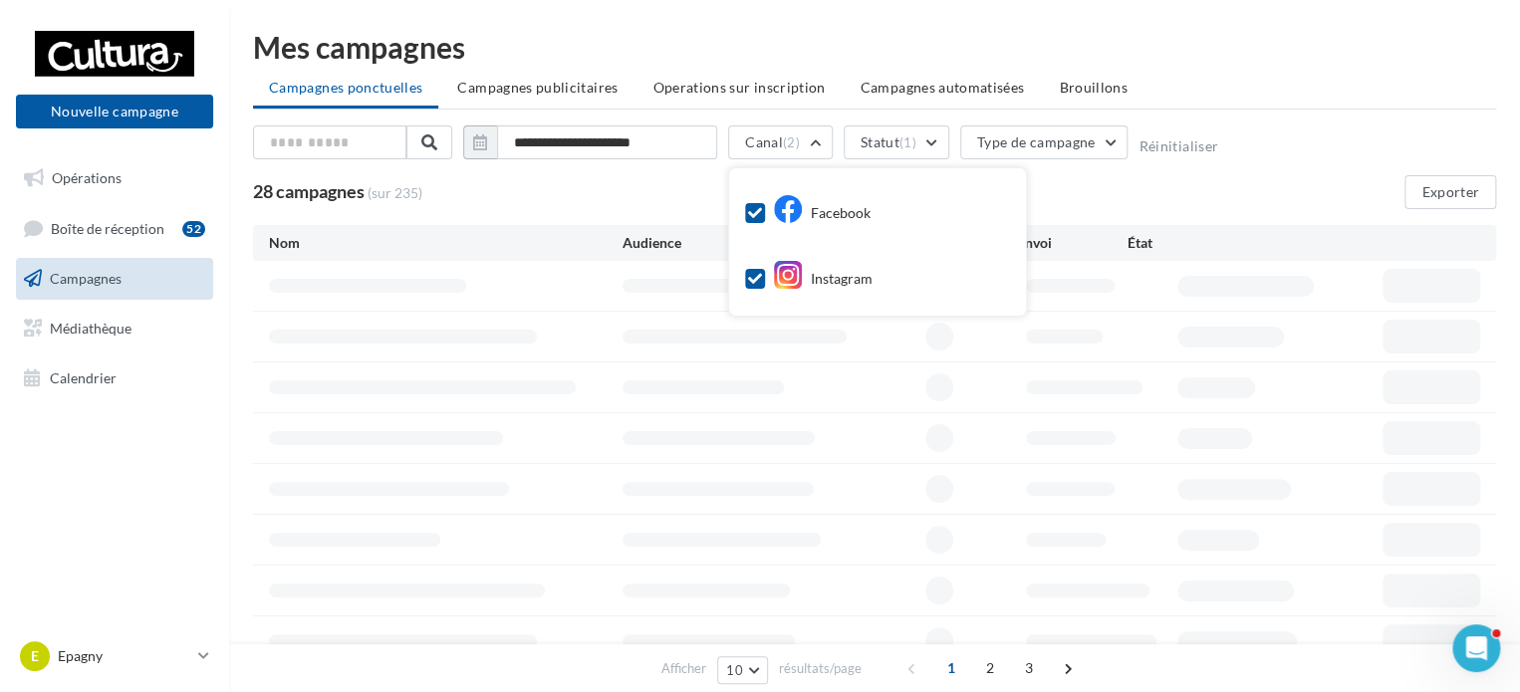
click at [748, 278] on icon at bounding box center [755, 279] width 14 height 14
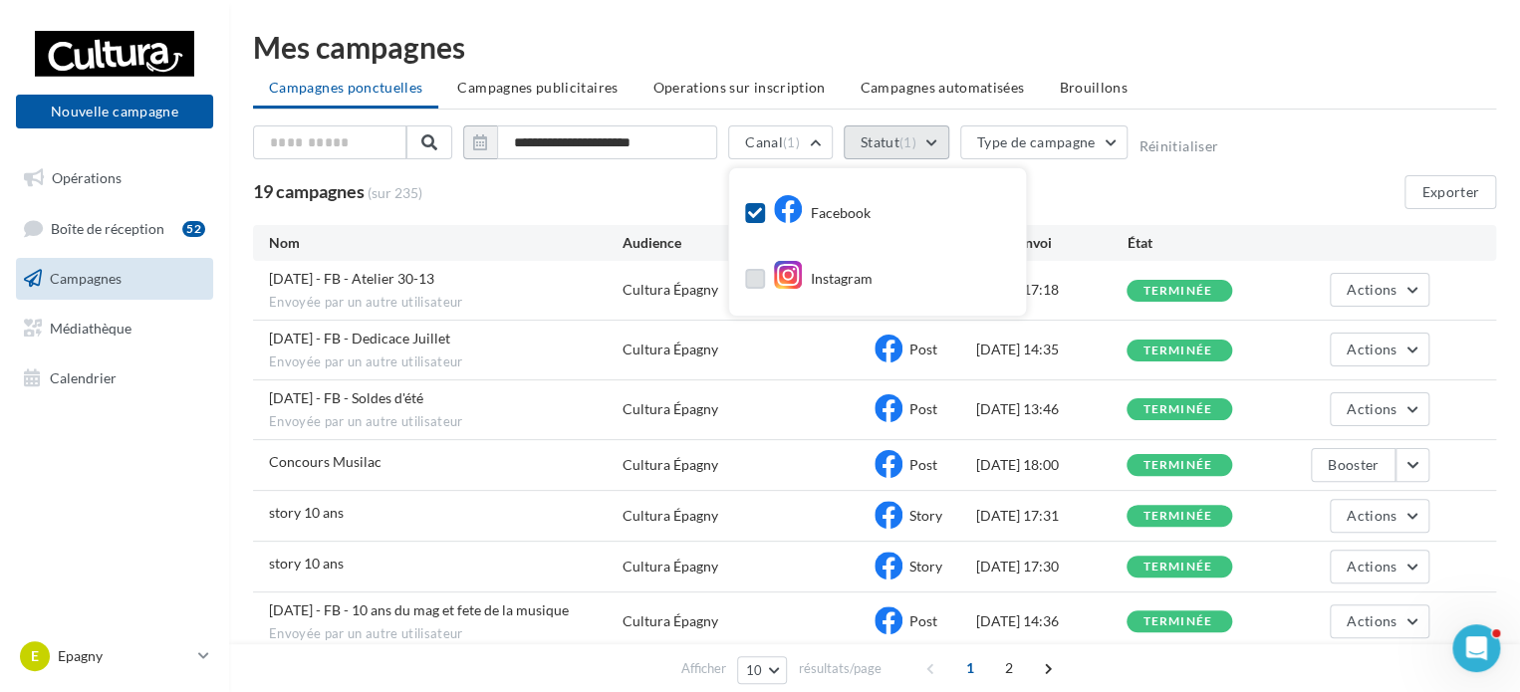
click at [892, 138] on button "Statut (1)" at bounding box center [897, 143] width 106 height 34
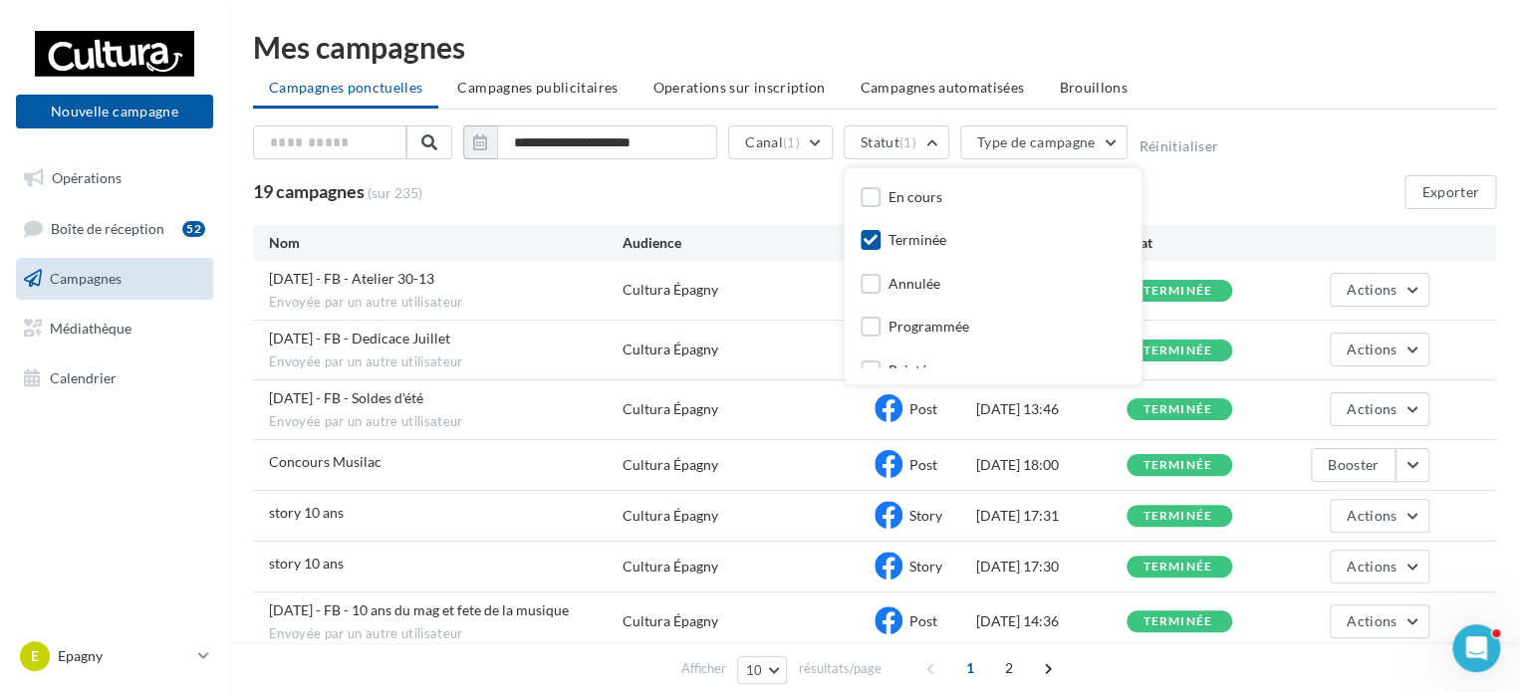
click at [1255, 144] on div "**********" at bounding box center [874, 147] width 1243 height 42
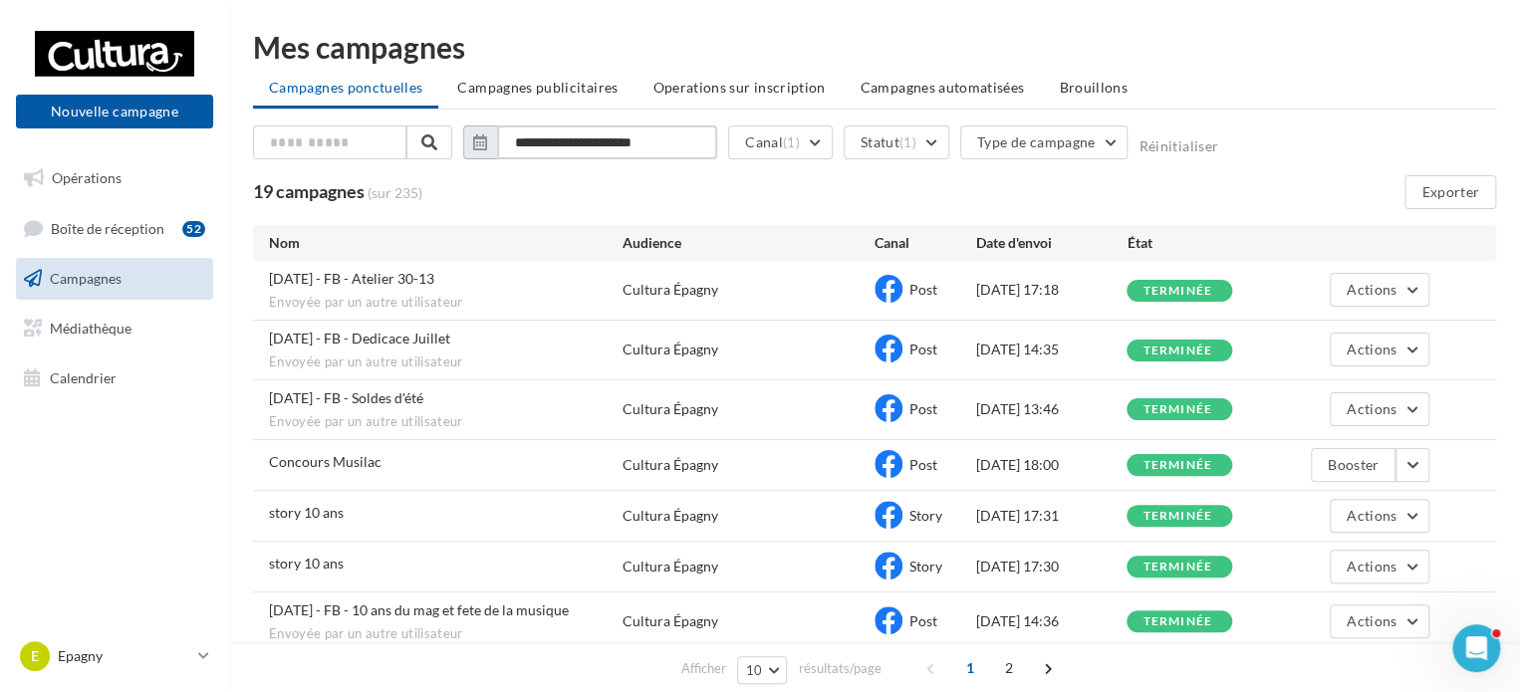
click at [640, 134] on input "**********" at bounding box center [607, 143] width 220 height 34
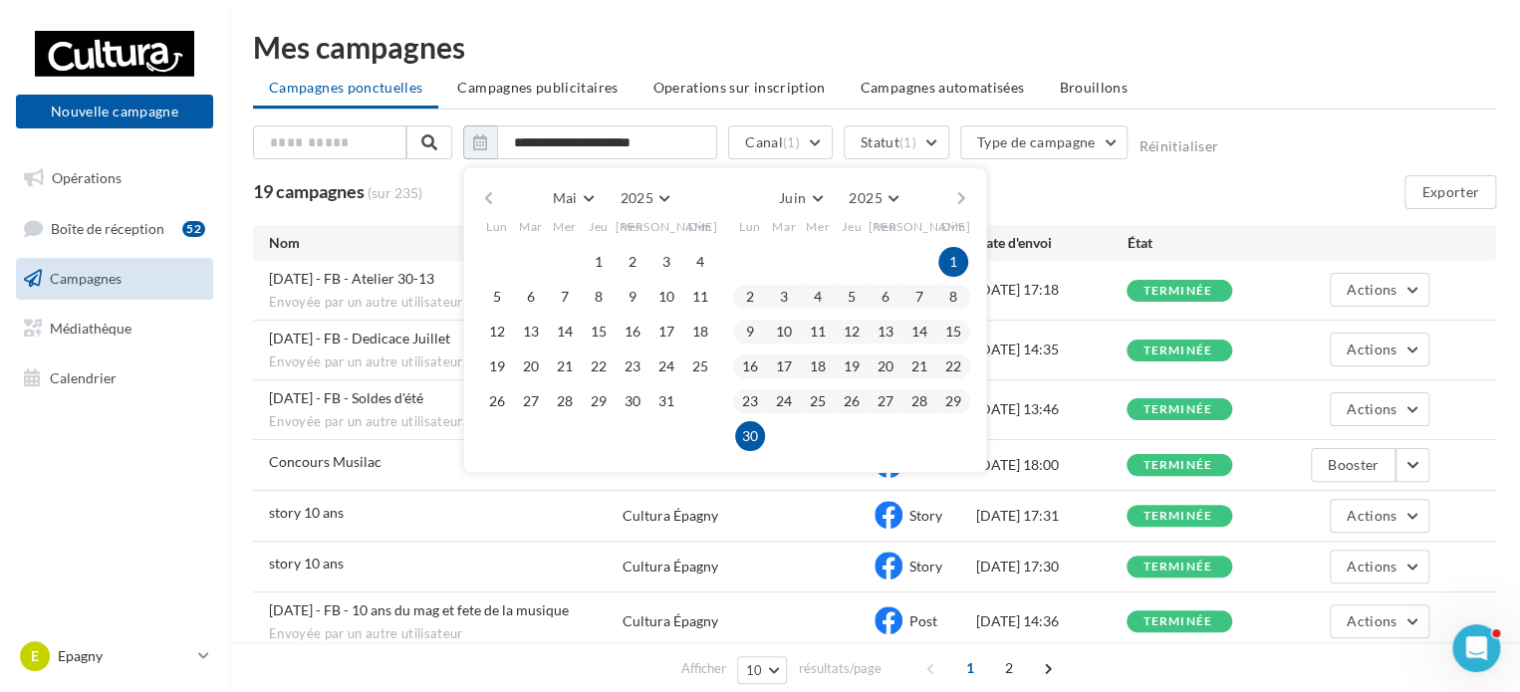
click at [950, 195] on div "Mai Janvier Février Mars Avril Mai Juin Juillet Août Septembre Octobre Novembre…" at bounding box center [724, 198] width 455 height 28
click at [959, 195] on button "button" at bounding box center [962, 198] width 17 height 28
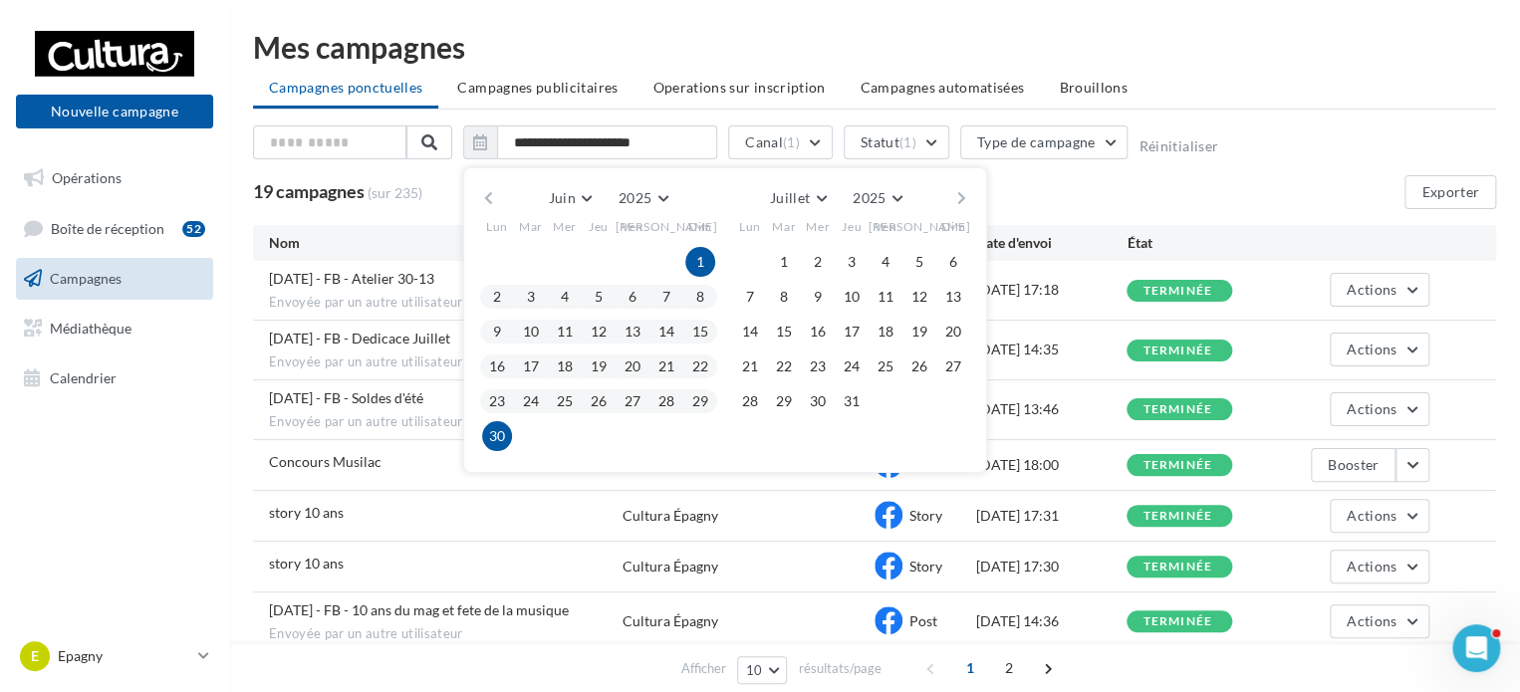
click at [1348, 98] on ul "Campagnes ponctuelles Campagnes publicitaires Operations sur inscription Campag…" at bounding box center [874, 90] width 1243 height 40
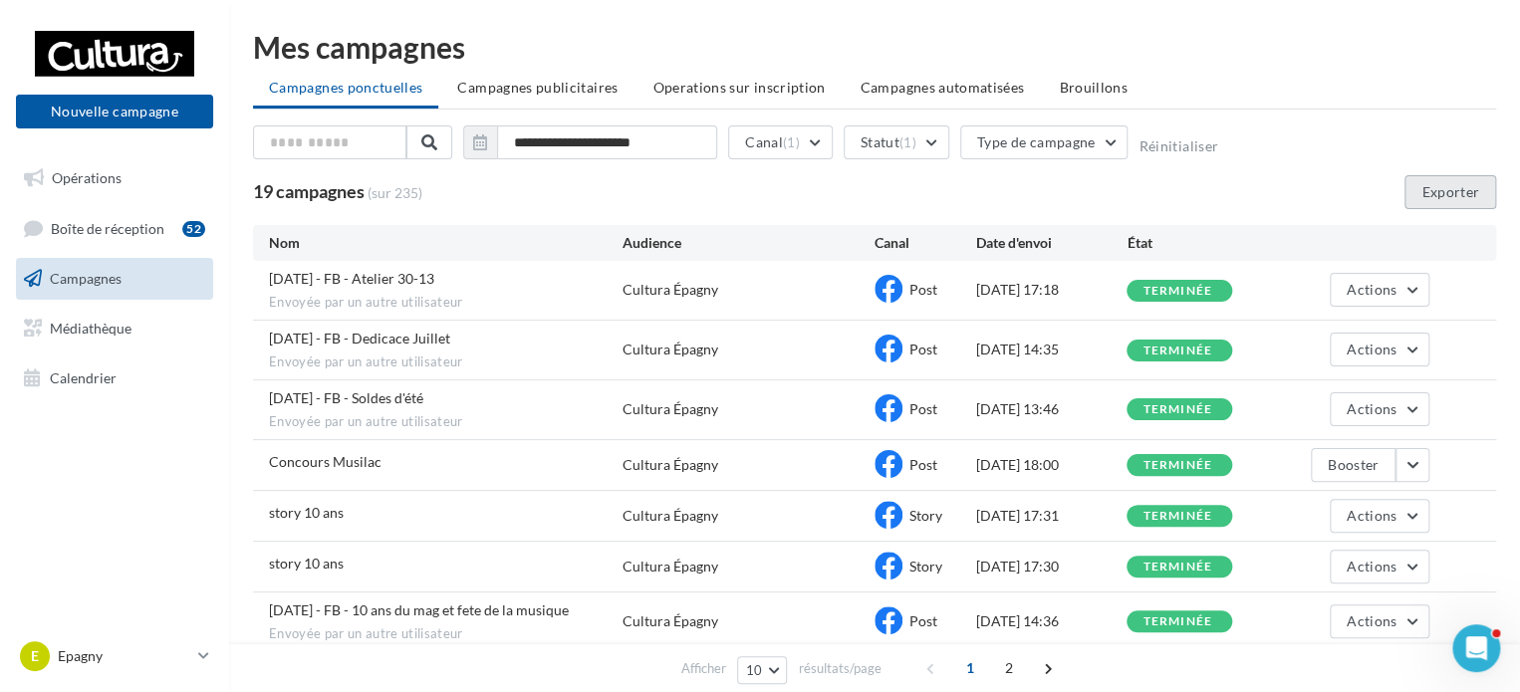
click at [1449, 193] on button "Exporter" at bounding box center [1451, 192] width 92 height 34
click at [625, 139] on input "**********" at bounding box center [607, 143] width 220 height 34
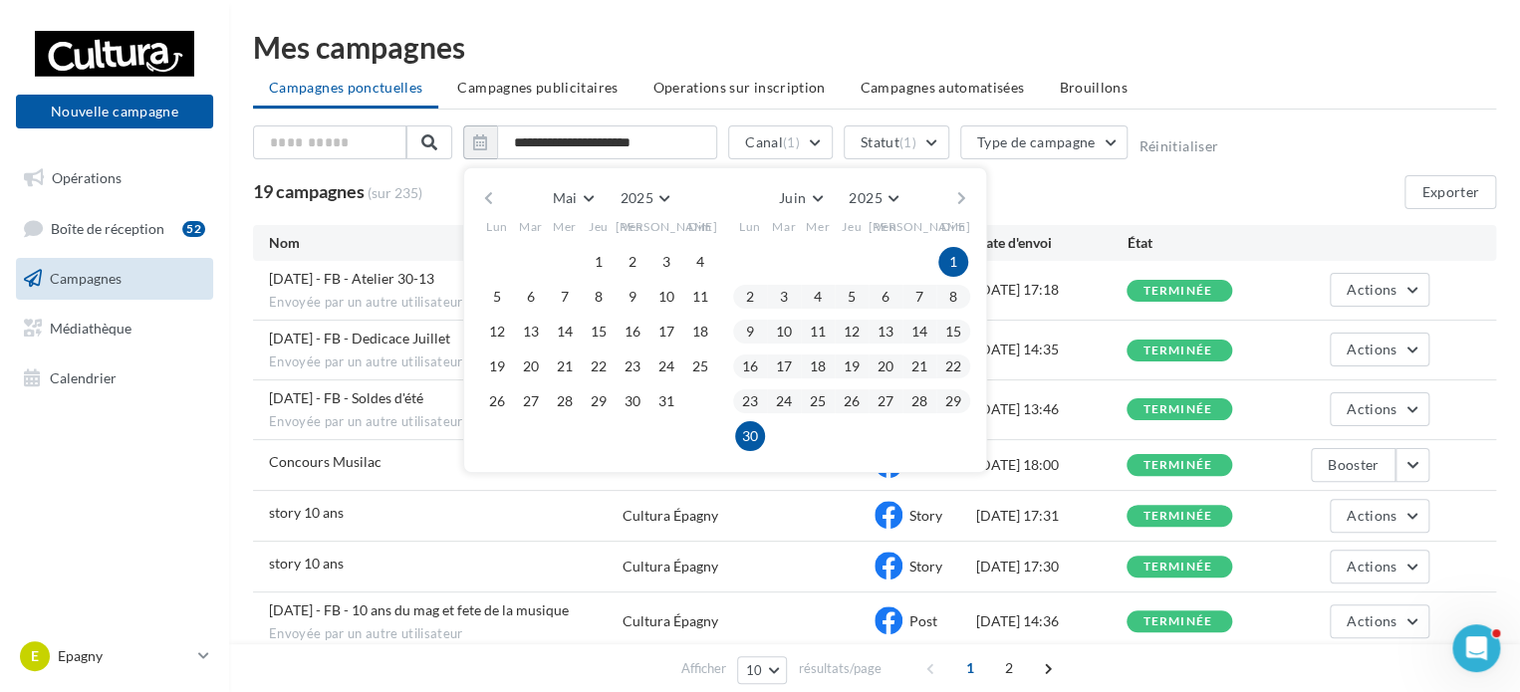
click at [957, 199] on button "button" at bounding box center [962, 198] width 17 height 28
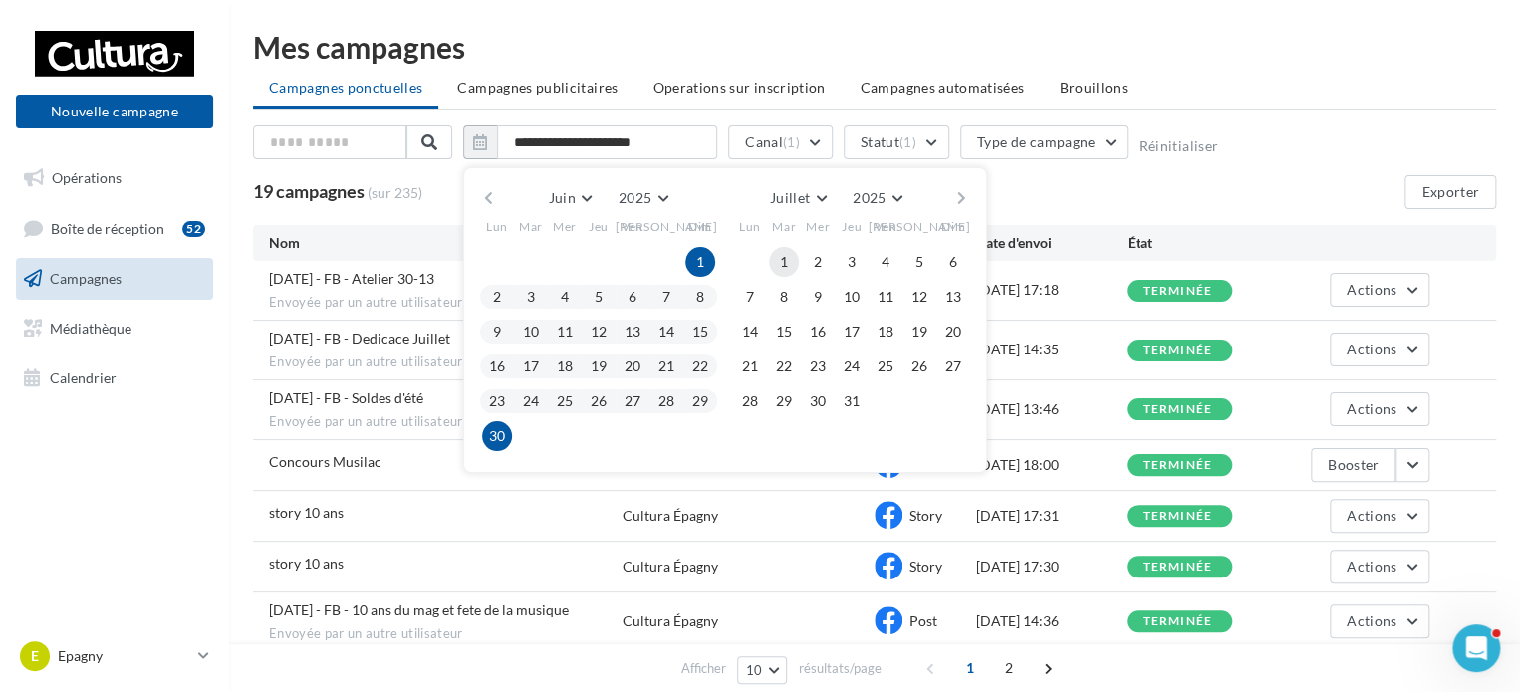
click at [790, 255] on button "1" at bounding box center [784, 262] width 30 height 30
click at [848, 399] on button "31" at bounding box center [852, 402] width 30 height 30
type input "**********"
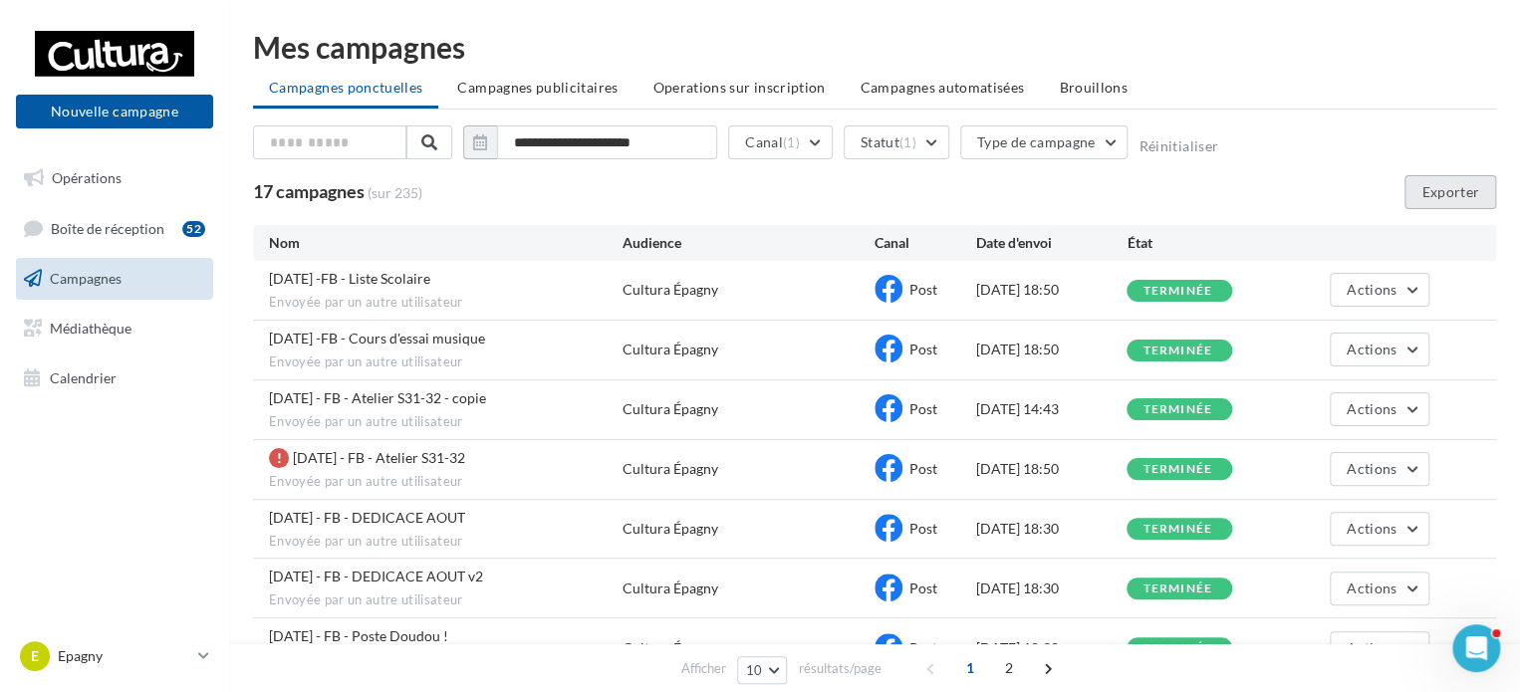
click at [1432, 184] on button "Exporter" at bounding box center [1451, 192] width 92 height 34
